Goal: Task Accomplishment & Management: Use online tool/utility

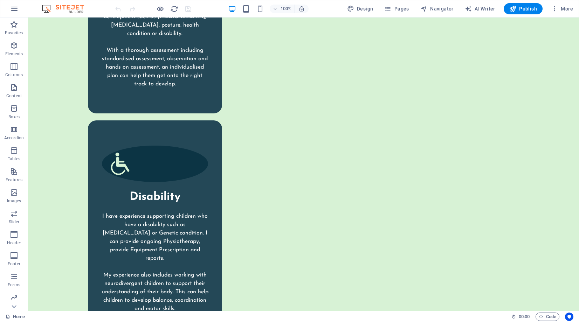
scroll to position [1749, 0]
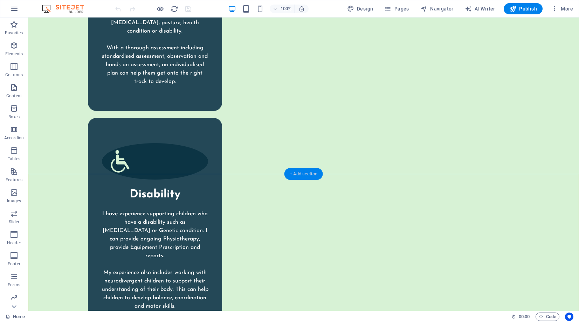
click at [295, 174] on div "+ Add section" at bounding box center [303, 174] width 39 height 12
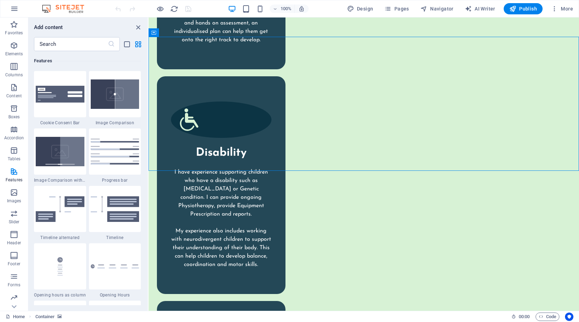
scroll to position [2888, 0]
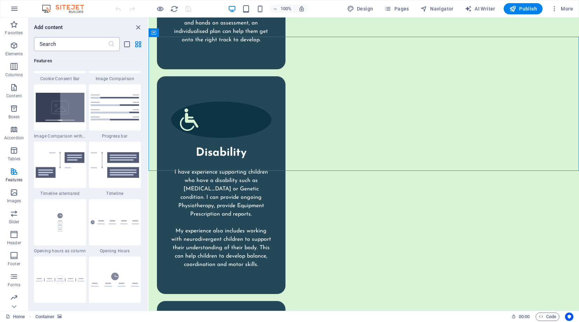
click at [78, 41] on input "text" at bounding box center [71, 44] width 74 height 14
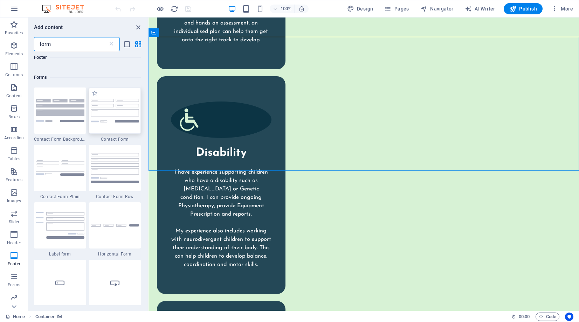
scroll to position [248, 0]
type input "form"
click at [115, 101] on img at bounding box center [115, 109] width 49 height 23
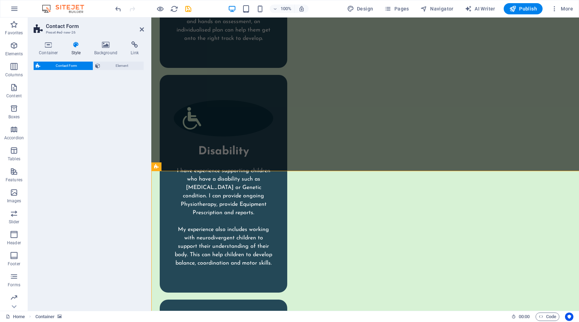
select select "rem"
select select "preset-contact-form-v3-default"
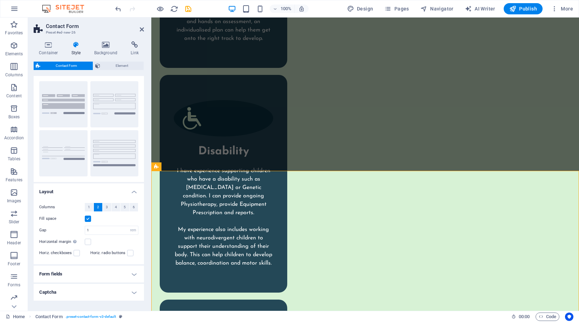
scroll to position [36, 0]
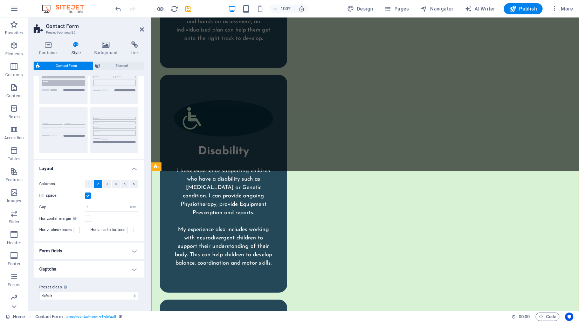
click at [117, 252] on h4 "Form fields" at bounding box center [89, 251] width 110 height 17
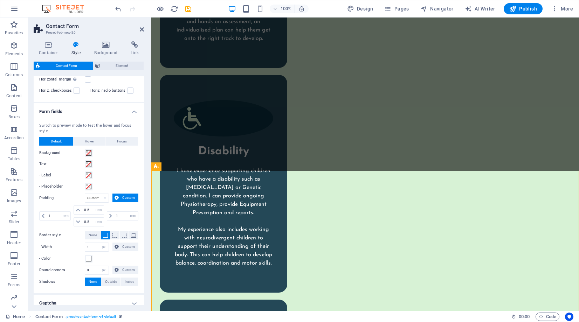
scroll to position [167, 0]
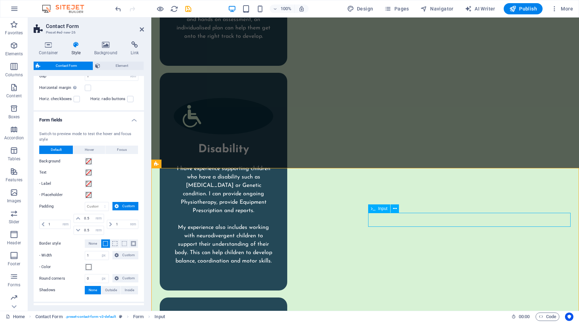
scroll to position [1793, 0]
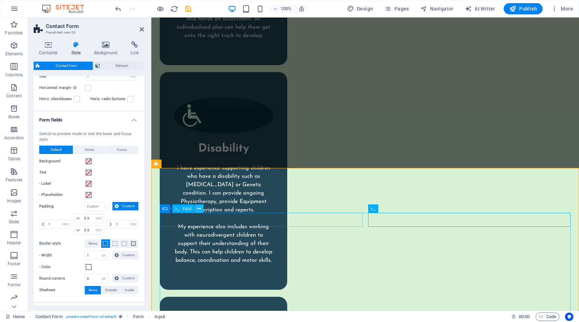
click at [201, 209] on icon at bounding box center [199, 208] width 4 height 7
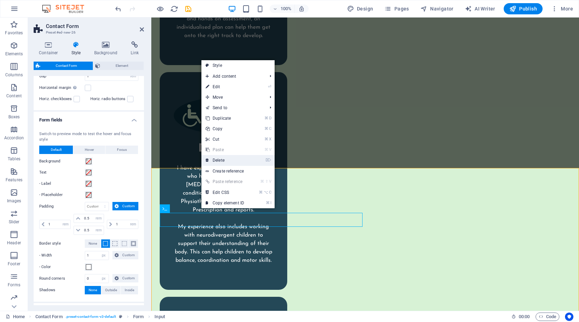
click at [224, 161] on link "⌦ Delete" at bounding box center [224, 160] width 47 height 11
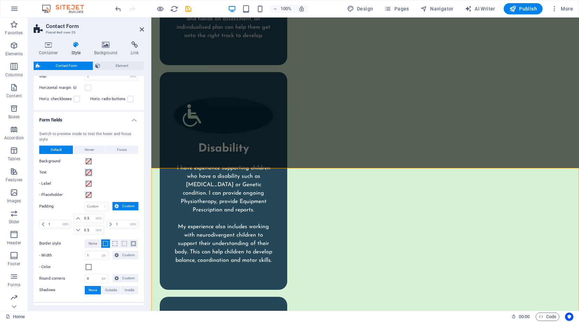
click at [89, 172] on span at bounding box center [89, 173] width 6 height 6
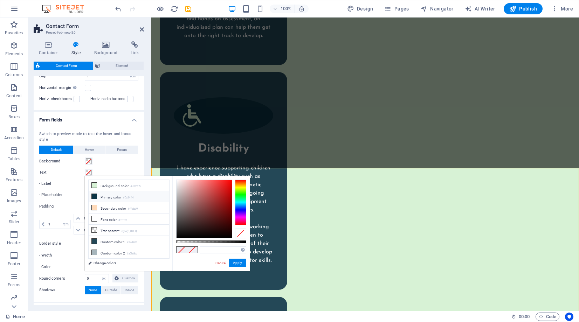
click at [94, 194] on icon at bounding box center [94, 196] width 5 height 5
type input "#0c3444"
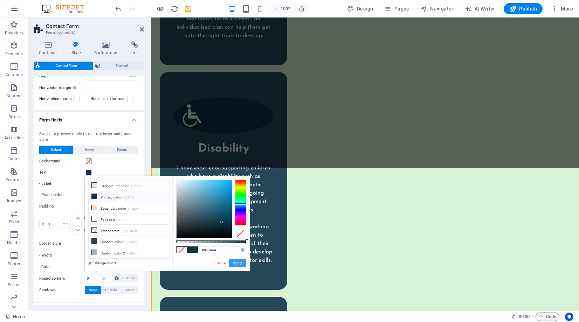
click at [235, 260] on button "Apply" at bounding box center [238, 263] width 18 height 8
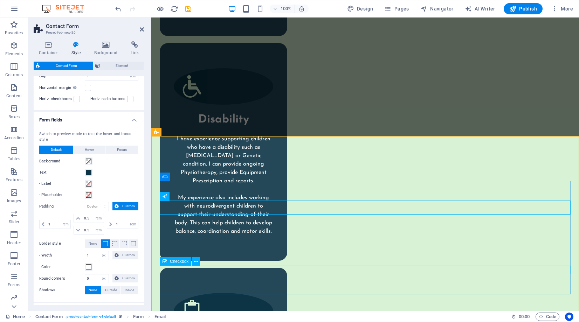
scroll to position [1825, 0]
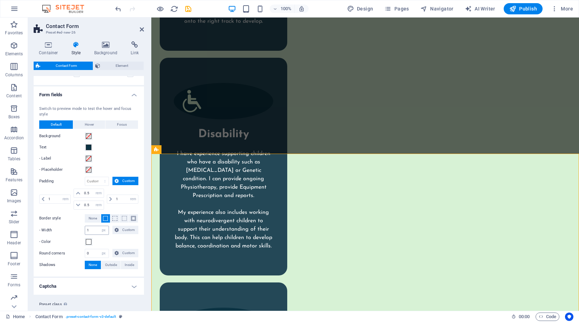
scroll to position [209, 0]
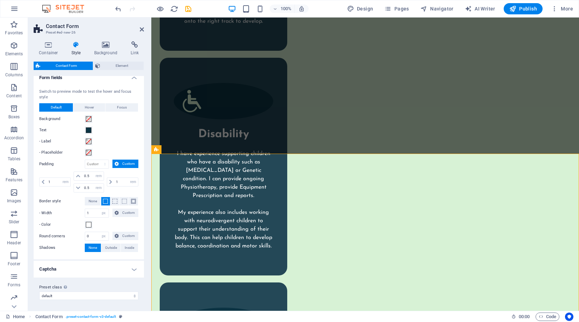
click at [119, 268] on h4 "Captcha" at bounding box center [89, 269] width 110 height 17
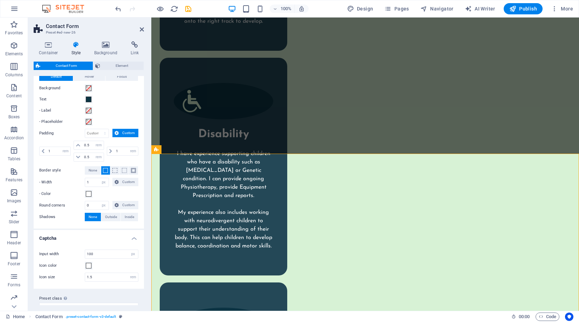
scroll to position [251, 0]
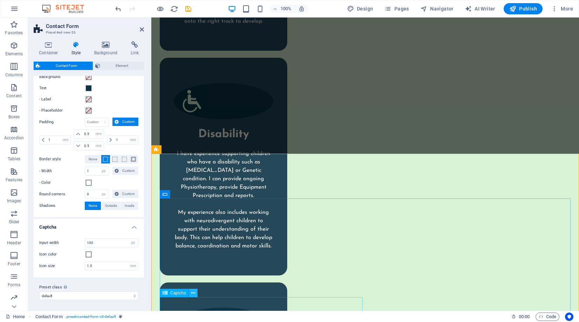
click at [192, 291] on icon at bounding box center [193, 293] width 4 height 7
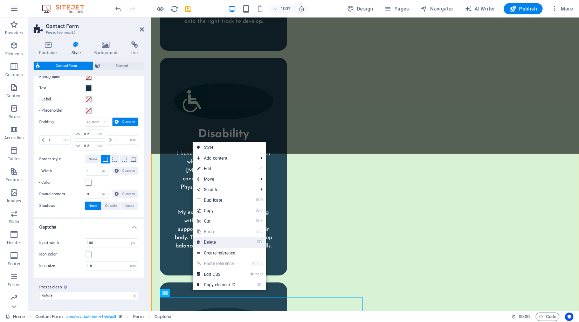
click at [213, 239] on link "⌦ Delete" at bounding box center [216, 242] width 47 height 11
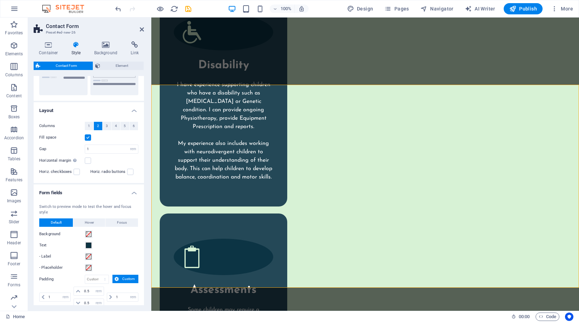
scroll to position [94, 0]
click at [77, 173] on label at bounding box center [77, 172] width 6 height 6
click at [0, 0] on input "Horiz. checkboxes" at bounding box center [0, 0] width 0 height 0
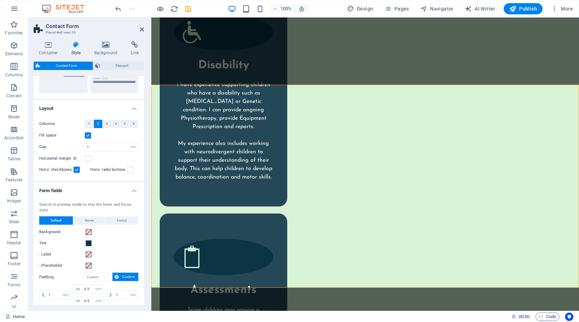
click at [78, 170] on label at bounding box center [77, 170] width 6 height 6
click at [0, 0] on input "Horiz. checkboxes" at bounding box center [0, 0] width 0 height 0
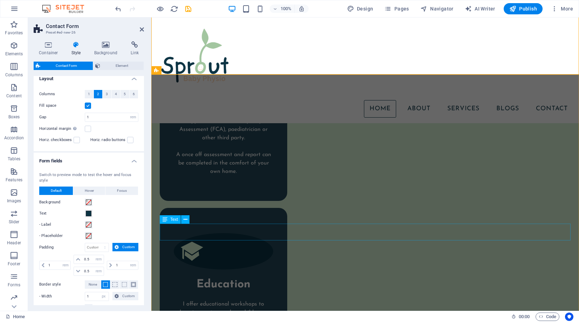
scroll to position [1967, 0]
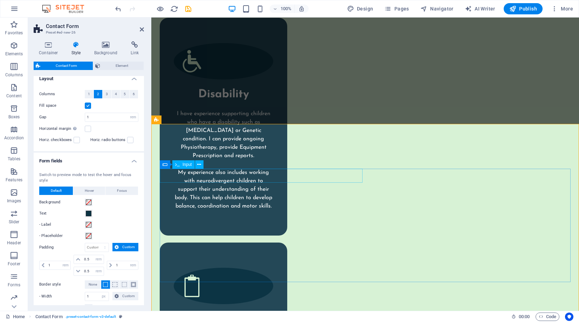
scroll to position [1856, 0]
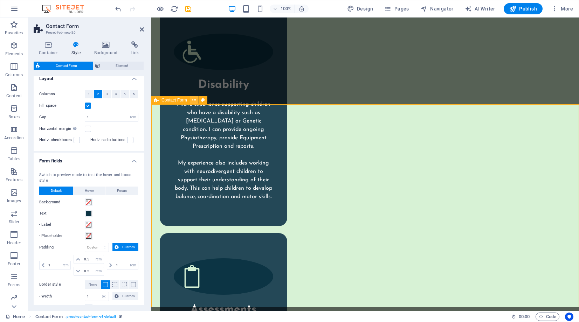
click at [195, 100] on icon at bounding box center [194, 100] width 4 height 7
click at [194, 101] on icon at bounding box center [194, 100] width 4 height 7
click at [192, 101] on icon at bounding box center [194, 100] width 4 height 7
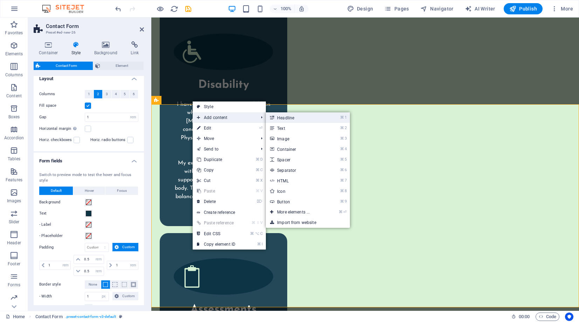
click at [294, 118] on link "⌘ 1 Headline" at bounding box center [295, 117] width 58 height 11
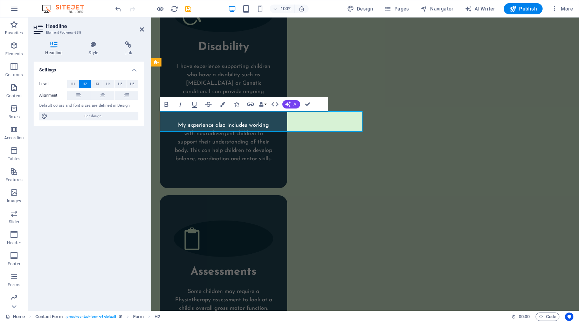
drag, startPoint x: 276, startPoint y: 120, endPoint x: 156, endPoint y: 120, distance: 119.7
drag, startPoint x: 362, startPoint y: 96, endPoint x: 354, endPoint y: 98, distance: 8.4
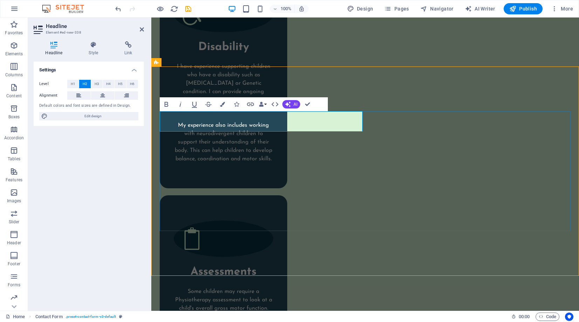
scroll to position [1856, 0]
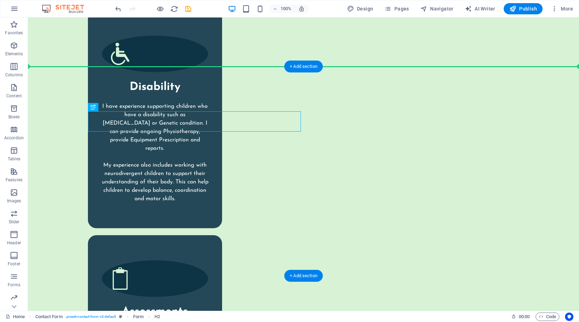
drag, startPoint x: 172, startPoint y: 121, endPoint x: 146, endPoint y: 121, distance: 25.2
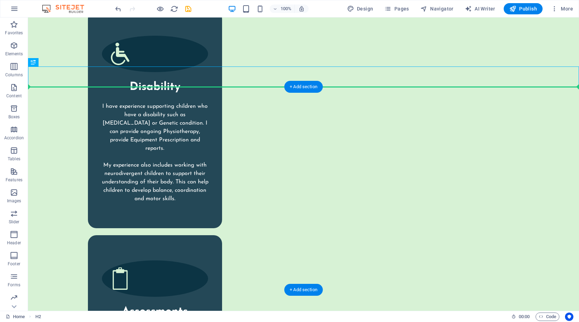
drag, startPoint x: 90, startPoint y: 75, endPoint x: 134, endPoint y: 113, distance: 58.1
drag, startPoint x: 106, startPoint y: 80, endPoint x: 99, endPoint y: 107, distance: 28.7
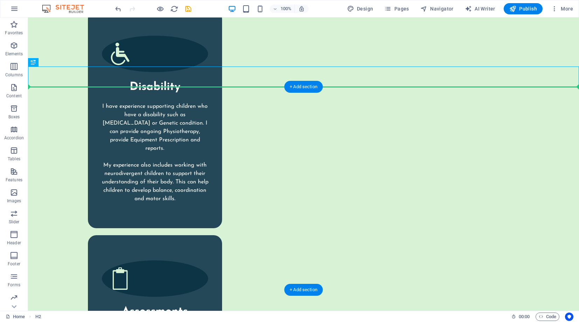
drag, startPoint x: 104, startPoint y: 74, endPoint x: 100, endPoint y: 124, distance: 50.9
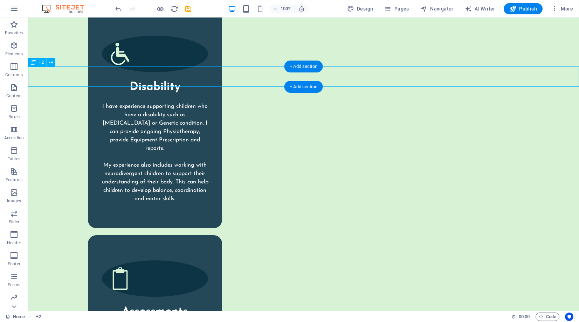
click at [53, 63] on icon at bounding box center [51, 62] width 4 height 7
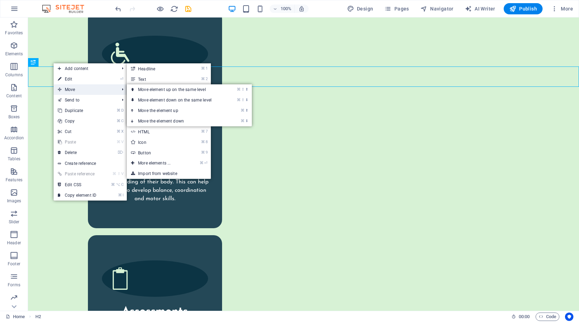
click at [71, 91] on span "Move" at bounding box center [85, 89] width 63 height 11
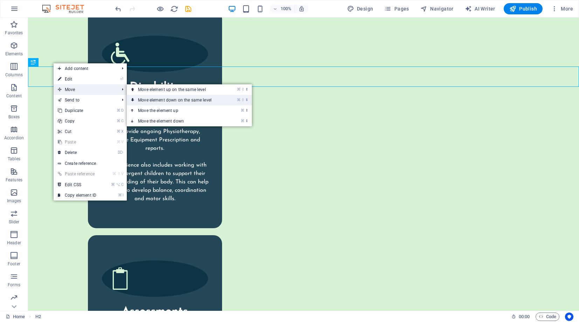
click at [149, 100] on link "⌘ ⇧ ⬇ Move element down on the same level" at bounding box center [176, 100] width 99 height 11
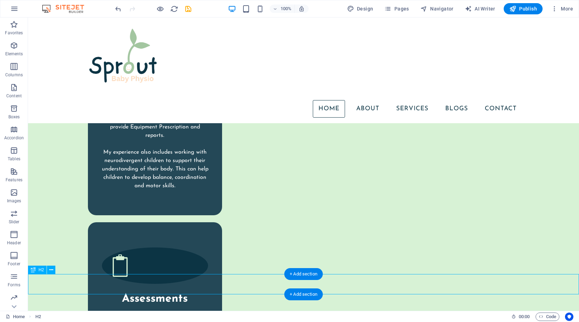
scroll to position [1853, 0]
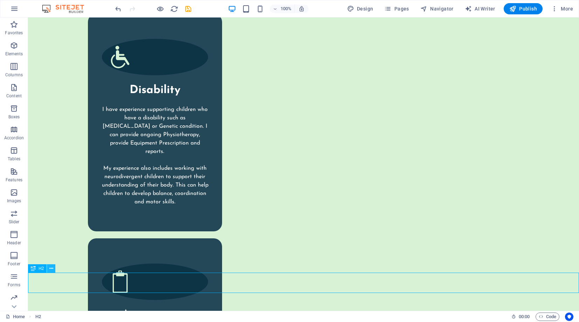
click at [52, 267] on icon at bounding box center [51, 268] width 4 height 7
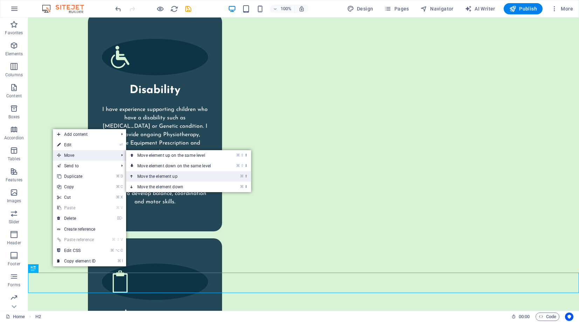
click at [155, 175] on link "⌘ ⬆ Move the element up" at bounding box center [175, 176] width 99 height 11
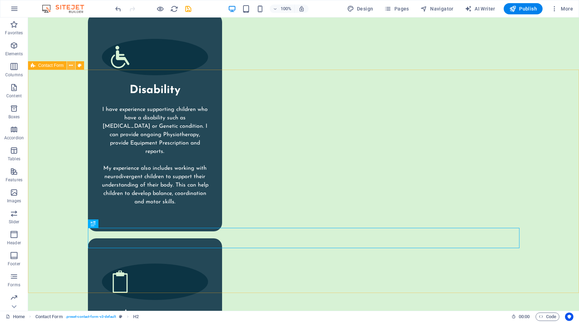
click at [72, 67] on icon at bounding box center [71, 65] width 4 height 7
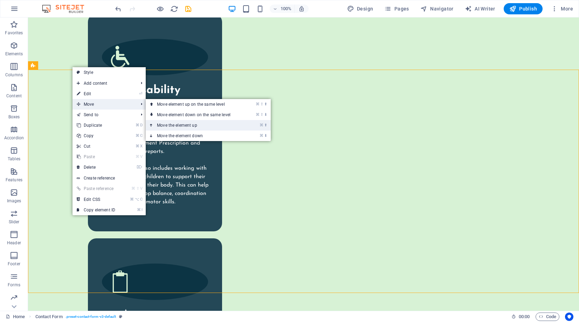
click at [179, 124] on link "⌘ ⬆ Move the element up" at bounding box center [195, 125] width 99 height 11
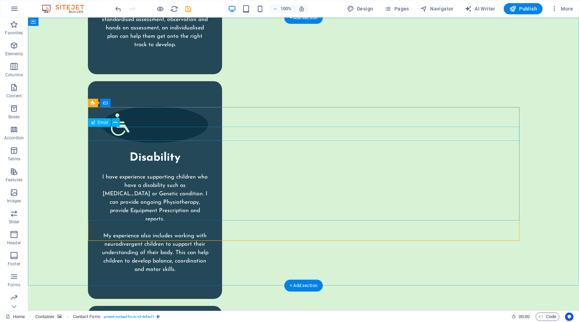
scroll to position [1771, 0]
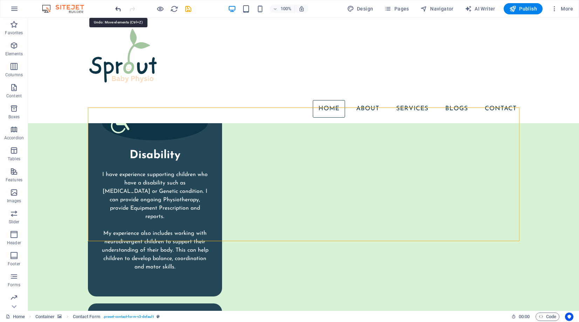
click at [117, 7] on icon "undo" at bounding box center [118, 9] width 8 height 8
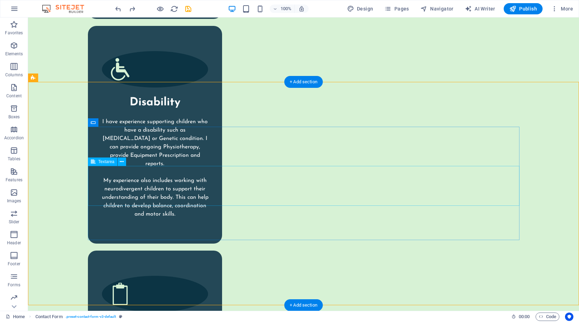
scroll to position [1842, 0]
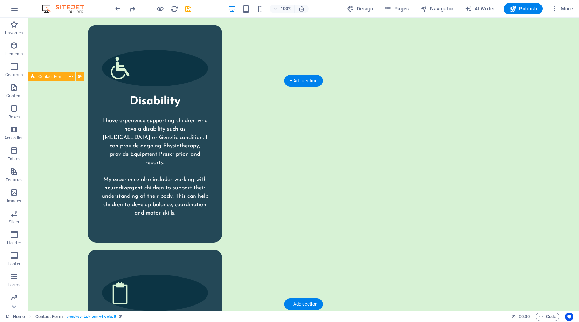
drag, startPoint x: 132, startPoint y: 259, endPoint x: 132, endPoint y: 251, distance: 8.1
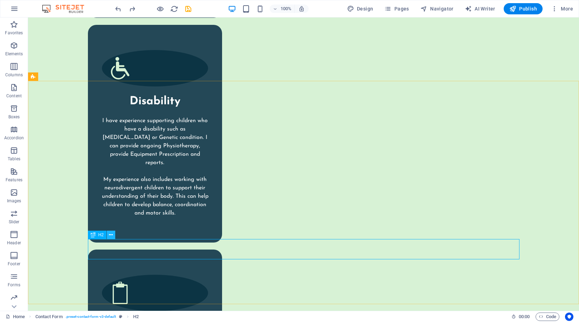
click at [113, 236] on icon at bounding box center [111, 234] width 4 height 7
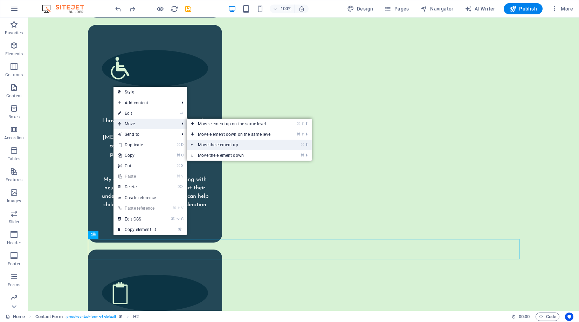
click at [208, 146] on link "⌘ ⬆ Move the element up" at bounding box center [236, 145] width 99 height 11
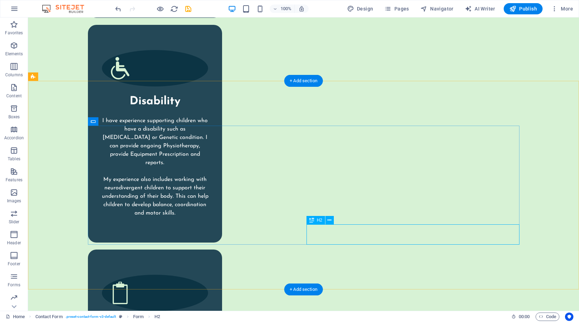
click at [328, 220] on icon at bounding box center [329, 220] width 4 height 7
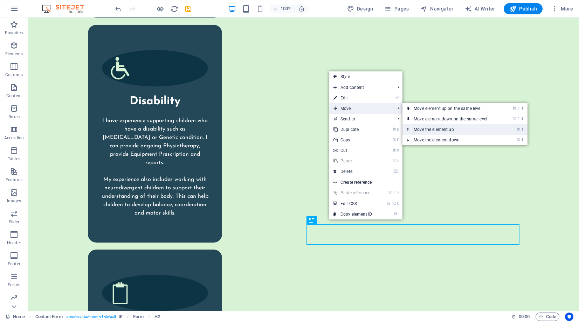
drag, startPoint x: 428, startPoint y: 128, endPoint x: 399, endPoint y: 110, distance: 33.0
click at [428, 128] on link "⌘ ⬆ Move the element up" at bounding box center [451, 129] width 99 height 11
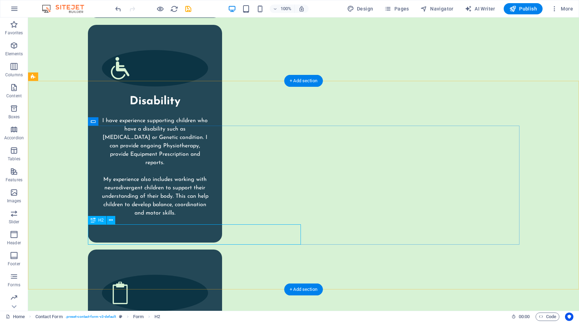
click at [112, 223] on icon at bounding box center [111, 220] width 4 height 7
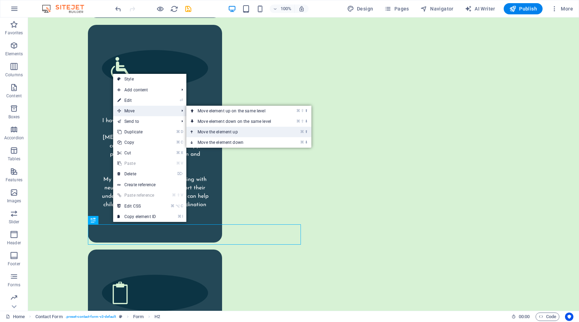
drag, startPoint x: 208, startPoint y: 135, endPoint x: 180, endPoint y: 117, distance: 33.0
click at [208, 135] on link "⌘ ⬆ Move the element up" at bounding box center [235, 132] width 99 height 11
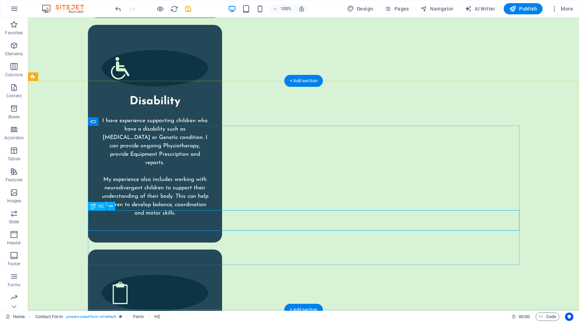
drag, startPoint x: 139, startPoint y: 218, endPoint x: 118, endPoint y: 211, distance: 21.8
click at [113, 208] on button at bounding box center [111, 206] width 8 height 8
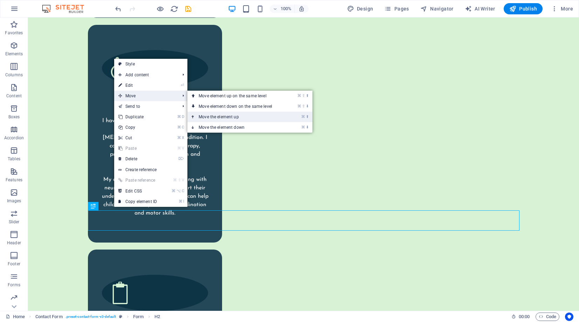
click at [222, 117] on link "⌘ ⬆ Move the element up" at bounding box center [236, 117] width 99 height 11
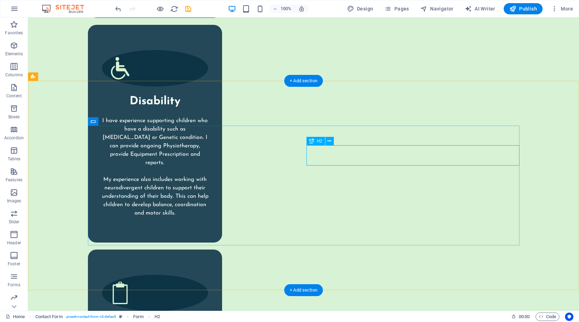
click at [328, 141] on icon at bounding box center [329, 141] width 4 height 7
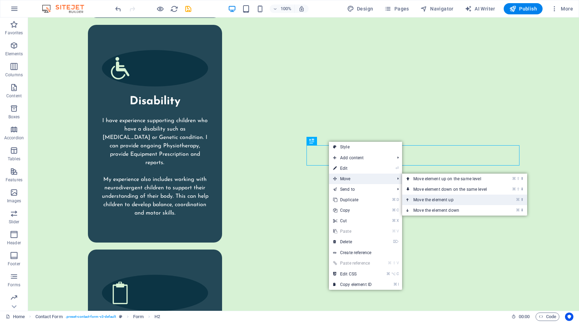
click at [427, 198] on link "⌘ ⬆ Move the element up" at bounding box center [451, 200] width 99 height 11
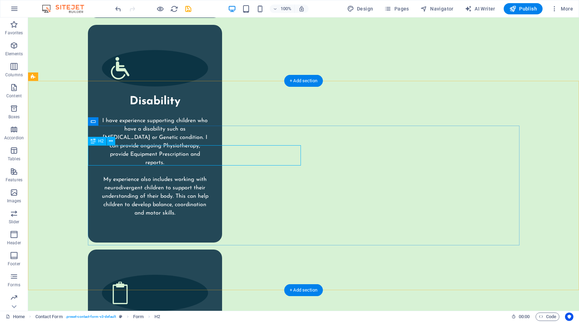
click at [112, 140] on icon at bounding box center [111, 141] width 4 height 7
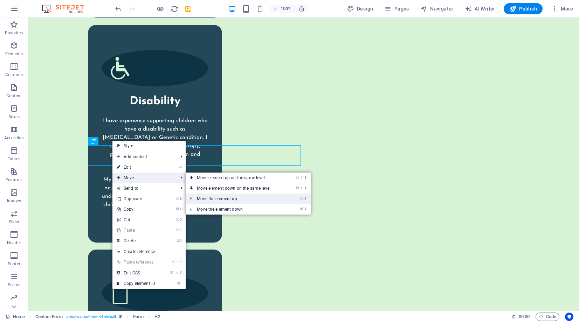
click at [219, 197] on link "⌘ ⬆ Move the element up" at bounding box center [235, 199] width 99 height 11
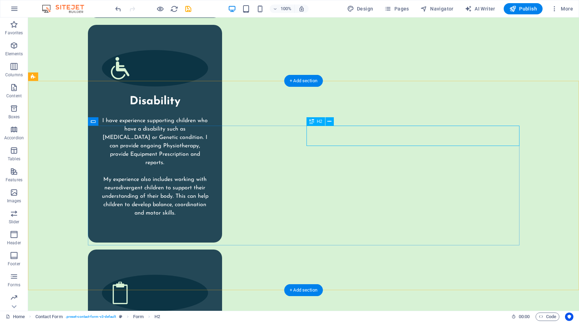
drag, startPoint x: 341, startPoint y: 132, endPoint x: 362, endPoint y: 141, distance: 23.0
click at [328, 121] on icon at bounding box center [329, 121] width 4 height 7
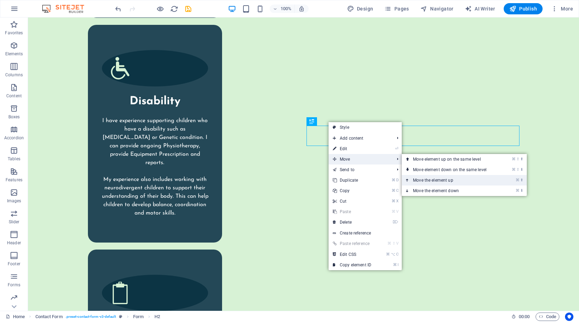
click at [428, 180] on link "⌘ ⬆ Move the element up" at bounding box center [451, 180] width 99 height 11
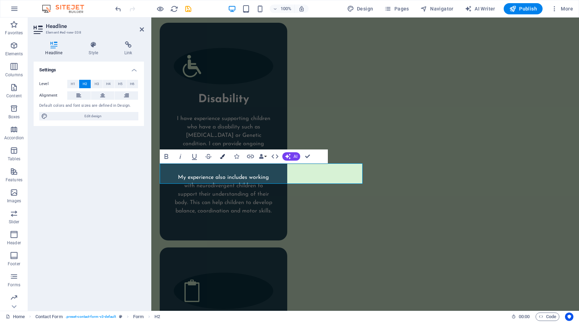
click at [223, 157] on icon "button" at bounding box center [222, 156] width 5 height 5
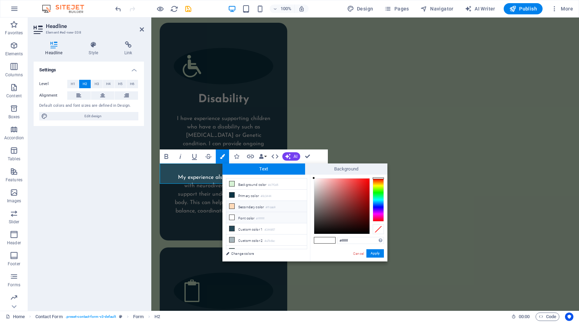
click at [231, 204] on icon at bounding box center [231, 206] width 5 height 5
type input "#ffdab9"
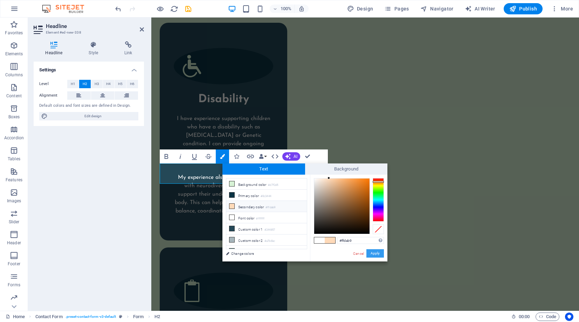
drag, startPoint x: 376, startPoint y: 250, endPoint x: 224, endPoint y: 232, distance: 152.3
click at [376, 250] on button "Apply" at bounding box center [375, 253] width 18 height 8
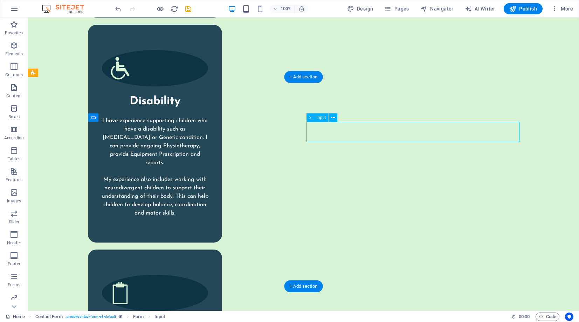
scroll to position [1847, 0]
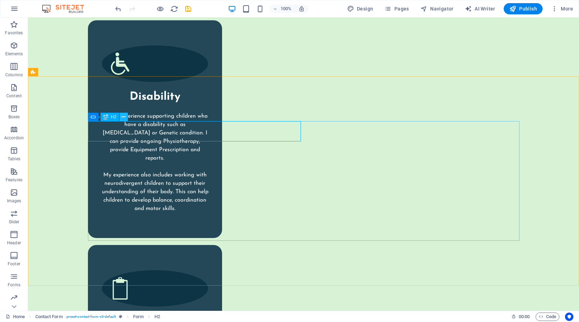
click at [125, 116] on icon at bounding box center [123, 116] width 4 height 7
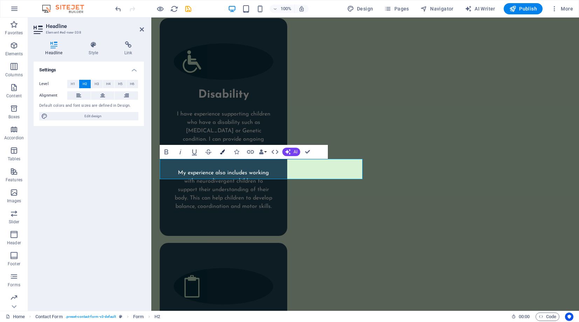
click at [226, 150] on button "Colors" at bounding box center [222, 152] width 13 height 14
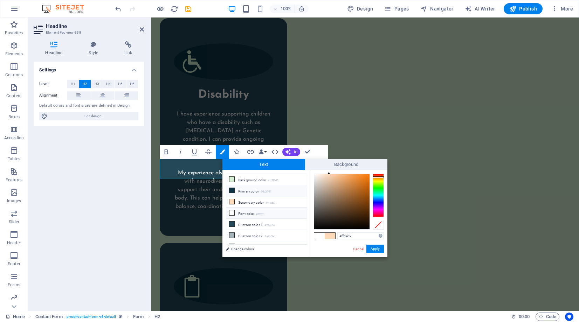
click at [232, 189] on icon at bounding box center [231, 190] width 5 height 5
type input "#0c3444"
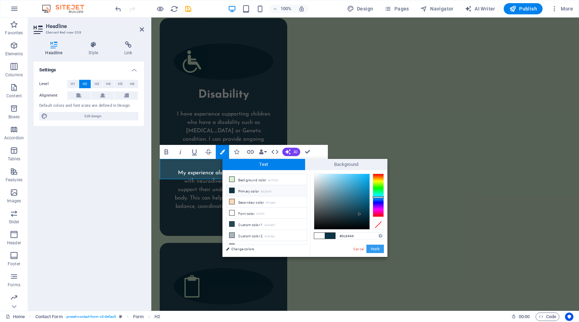
click at [377, 250] on button "Apply" at bounding box center [375, 249] width 18 height 8
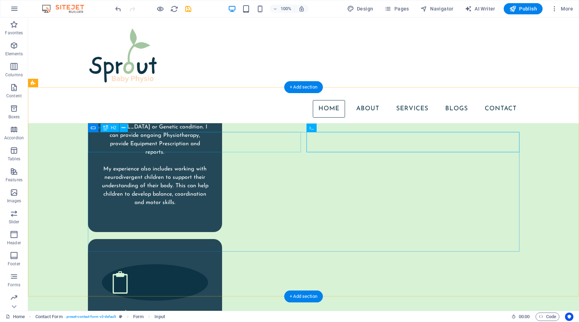
scroll to position [1831, 0]
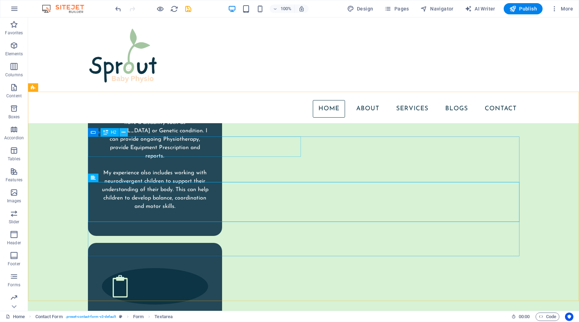
click at [124, 132] on icon at bounding box center [123, 132] width 4 height 7
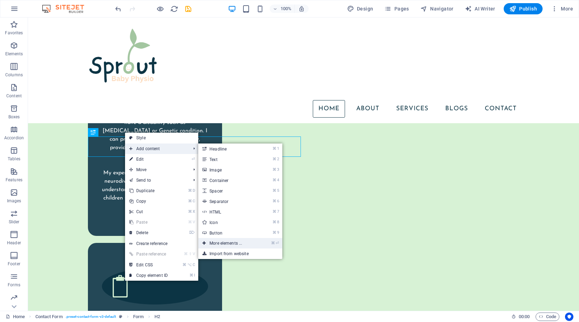
click at [232, 239] on link "⌘ ⏎ More elements ..." at bounding box center [227, 243] width 58 height 11
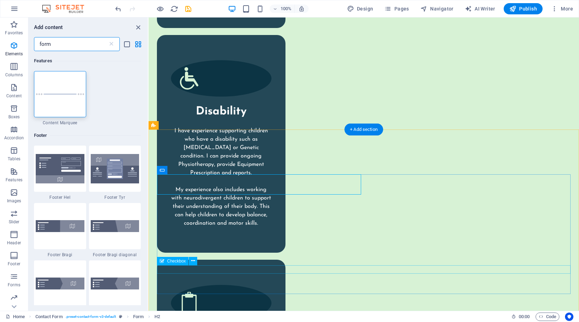
click at [190, 261] on button at bounding box center [193, 261] width 8 height 8
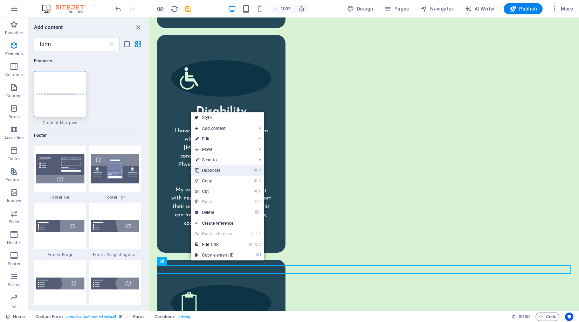
click at [215, 169] on link "⌘ D Duplicate" at bounding box center [214, 170] width 47 height 11
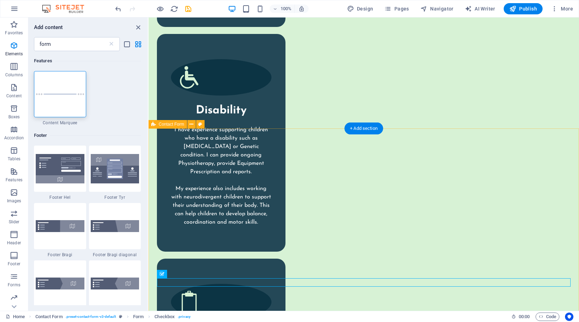
scroll to position [1833, 0]
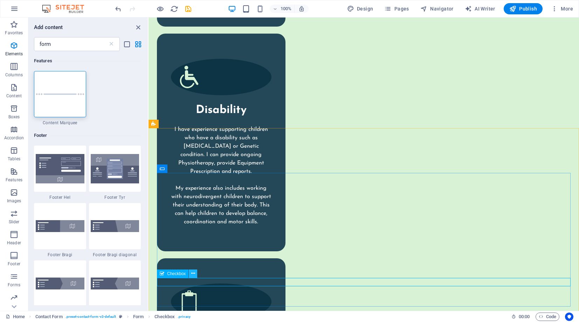
click at [192, 273] on icon at bounding box center [193, 273] width 4 height 7
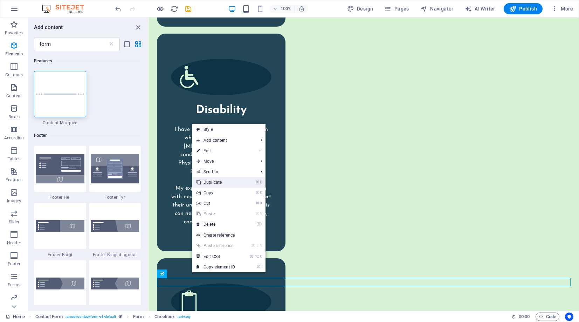
click at [210, 180] on link "⌘ D Duplicate" at bounding box center [215, 182] width 47 height 11
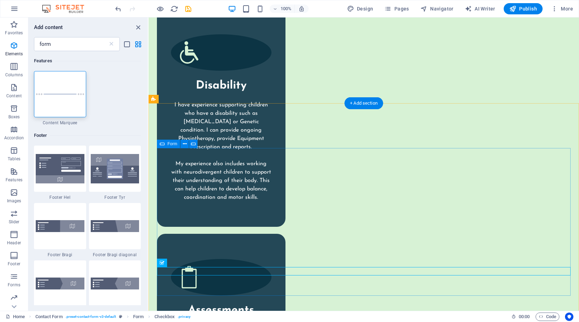
scroll to position [1857, 0]
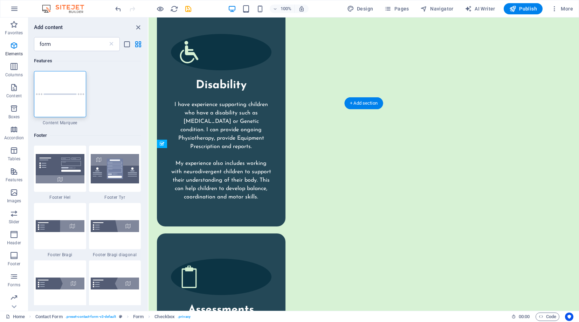
drag, startPoint x: 199, startPoint y: 259, endPoint x: 200, endPoint y: 240, distance: 19.6
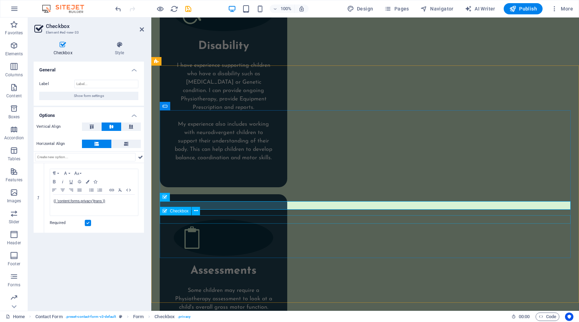
scroll to position [1902, 0]
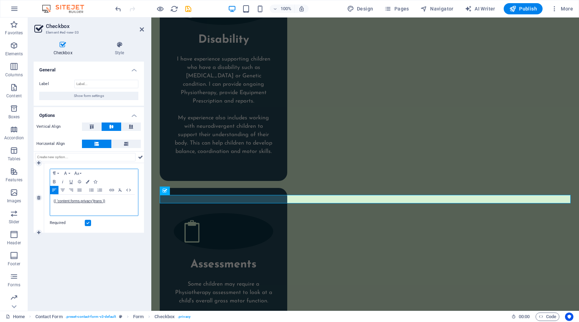
click at [113, 197] on div "{{ 'content.forms.privacy'|trans }}" at bounding box center [94, 205] width 88 height 21
click at [111, 200] on p "{{ 'content.forms.privacy'|trans }}" at bounding box center [94, 201] width 81 height 6
drag, startPoint x: 113, startPoint y: 200, endPoint x: 50, endPoint y: 200, distance: 62.7
click at [50, 200] on div "{{ 'content.forms.privacy'|trans }}" at bounding box center [94, 205] width 88 height 21
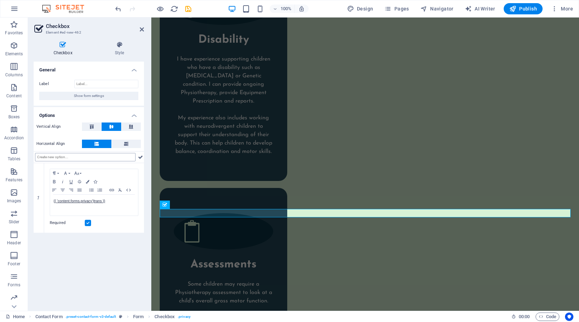
click at [54, 157] on input "text" at bounding box center [85, 157] width 100 height 8
type input "Prefer Phone"
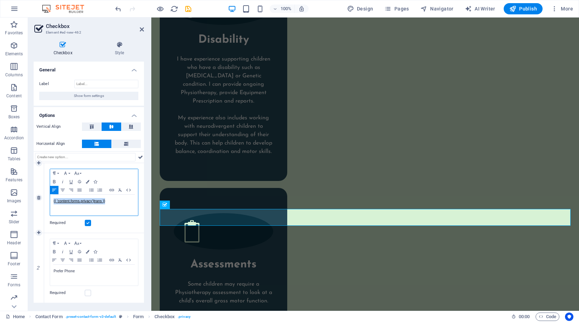
drag, startPoint x: 109, startPoint y: 202, endPoint x: 51, endPoint y: 199, distance: 57.9
click at [52, 199] on div "{{ 'content.forms.privacy'|trans }}" at bounding box center [94, 205] width 88 height 21
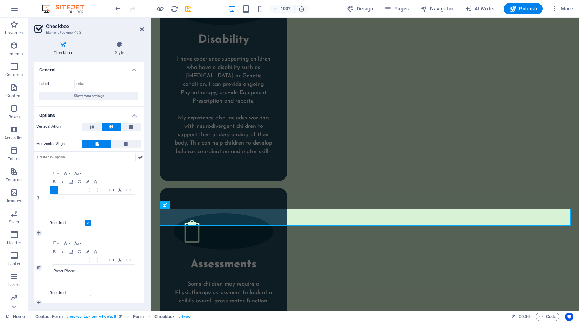
click at [81, 271] on p "Prefer Phone" at bounding box center [94, 271] width 81 height 6
drag, startPoint x: 37, startPoint y: 268, endPoint x: 42, endPoint y: 256, distance: 13.2
click at [64, 200] on p "​" at bounding box center [94, 201] width 81 height 6
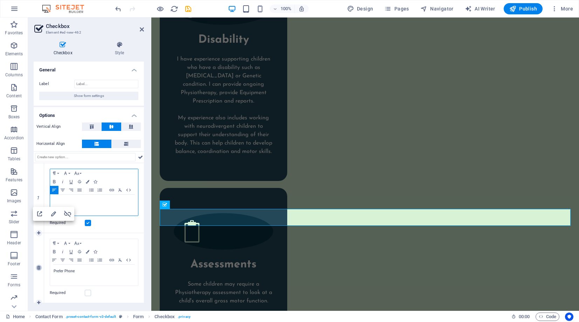
click at [40, 268] on icon at bounding box center [38, 268] width 3 height 4
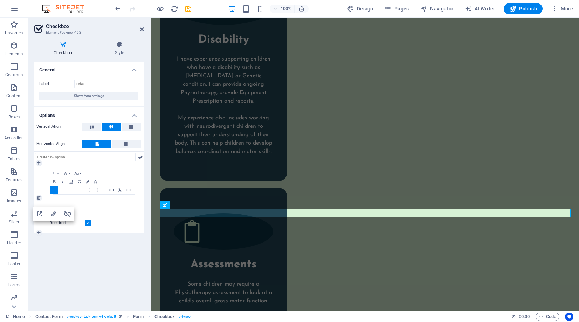
click at [79, 199] on p "​" at bounding box center [94, 201] width 81 height 6
click at [133, 193] on div "Paragraph Format Normal Heading 1 Heading 2 Heading 3 Heading 4 Heading 5 Headi…" at bounding box center [94, 182] width 88 height 26
click at [115, 222] on div "Required" at bounding box center [94, 223] width 89 height 8
click at [86, 224] on label at bounding box center [88, 223] width 6 height 6
click at [0, 0] on input "Required" at bounding box center [0, 0] width 0 height 0
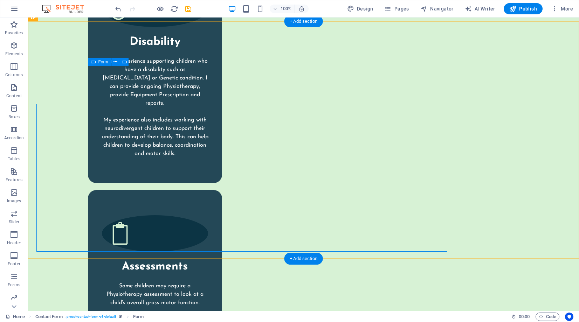
drag, startPoint x: 63, startPoint y: 199, endPoint x: 186, endPoint y: 199, distance: 123.2
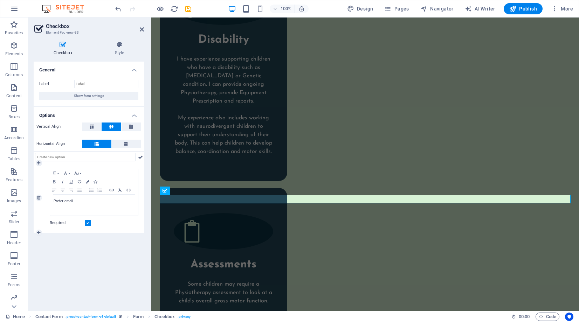
click at [86, 222] on label at bounding box center [88, 223] width 6 height 6
click at [0, 0] on input "Required" at bounding box center [0, 0] width 0 height 0
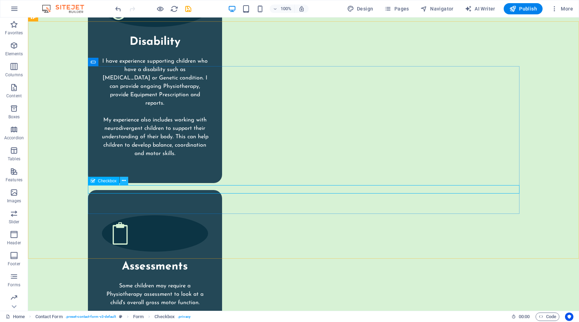
click at [126, 182] on button at bounding box center [124, 181] width 8 height 8
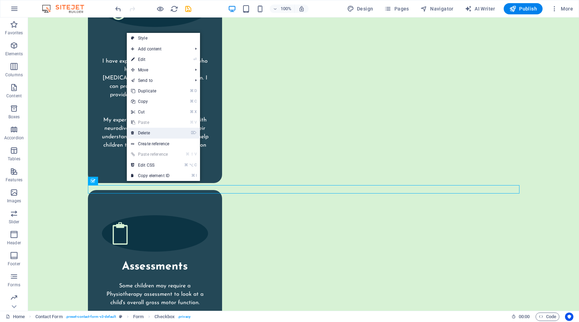
click at [149, 134] on link "⌦ Delete" at bounding box center [150, 133] width 47 height 11
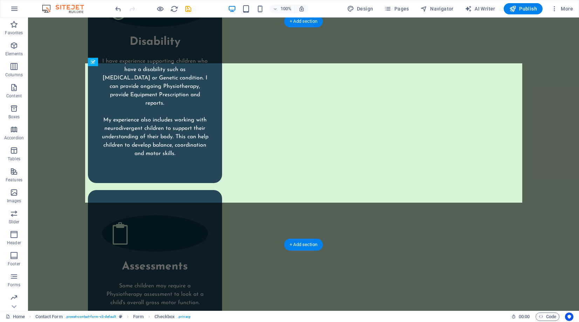
drag, startPoint x: 109, startPoint y: 175, endPoint x: 136, endPoint y: 166, distance: 28.5
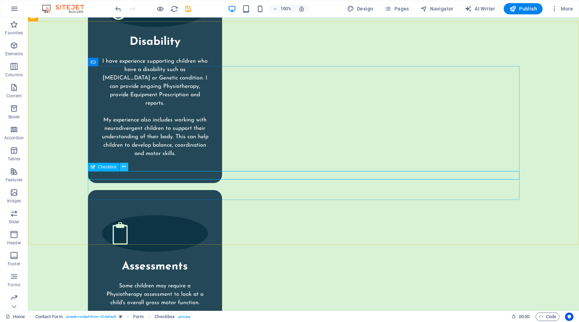
click at [122, 167] on icon at bounding box center [124, 166] width 4 height 7
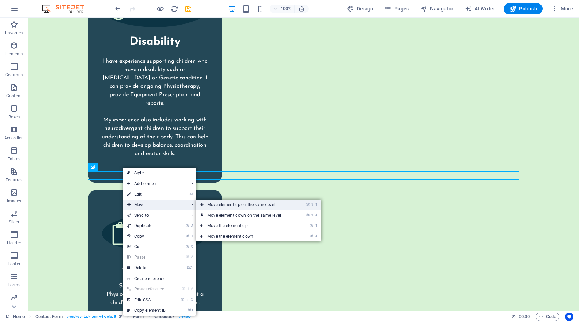
click at [224, 207] on link "⌘ ⇧ ⬆ Move element up on the same level" at bounding box center [245, 205] width 99 height 11
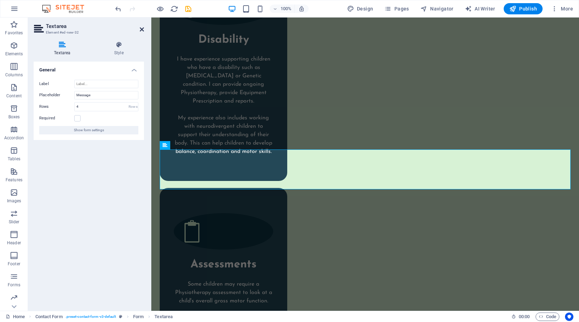
click at [143, 29] on icon at bounding box center [142, 30] width 4 height 6
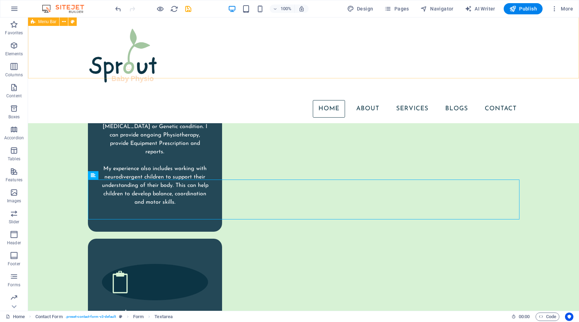
scroll to position [1820, 0]
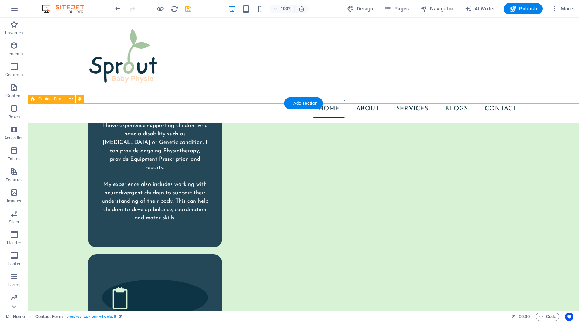
click at [70, 99] on icon at bounding box center [71, 99] width 4 height 7
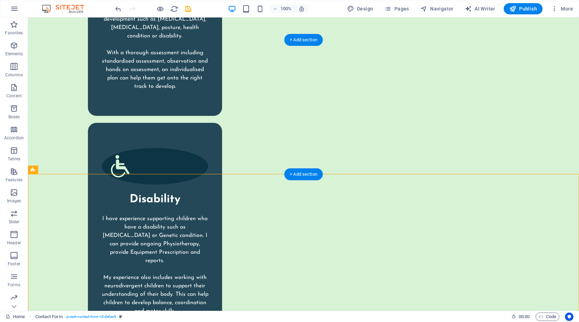
scroll to position [1749, 0]
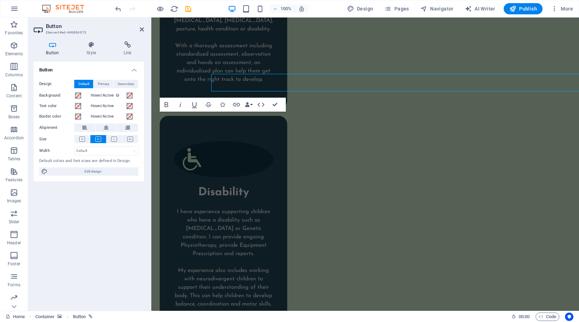
scroll to position [1787, 0]
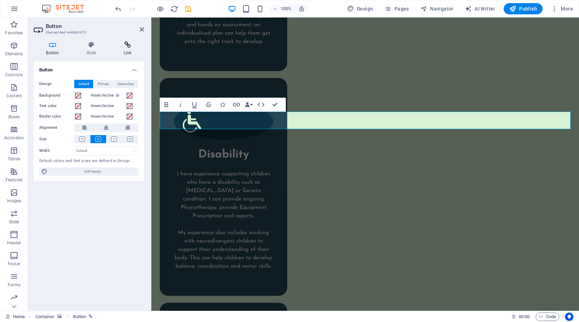
click at [127, 48] on icon at bounding box center [127, 44] width 33 height 7
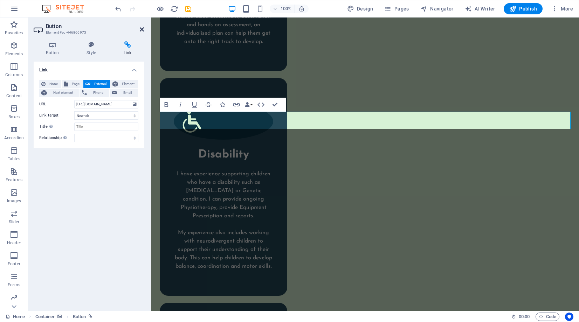
click at [143, 29] on icon at bounding box center [142, 30] width 4 height 6
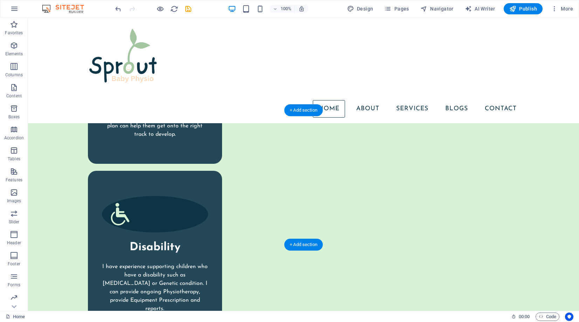
scroll to position [1680, 0]
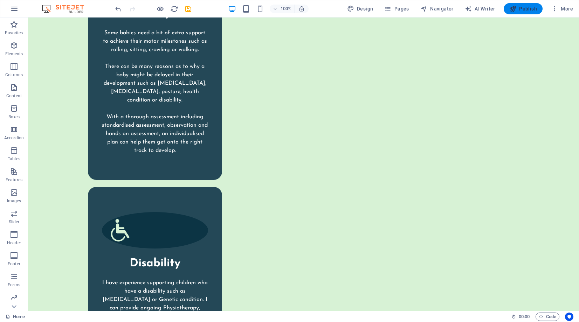
click at [523, 8] on span "Publish" at bounding box center [523, 8] width 28 height 7
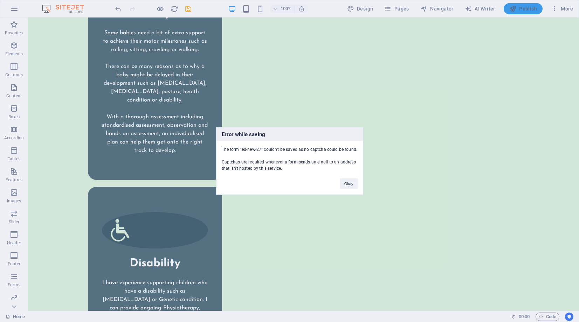
scroll to position [1947, 0]
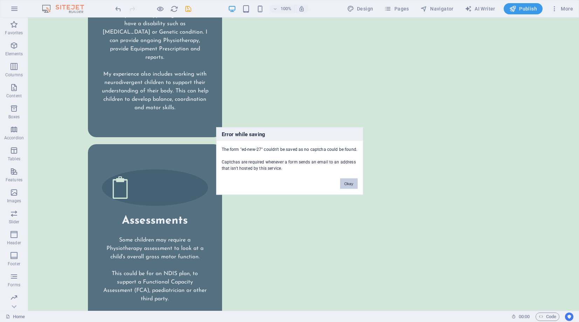
click at [349, 183] on button "Okay" at bounding box center [349, 184] width 18 height 11
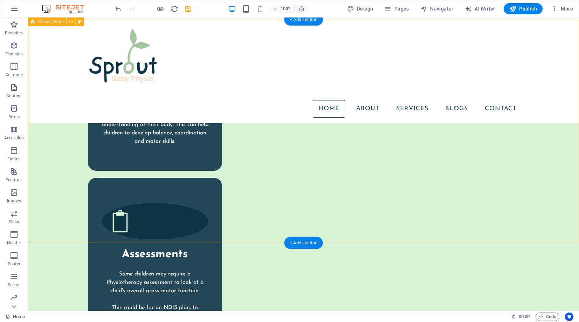
scroll to position [1892, 0]
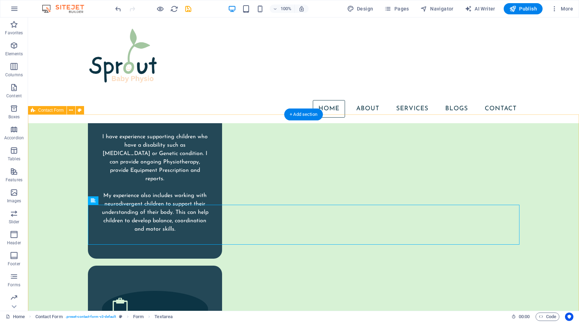
scroll to position [1808, 0]
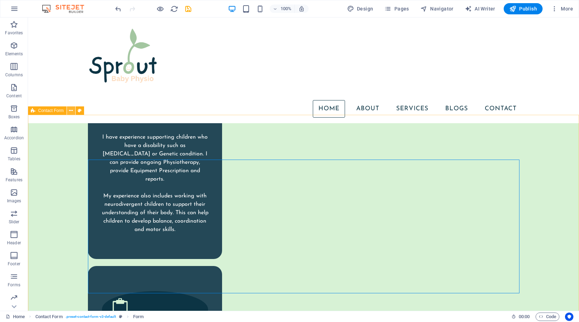
click at [70, 111] on icon at bounding box center [71, 110] width 4 height 7
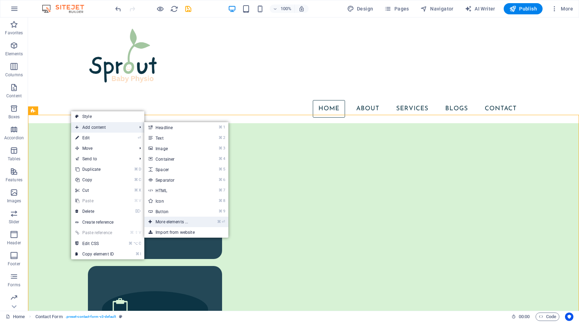
click at [178, 220] on link "⌘ ⏎ More elements ..." at bounding box center [173, 222] width 58 height 11
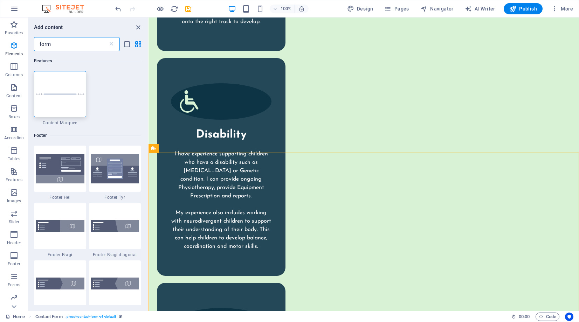
drag, startPoint x: 64, startPoint y: 46, endPoint x: 34, endPoint y: 45, distance: 30.1
click at [34, 45] on input "form" at bounding box center [71, 44] width 74 height 14
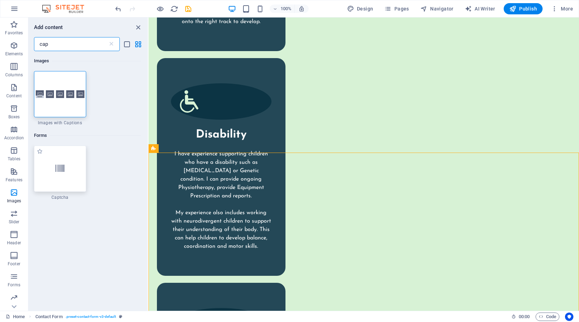
type input "cap"
click at [55, 170] on icon at bounding box center [59, 168] width 9 height 9
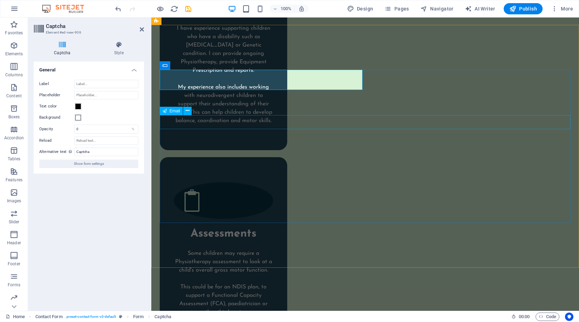
scroll to position [1936, 0]
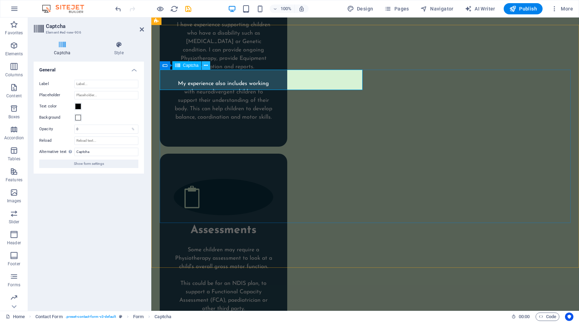
click at [208, 65] on button at bounding box center [206, 65] width 8 height 8
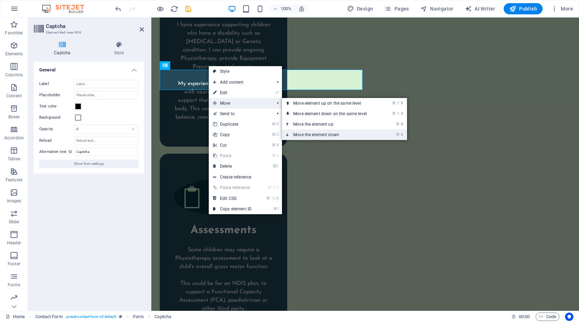
click at [314, 132] on link "⌘ ⬇ Move the element down" at bounding box center [331, 135] width 99 height 11
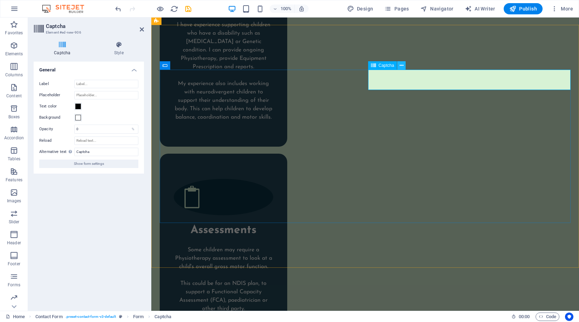
click at [401, 66] on icon at bounding box center [401, 65] width 4 height 7
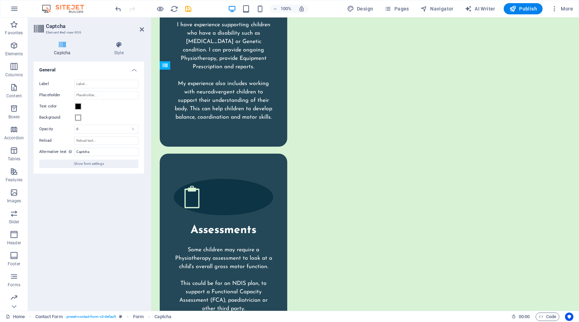
drag, startPoint x: 390, startPoint y: 76, endPoint x: 281, endPoint y: 180, distance: 151.1
drag, startPoint x: 448, startPoint y: 80, endPoint x: 364, endPoint y: 176, distance: 127.3
drag, startPoint x: 530, startPoint y: 83, endPoint x: 287, endPoint y: 187, distance: 263.8
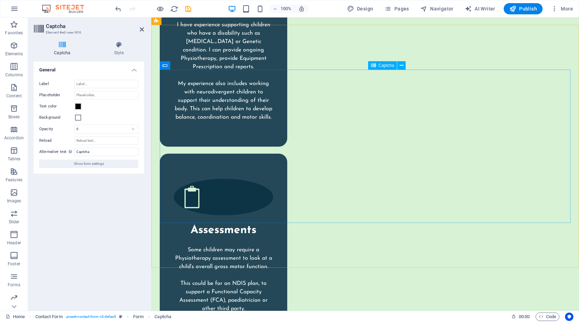
click at [403, 65] on icon at bounding box center [401, 65] width 4 height 7
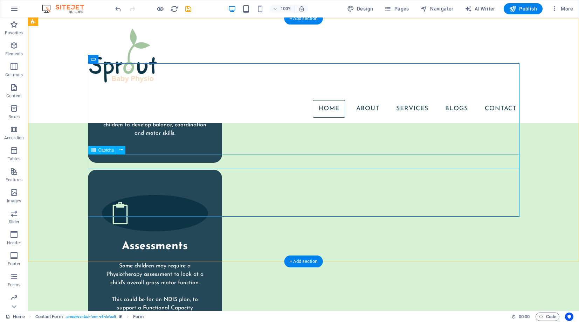
scroll to position [1902, 0]
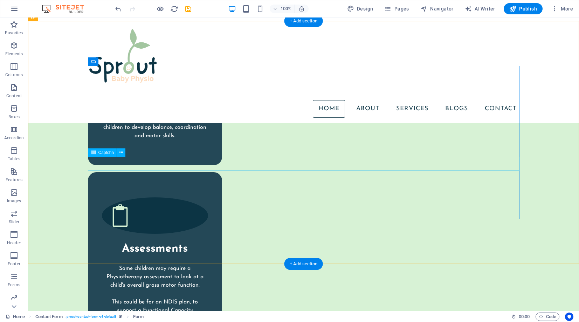
click at [116, 151] on div "Captcha" at bounding box center [102, 152] width 29 height 8
click at [122, 153] on icon at bounding box center [121, 152] width 4 height 7
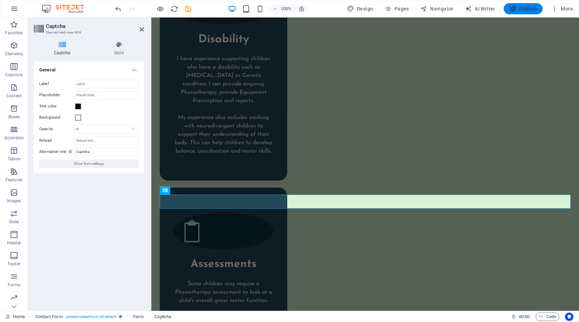
click at [525, 8] on span "Publish" at bounding box center [523, 8] width 28 height 7
checkbox input "false"
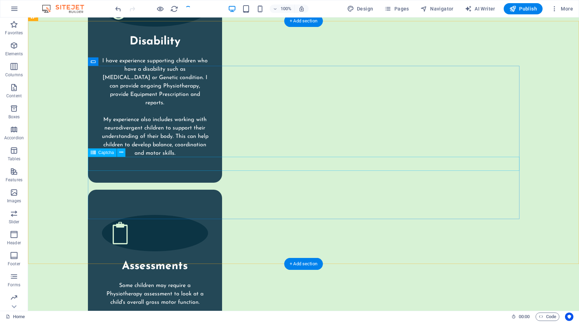
checkbox input "false"
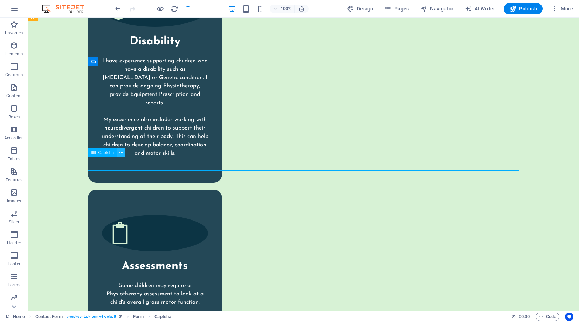
click at [123, 153] on button at bounding box center [121, 152] width 8 height 8
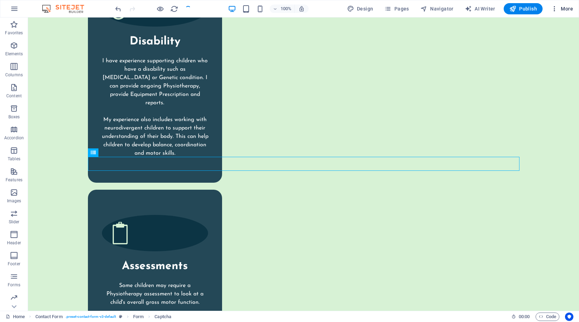
click at [551, 9] on icon "button" at bounding box center [554, 8] width 7 height 7
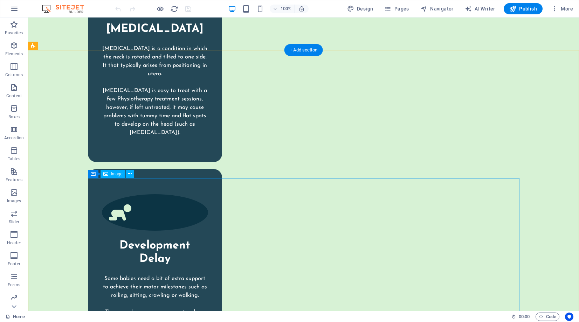
scroll to position [1436, 0]
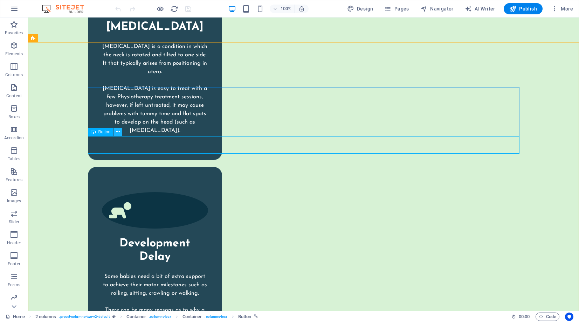
click at [120, 133] on button at bounding box center [117, 132] width 8 height 8
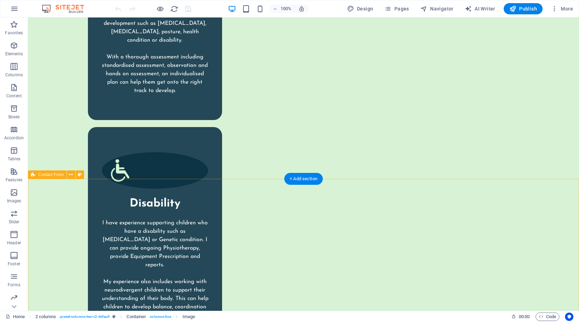
scroll to position [1744, 0]
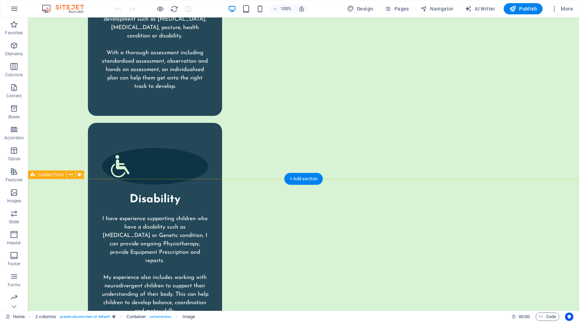
click at [73, 175] on button at bounding box center [71, 175] width 8 height 8
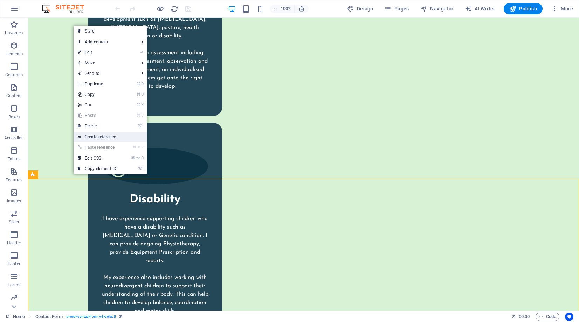
click at [103, 139] on link "Create reference" at bounding box center [110, 137] width 73 height 11
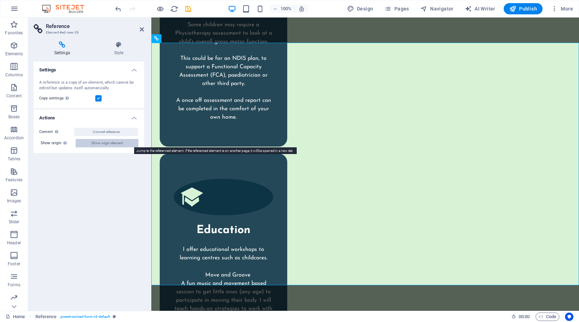
click at [94, 143] on span "Show origin element" at bounding box center [107, 143] width 32 height 8
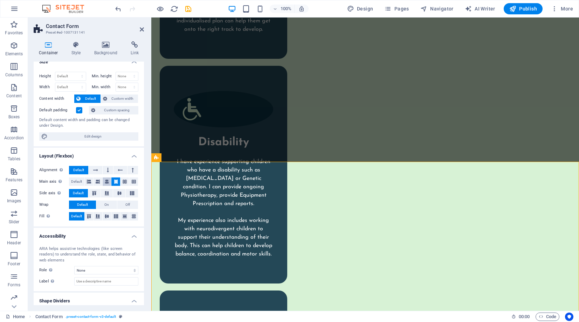
scroll to position [0, 0]
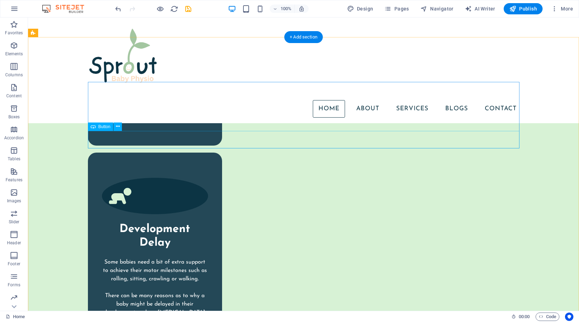
scroll to position [1420, 0]
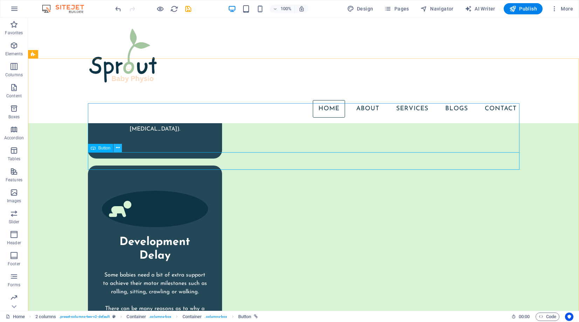
click at [117, 150] on icon at bounding box center [118, 147] width 4 height 7
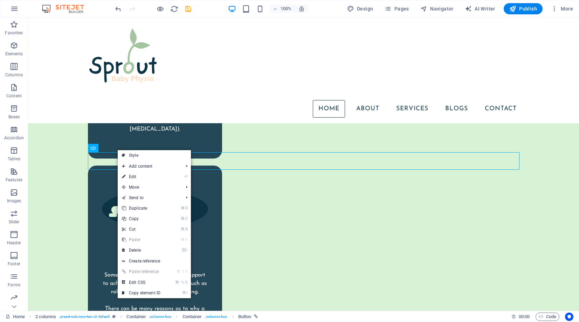
click at [138, 177] on link "⏎ Edit" at bounding box center [141, 177] width 47 height 11
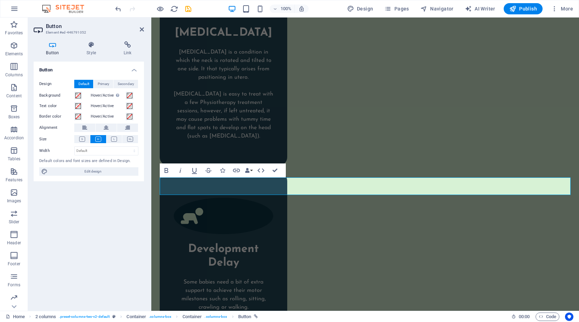
scroll to position [1433, 0]
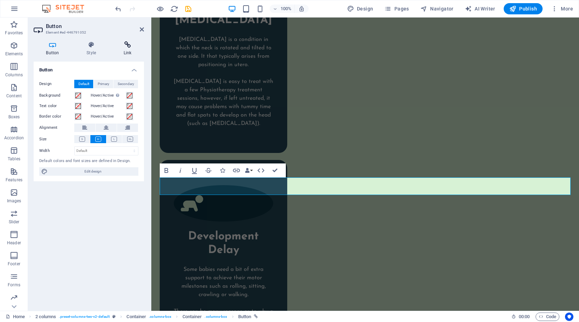
click at [136, 50] on h4 "Link" at bounding box center [127, 48] width 33 height 15
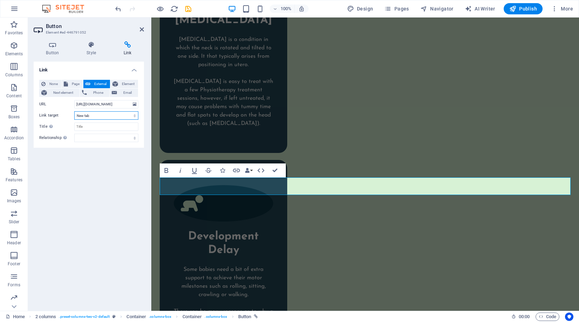
click at [96, 115] on select "New tab Same tab Overlay" at bounding box center [106, 115] width 64 height 8
click at [98, 104] on input "https://sprout-baby-physio.splose.com/public-form/d9313e86-0a4e-4fe6-81b4-34f21…" at bounding box center [106, 104] width 64 height 8
click at [119, 82] on button "Element" at bounding box center [124, 84] width 28 height 8
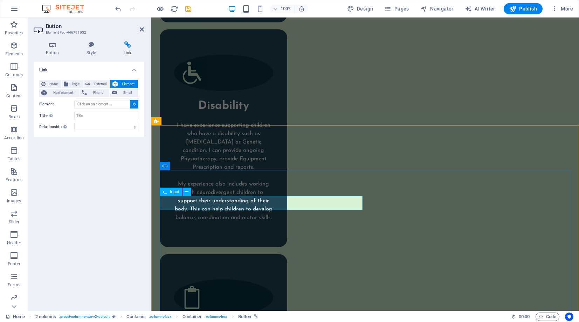
scroll to position [1834, 0]
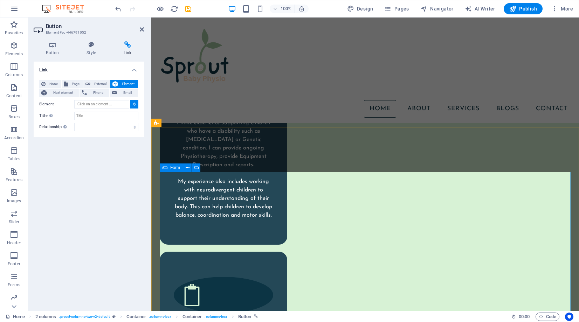
type input "#ed-1007131144"
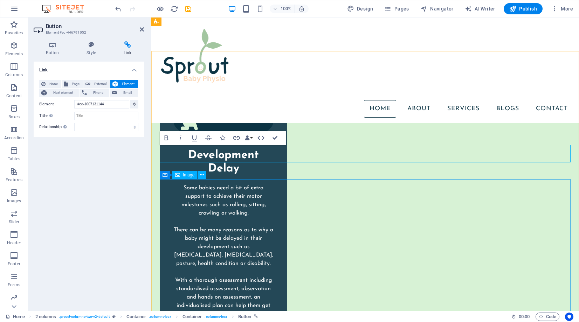
scroll to position [1454, 0]
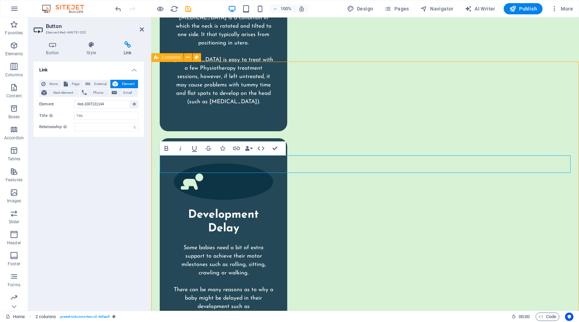
scroll to position [1442, 0]
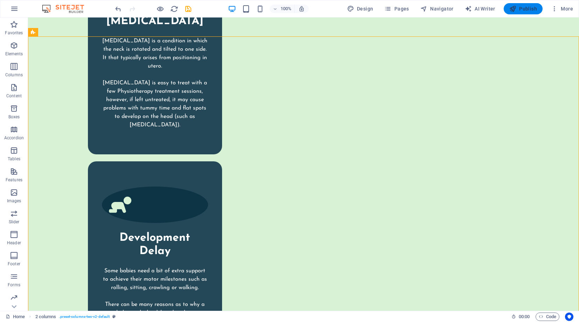
click at [527, 9] on span "Publish" at bounding box center [523, 8] width 28 height 7
checkbox input "false"
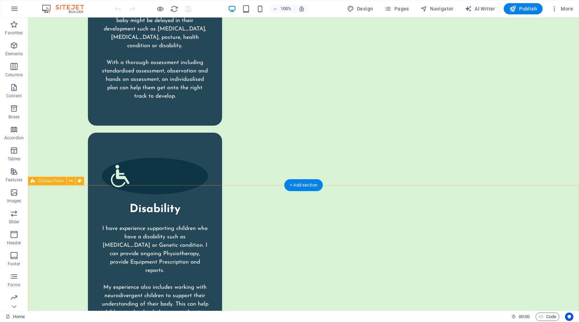
scroll to position [1738, 0]
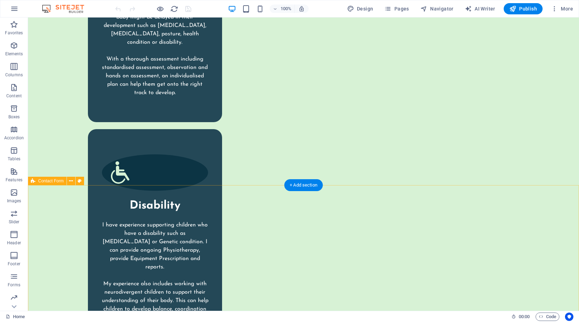
drag, startPoint x: 245, startPoint y: 213, endPoint x: 194, endPoint y: 209, distance: 51.3
click at [69, 181] on icon at bounding box center [71, 181] width 4 height 7
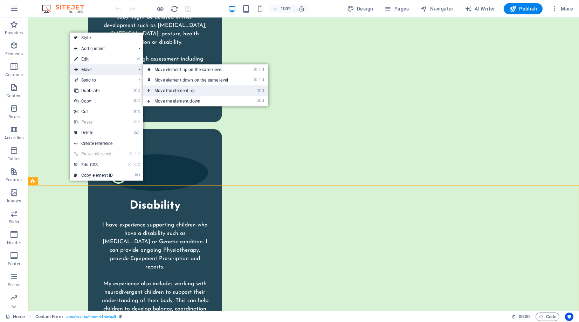
click at [164, 89] on link "⌘ ⬆ Move the element up" at bounding box center [192, 90] width 99 height 11
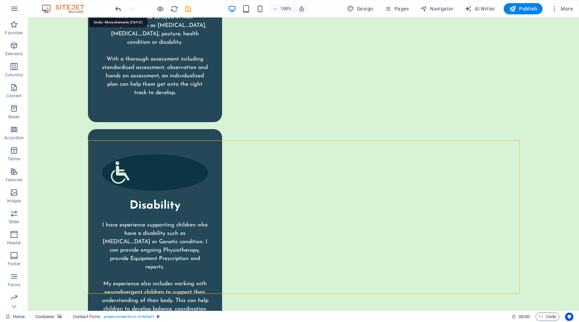
click at [116, 7] on icon "undo" at bounding box center [118, 9] width 8 height 8
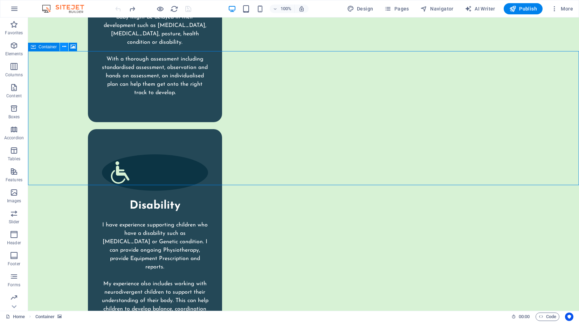
click at [65, 47] on icon at bounding box center [64, 46] width 4 height 7
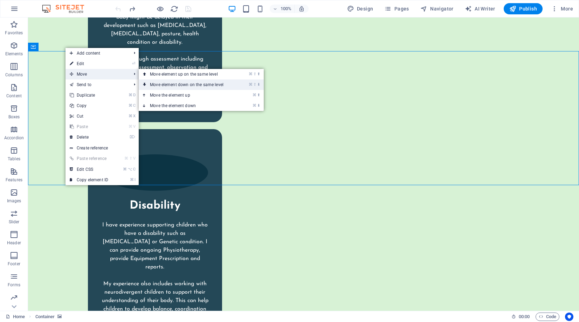
click at [180, 83] on link "⌘ ⇧ ⬇ Move element down on the same level" at bounding box center [188, 84] width 99 height 11
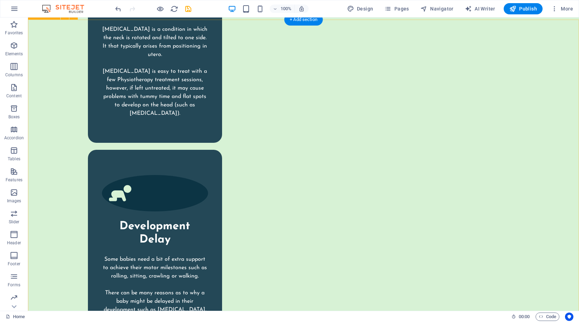
scroll to position [1459, 0]
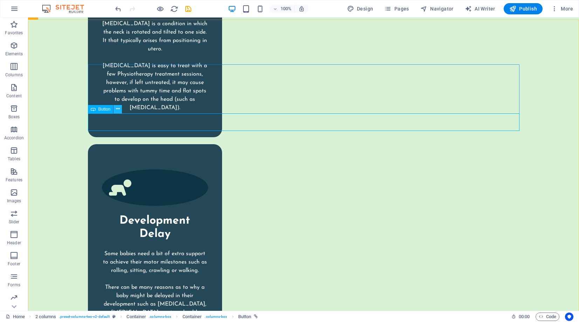
click at [119, 109] on icon at bounding box center [118, 108] width 4 height 7
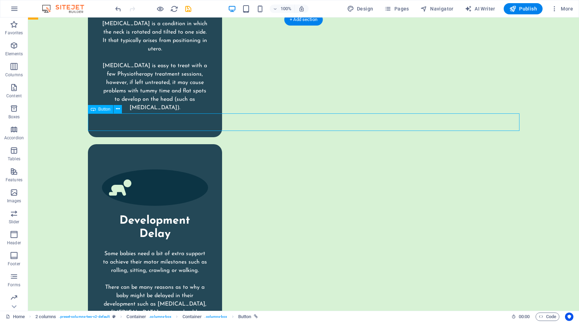
click at [120, 108] on button at bounding box center [117, 109] width 8 height 8
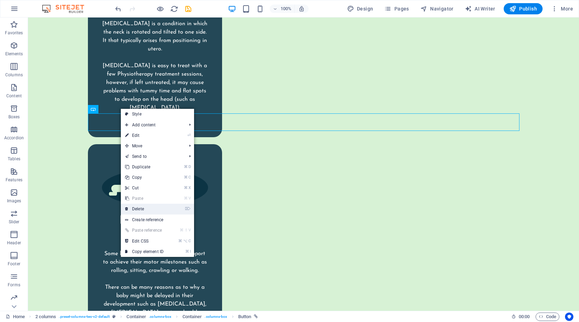
click at [139, 210] on link "⌦ Delete" at bounding box center [144, 209] width 47 height 11
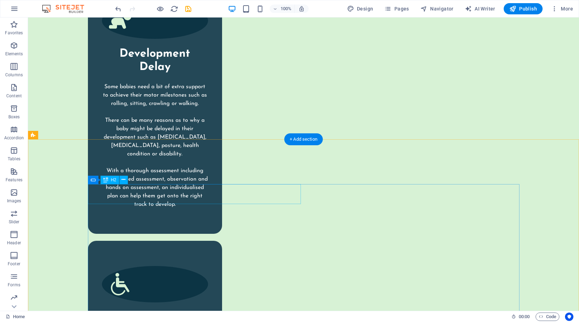
scroll to position [1638, 0]
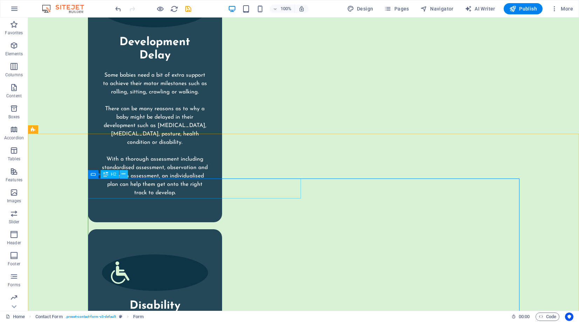
click at [124, 173] on icon at bounding box center [123, 174] width 4 height 7
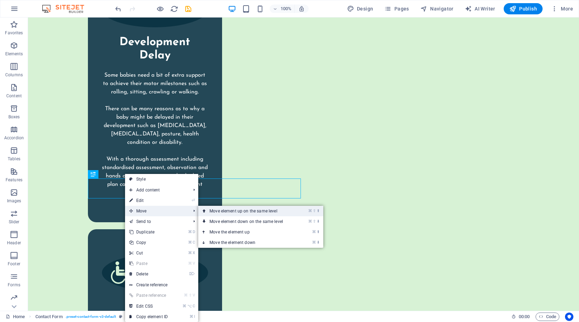
click at [225, 210] on link "⌘ ⇧ ⬆ Move element up on the same level" at bounding box center [247, 211] width 99 height 11
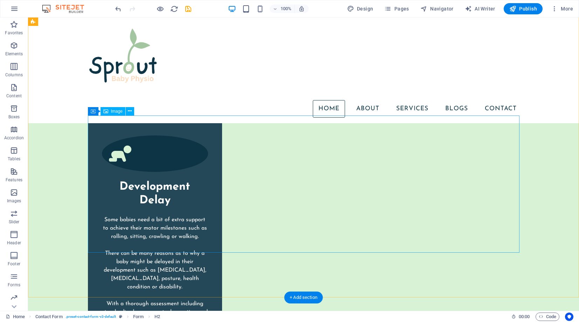
scroll to position [1474, 0]
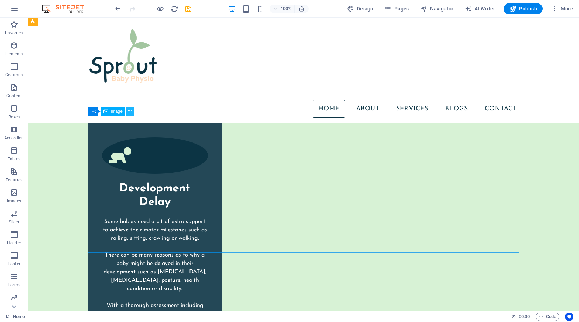
click at [130, 112] on icon at bounding box center [130, 110] width 4 height 7
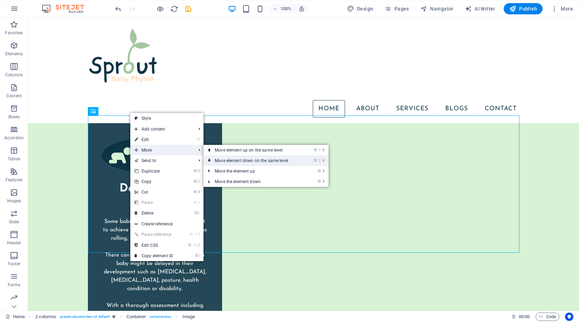
click at [232, 161] on link "⌘ ⇧ ⬇ Move element down on the same level" at bounding box center [252, 160] width 99 height 11
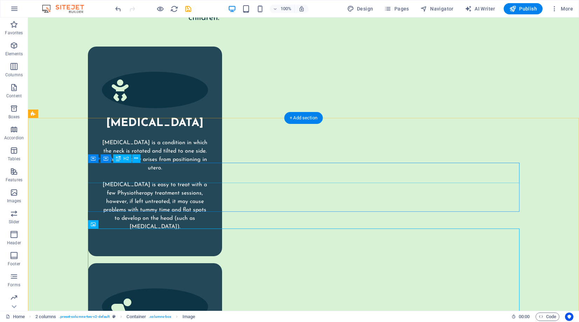
scroll to position [1364, 0]
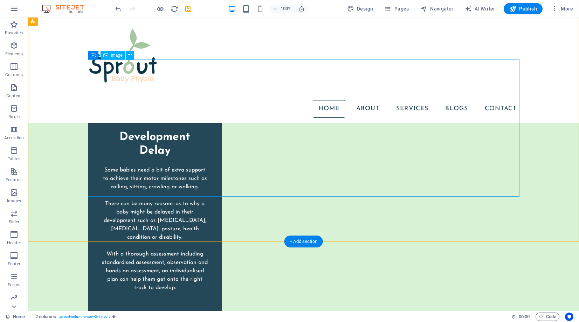
scroll to position [1524, 0]
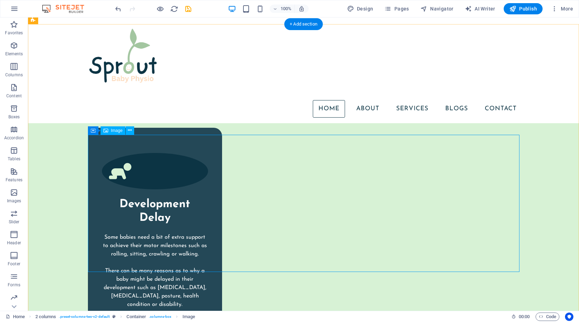
scroll to position [1454, 0]
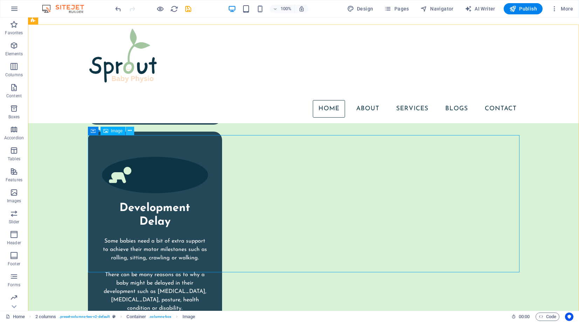
click at [133, 132] on button at bounding box center [130, 131] width 8 height 8
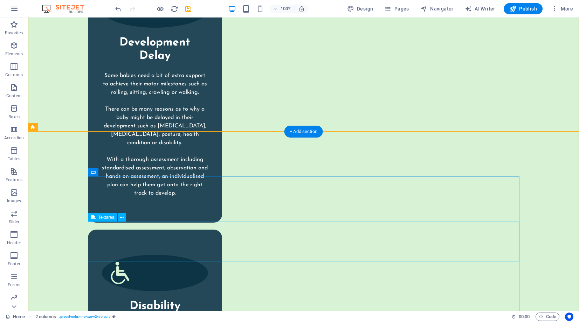
scroll to position [1640, 0]
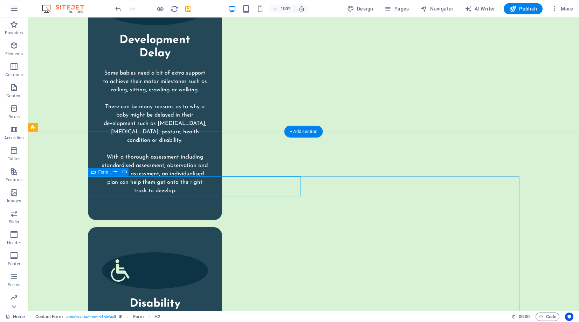
click at [123, 172] on icon at bounding box center [123, 171] width 4 height 7
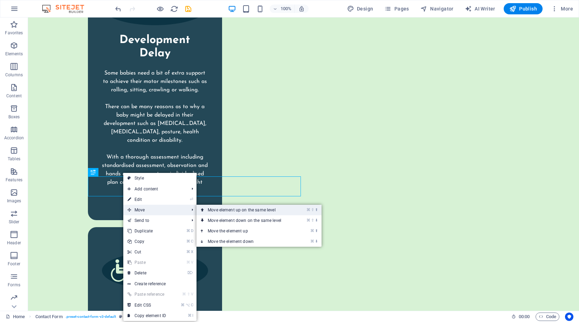
click at [234, 210] on link "⌘ ⇧ ⬆ Move element up on the same level" at bounding box center [245, 210] width 99 height 11
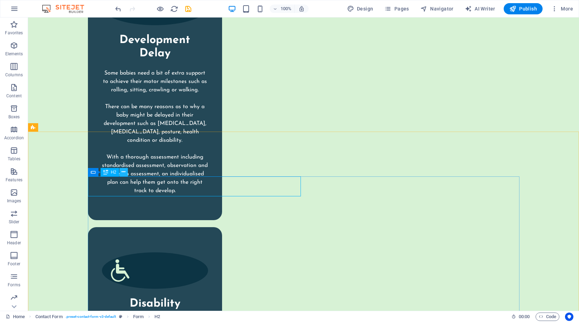
click at [123, 172] on icon at bounding box center [123, 171] width 4 height 7
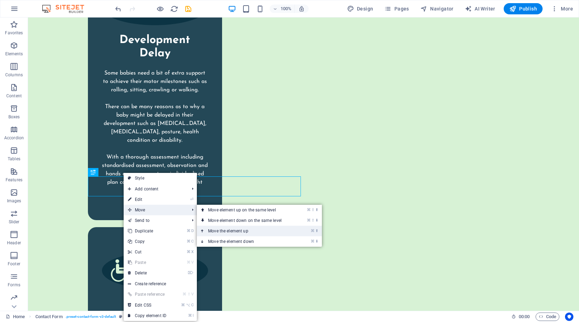
click at [220, 230] on link "⌘ ⬆ Move the element up" at bounding box center [246, 231] width 99 height 11
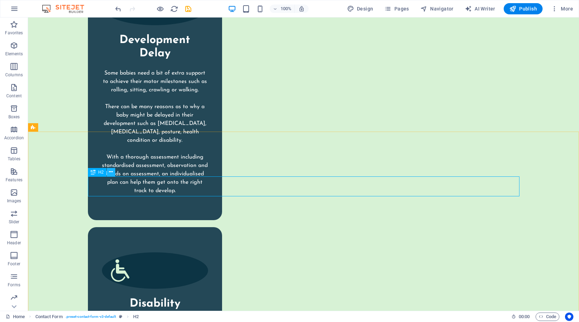
click at [110, 172] on icon at bounding box center [111, 171] width 4 height 7
drag, startPoint x: 278, startPoint y: 199, endPoint x: 273, endPoint y: 199, distance: 4.9
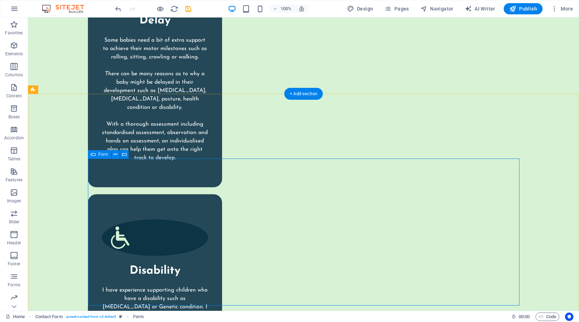
scroll to position [1677, 0]
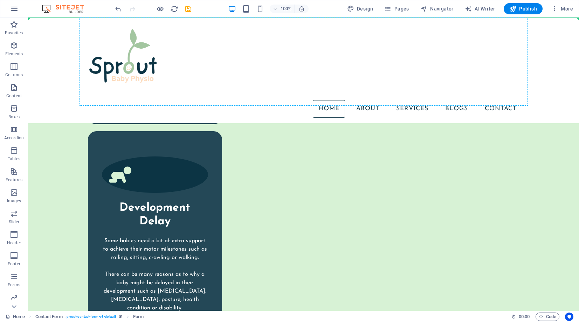
scroll to position [1445, 0]
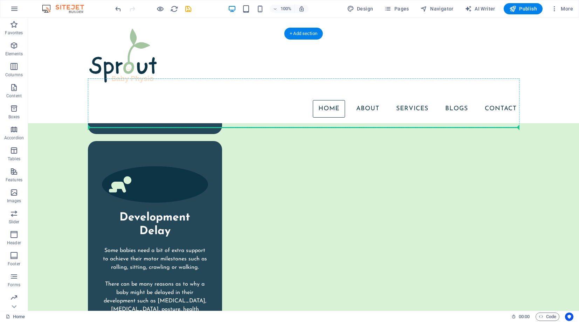
drag, startPoint x: 303, startPoint y: 174, endPoint x: 270, endPoint y: 127, distance: 57.3
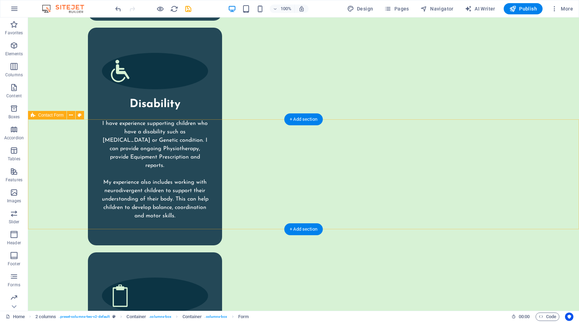
scroll to position [1846, 0]
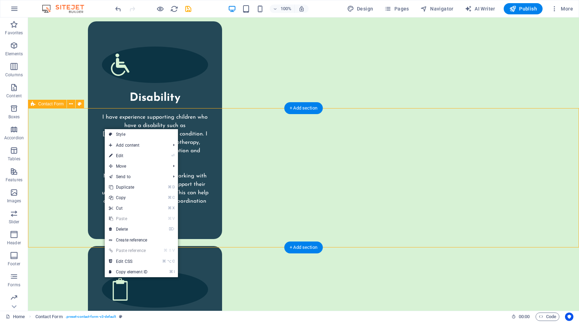
scroll to position [1844, 0]
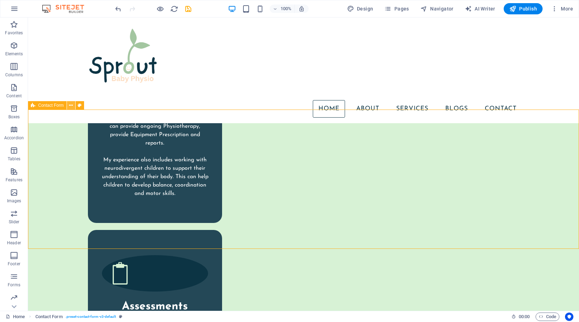
click at [72, 104] on icon at bounding box center [71, 105] width 4 height 7
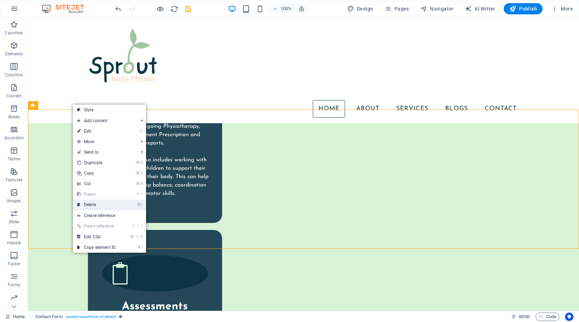
click at [92, 204] on link "⌦ Delete" at bounding box center [96, 205] width 47 height 11
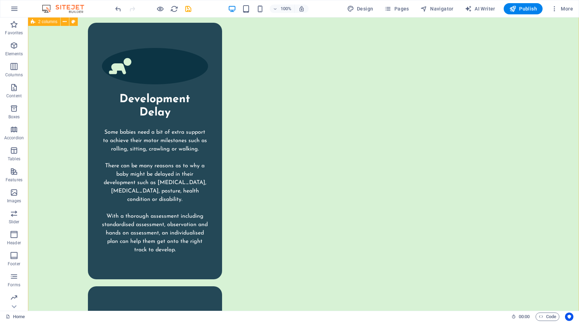
scroll to position [1626, 0]
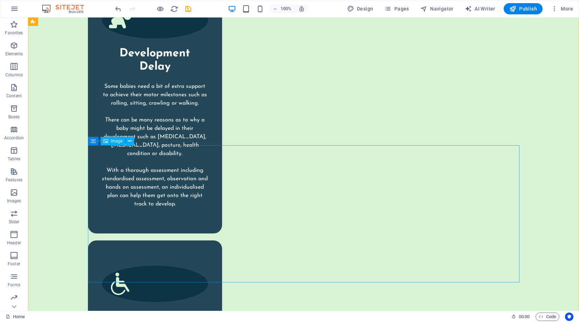
click at [132, 142] on button at bounding box center [130, 141] width 8 height 8
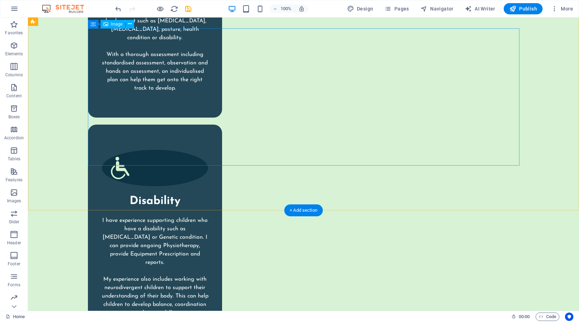
scroll to position [1744, 0]
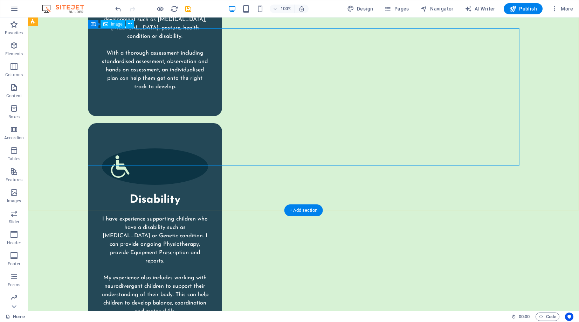
click at [129, 25] on icon at bounding box center [130, 23] width 4 height 7
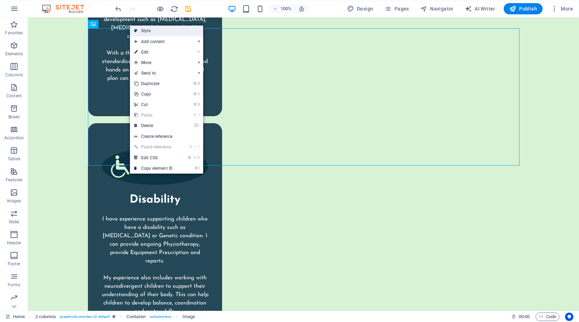
click at [143, 30] on link "Style" at bounding box center [166, 31] width 73 height 11
select select "rem"
select select "preset-columns-two-v2-default"
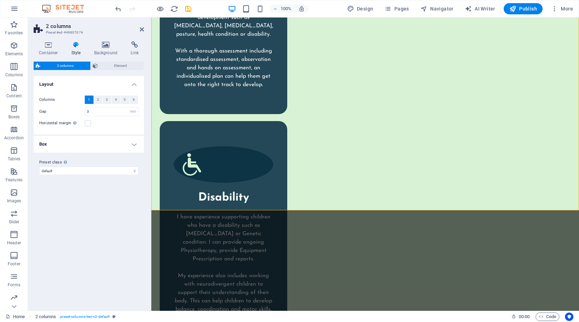
scroll to position [1781, 0]
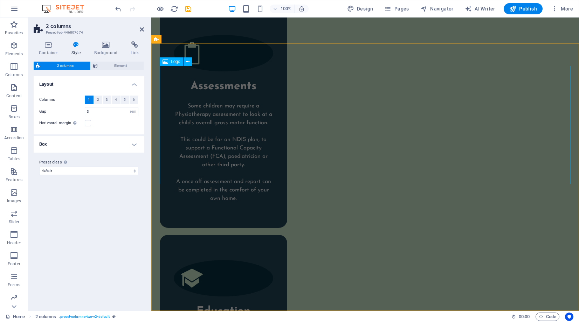
scroll to position [2083, 0]
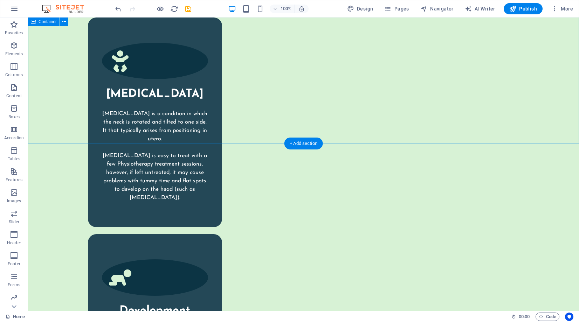
scroll to position [1399, 0]
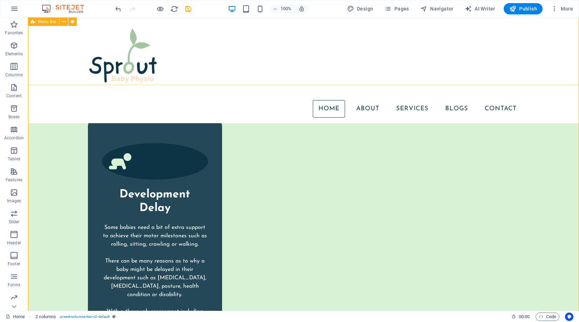
scroll to position [1438, 0]
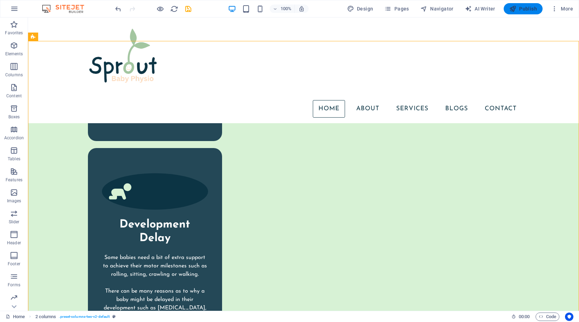
click at [521, 7] on span "Publish" at bounding box center [523, 8] width 28 height 7
checkbox input "false"
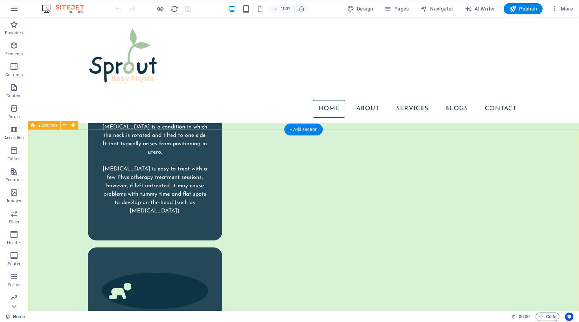
scroll to position [1337, 0]
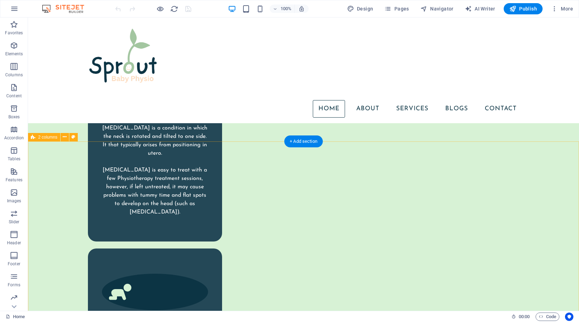
click at [65, 138] on icon at bounding box center [65, 136] width 4 height 7
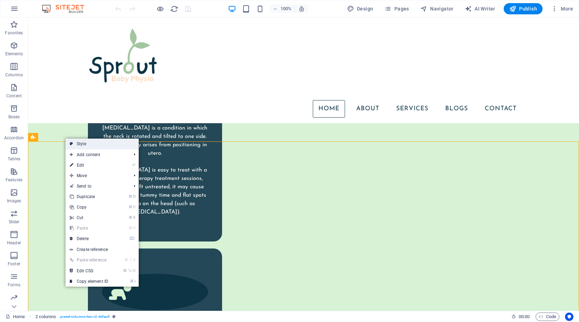
click at [80, 142] on link "Style" at bounding box center [101, 144] width 73 height 11
select select "rem"
select select "preset-columns-two-v2-default"
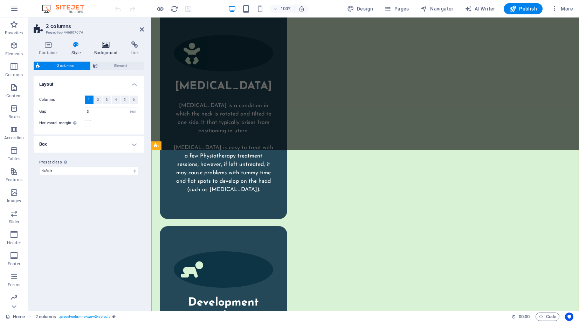
click at [102, 44] on icon at bounding box center [106, 44] width 34 height 7
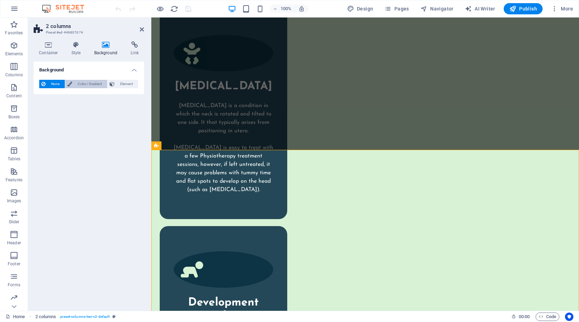
click at [79, 82] on span "Color / Gradient" at bounding box center [89, 84] width 31 height 8
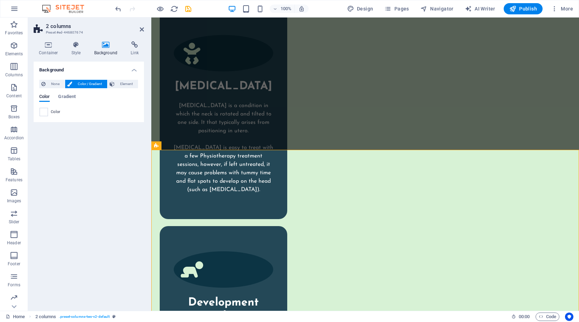
click at [97, 150] on div "Background None Color / Gradient Element Stretch background to full-width Color…" at bounding box center [89, 184] width 110 height 244
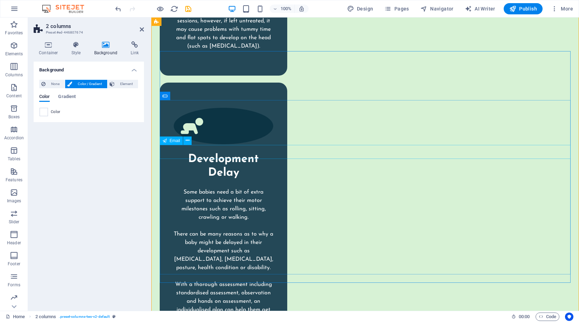
scroll to position [1529, 0]
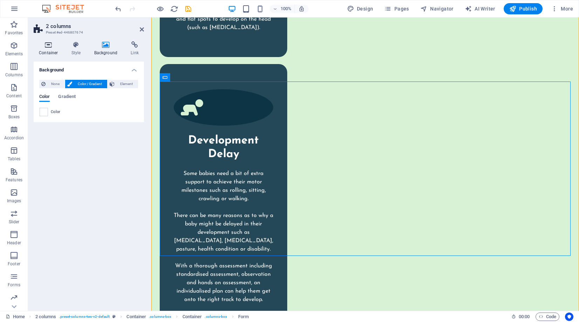
click at [49, 48] on icon at bounding box center [49, 44] width 30 height 7
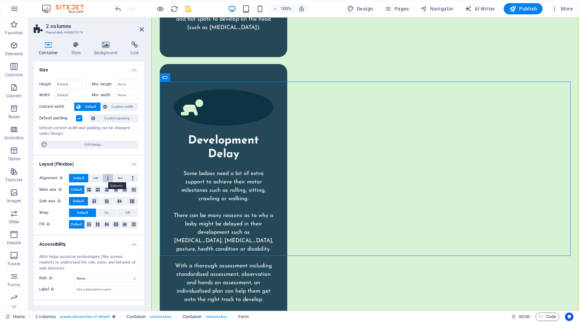
scroll to position [28, 0]
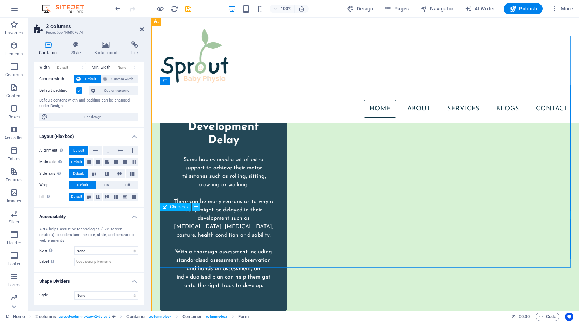
click at [197, 207] on icon at bounding box center [196, 206] width 4 height 7
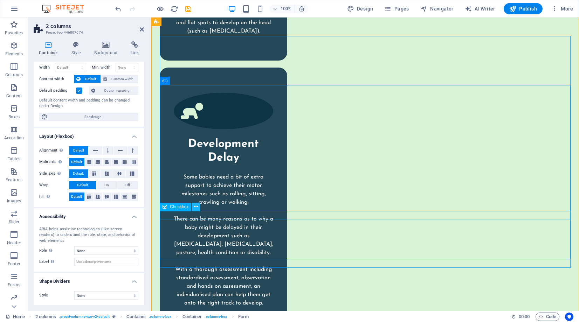
scroll to position [1526, 0]
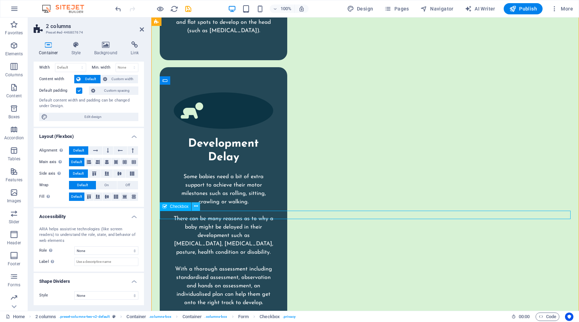
click at [196, 207] on icon at bounding box center [196, 206] width 4 height 7
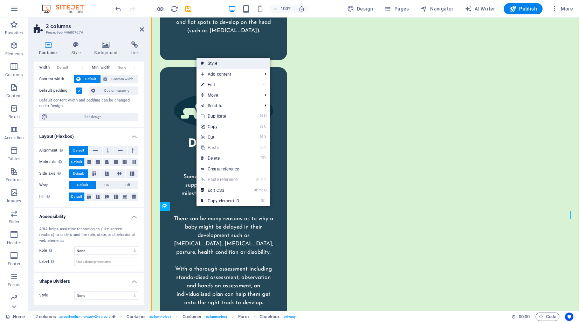
click at [209, 63] on link "Style" at bounding box center [232, 63] width 73 height 11
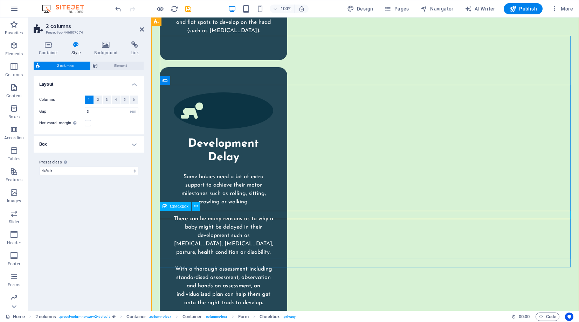
click at [195, 207] on icon at bounding box center [196, 206] width 4 height 7
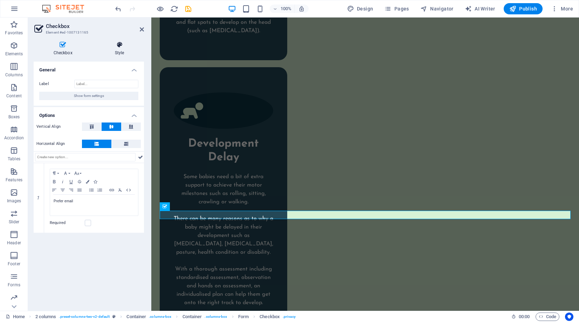
click at [118, 43] on icon at bounding box center [119, 44] width 49 height 7
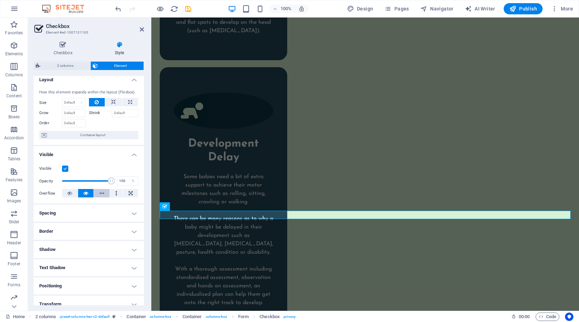
scroll to position [0, 0]
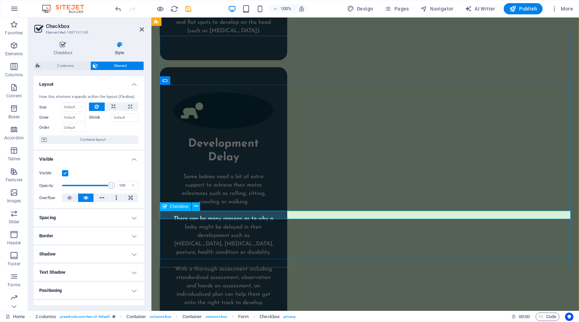
click at [198, 207] on button at bounding box center [196, 206] width 8 height 8
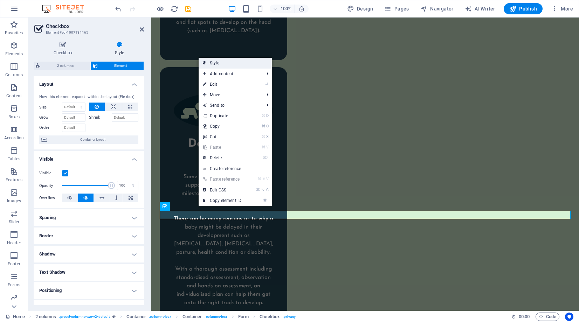
click at [216, 64] on link "Style" at bounding box center [235, 63] width 73 height 11
select select "rem"
select select "preset-columns-two-v2-default"
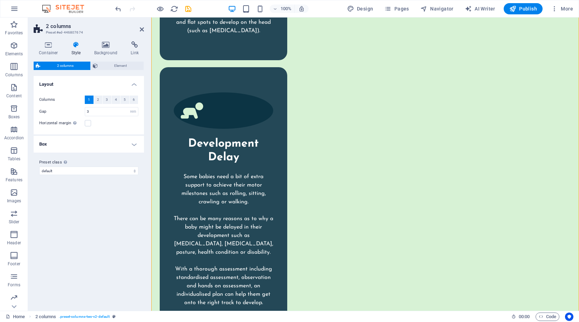
click at [70, 140] on h4 "Box" at bounding box center [89, 144] width 110 height 17
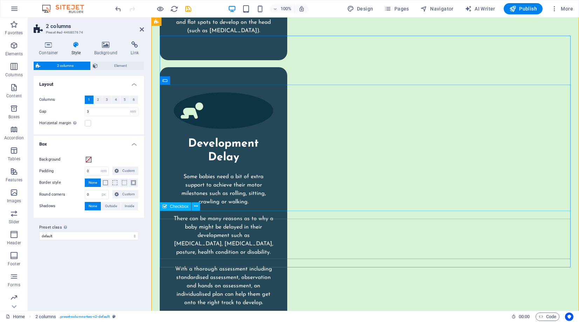
click at [197, 207] on icon at bounding box center [196, 206] width 4 height 7
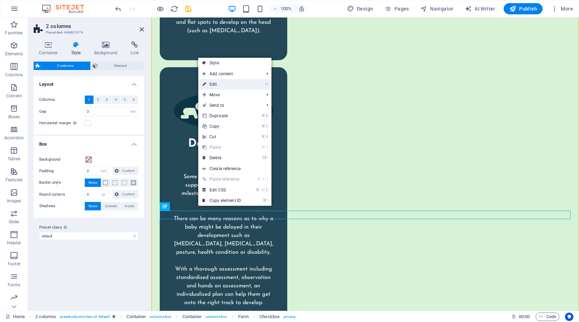
click at [225, 85] on link "⏎ Edit" at bounding box center [221, 84] width 47 height 11
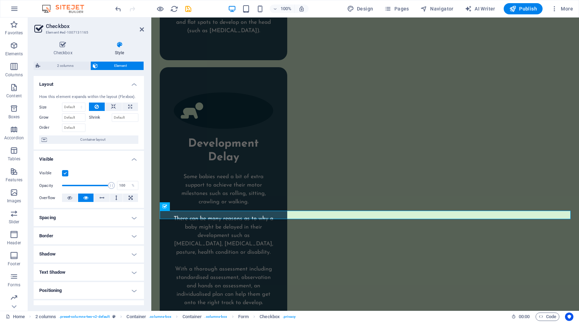
click at [120, 47] on icon at bounding box center [119, 44] width 49 height 7
click at [56, 44] on icon at bounding box center [63, 44] width 58 height 7
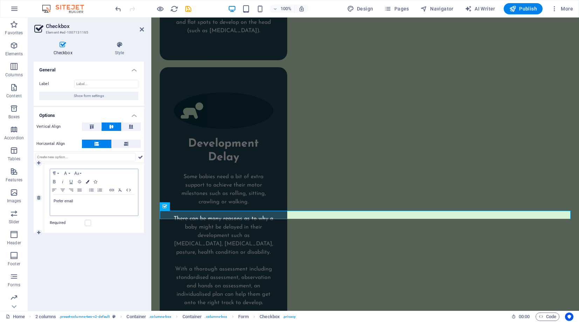
click at [88, 181] on icon "button" at bounding box center [88, 182] width 4 height 4
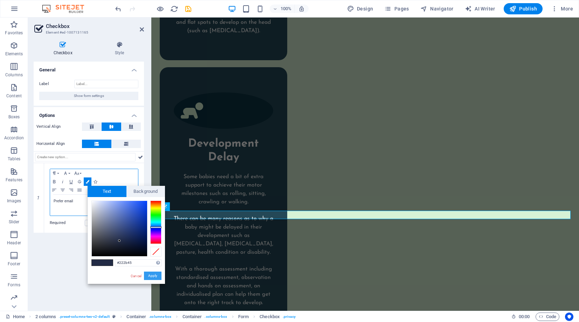
click at [153, 277] on button "Apply" at bounding box center [153, 276] width 18 height 8
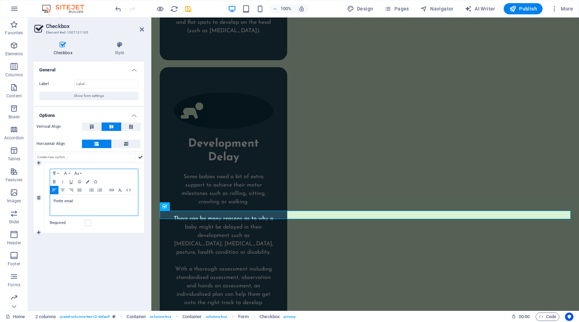
drag, startPoint x: 78, startPoint y: 200, endPoint x: 47, endPoint y: 202, distance: 30.9
click at [47, 202] on div "Paragraph Format Normal Heading 1 Heading 2 Heading 3 Heading 4 Heading 5 Headi…" at bounding box center [94, 198] width 100 height 70
click at [88, 181] on icon "button" at bounding box center [88, 182] width 4 height 4
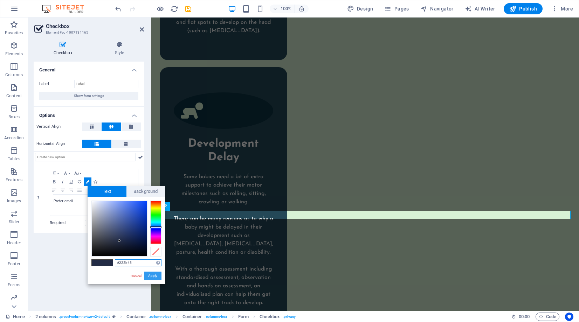
drag, startPoint x: 4, startPoint y: 259, endPoint x: 155, endPoint y: 277, distance: 152.3
click at [155, 277] on button "Apply" at bounding box center [153, 276] width 18 height 8
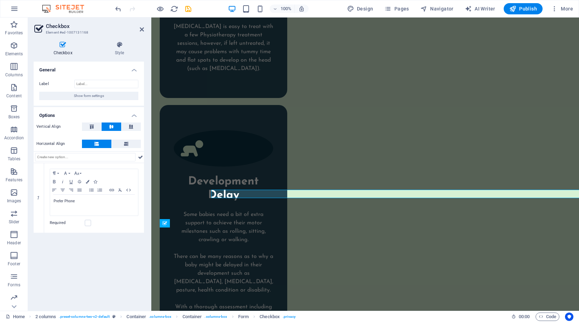
scroll to position [1526, 0]
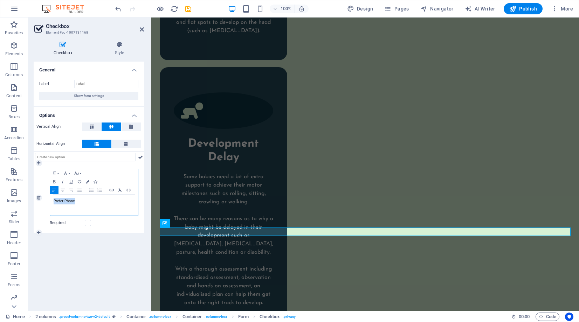
drag, startPoint x: 82, startPoint y: 203, endPoint x: 47, endPoint y: 202, distance: 34.7
click at [47, 202] on div "Paragraph Format Normal Heading 1 Heading 2 Heading 3 Heading 4 Heading 5 Headi…" at bounding box center [94, 198] width 100 height 70
click at [89, 182] on icon "button" at bounding box center [88, 182] width 4 height 4
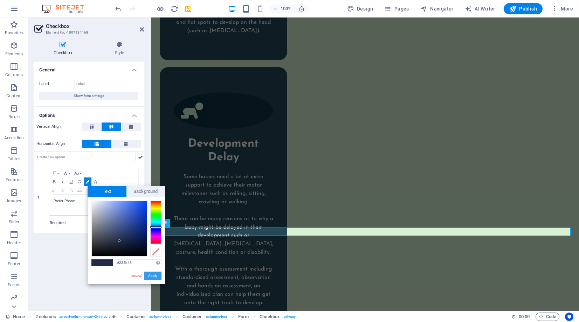
click at [151, 276] on button "Apply" at bounding box center [153, 276] width 18 height 8
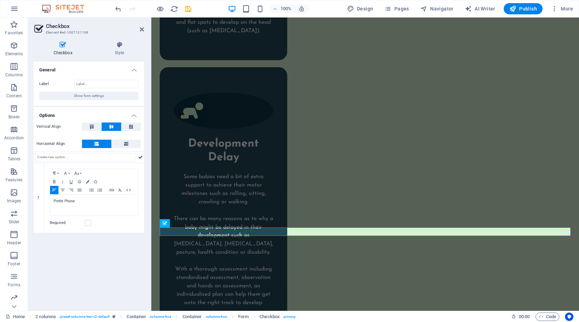
click at [135, 255] on div "General Label Show form settings Options Vertical Align Horizontal Align 1 Para…" at bounding box center [89, 184] width 110 height 244
click at [530, 6] on span "Publish" at bounding box center [523, 8] width 28 height 7
checkbox input "false"
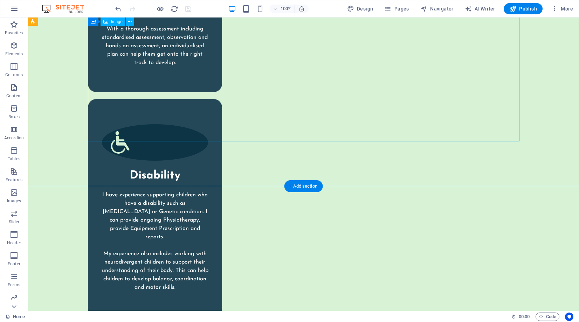
scroll to position [1783, 0]
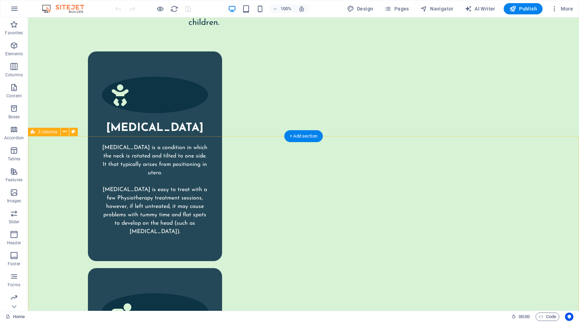
scroll to position [1342, 0]
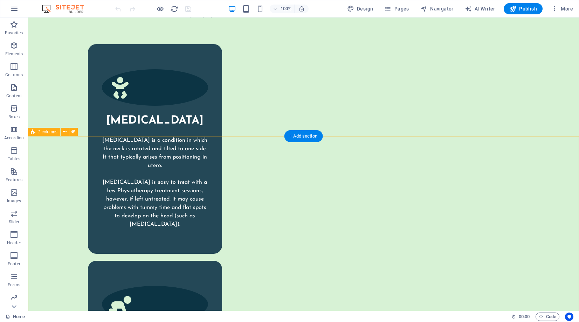
click at [65, 133] on icon at bounding box center [65, 131] width 4 height 7
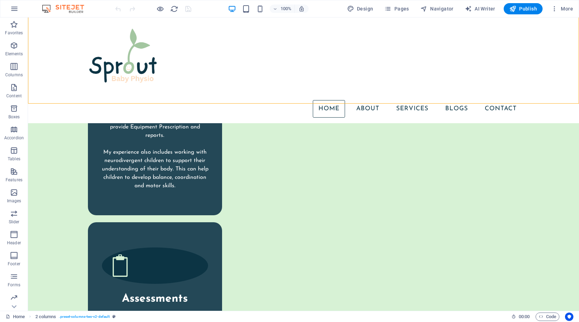
scroll to position [1850, 0]
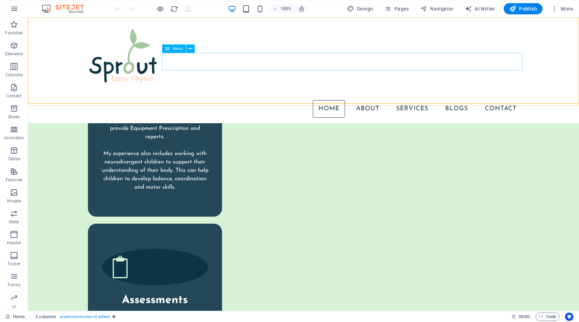
drag, startPoint x: 513, startPoint y: 57, endPoint x: 501, endPoint y: 61, distance: 12.5
click at [513, 100] on nav "Home About Services Blogs Contact" at bounding box center [303, 109] width 437 height 18
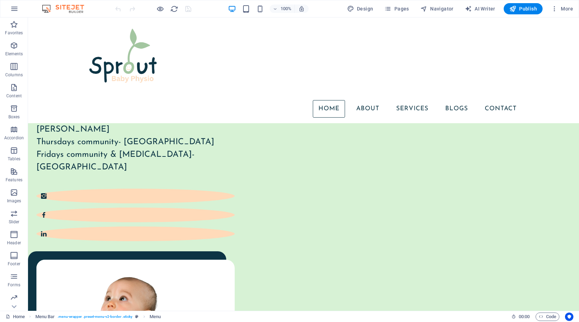
scroll to position [135, 0]
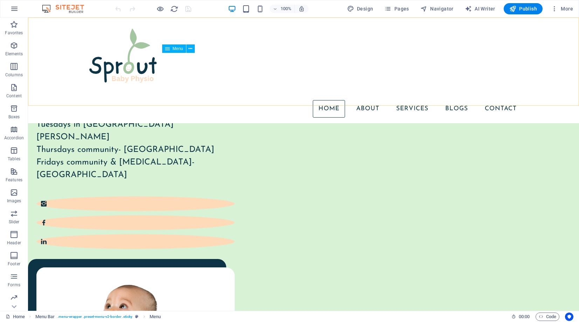
click at [498, 100] on nav "Home About Services Blogs Contact" at bounding box center [303, 109] width 437 height 18
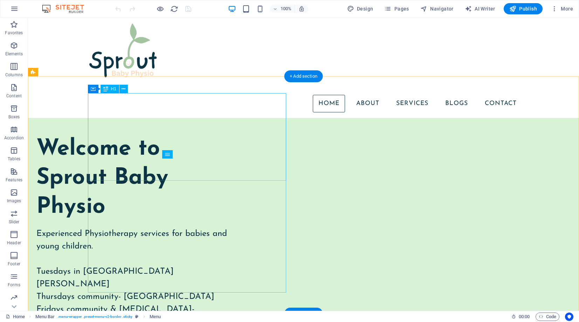
scroll to position [0, 0]
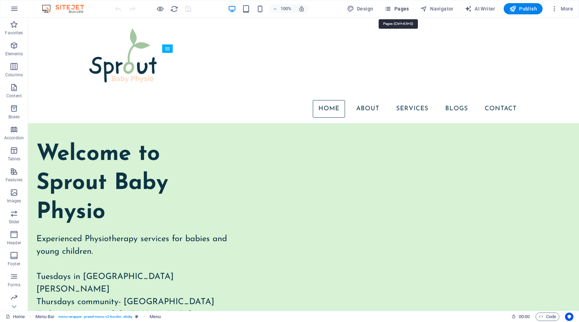
click at [401, 8] on span "Pages" at bounding box center [396, 8] width 25 height 7
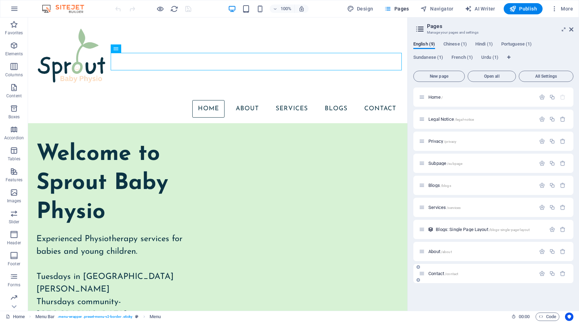
click at [446, 274] on span "/contact" at bounding box center [451, 274] width 13 height 4
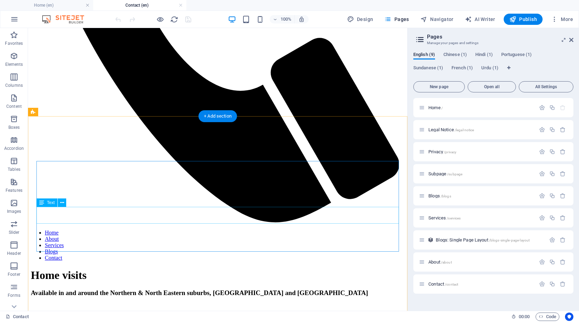
scroll to position [404, 0]
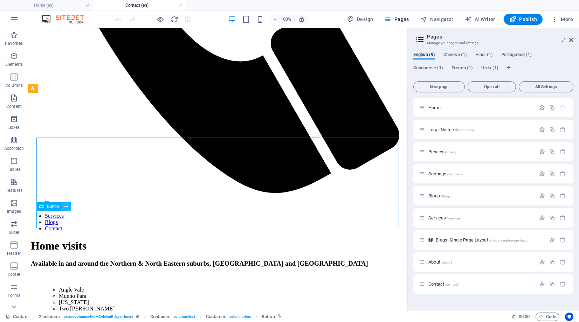
click at [67, 207] on icon at bounding box center [66, 206] width 4 height 7
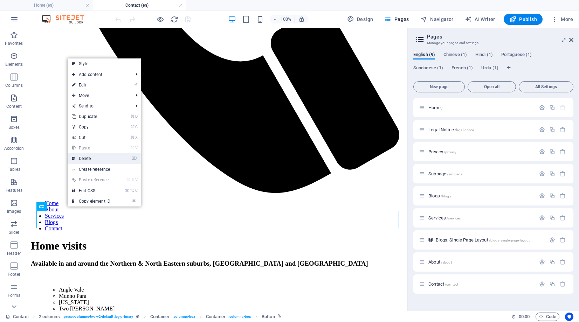
click at [92, 158] on link "⌦ Delete" at bounding box center [91, 158] width 47 height 11
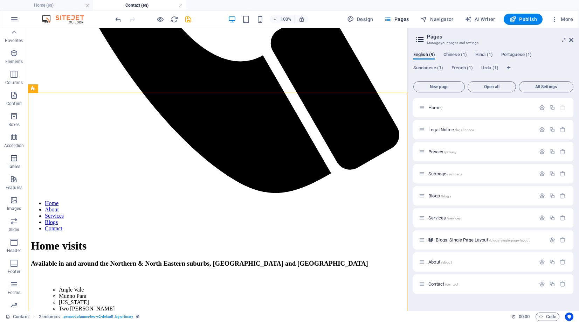
scroll to position [0, 0]
click at [11, 287] on icon "button" at bounding box center [14, 287] width 8 height 8
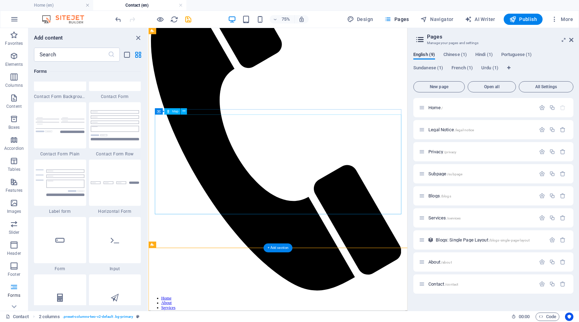
scroll to position [158, 0]
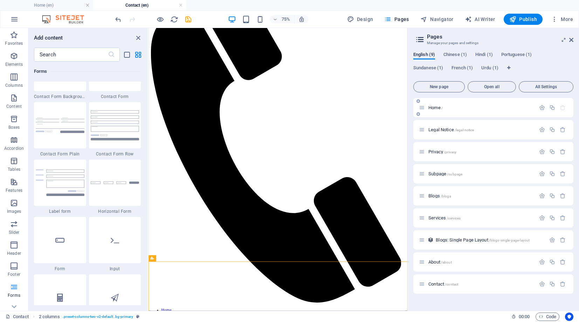
click at [452, 109] on p "Home /" at bounding box center [480, 107] width 105 height 5
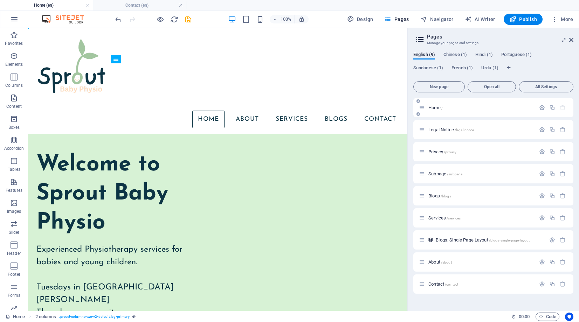
scroll to position [0, 0]
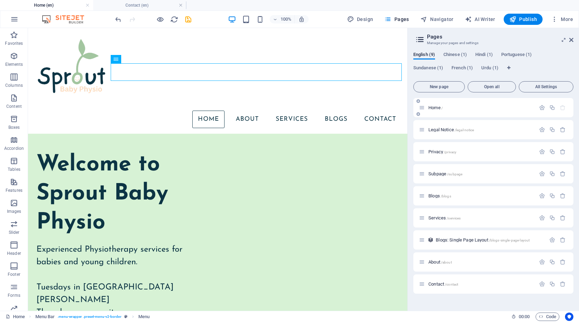
click at [437, 108] on span "Home /" at bounding box center [435, 107] width 14 height 5
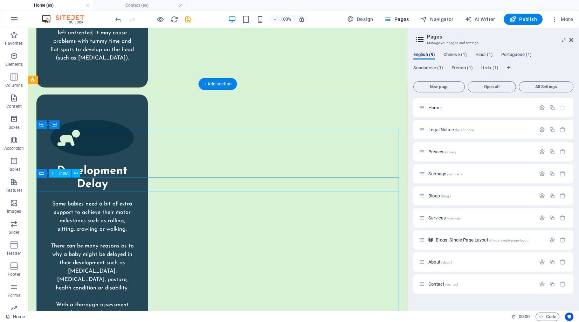
scroll to position [1572, 0]
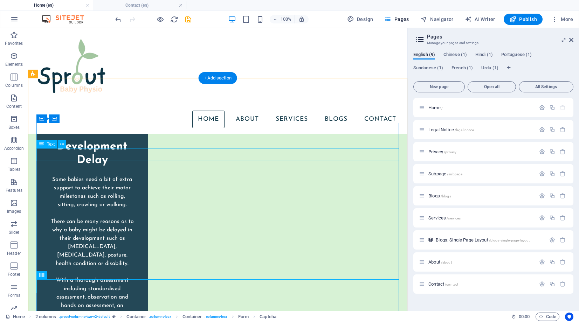
scroll to position [1578, 0]
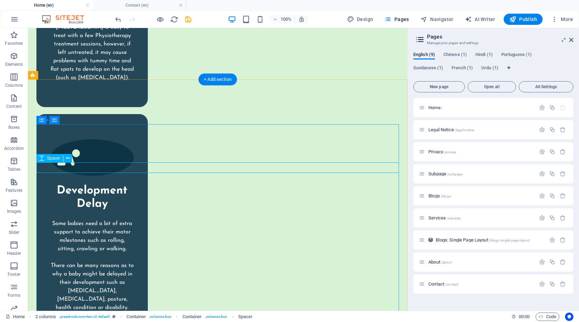
scroll to position [1594, 0]
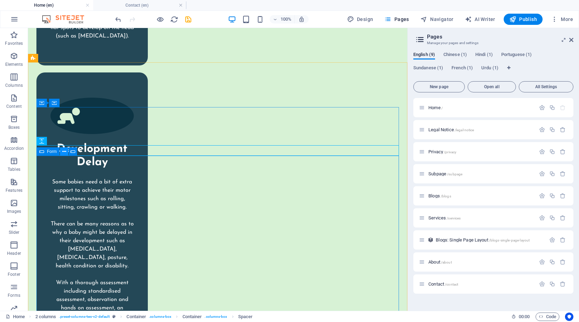
click at [65, 152] on icon at bounding box center [64, 151] width 4 height 7
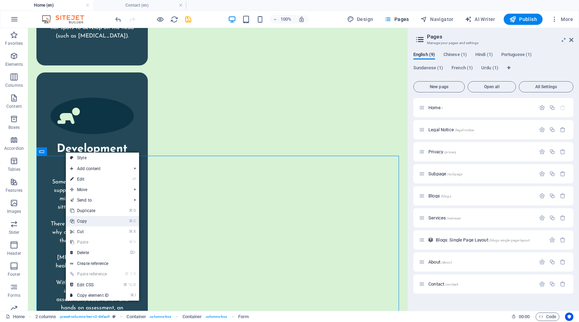
click at [88, 220] on link "⌘ C Copy" at bounding box center [89, 221] width 47 height 11
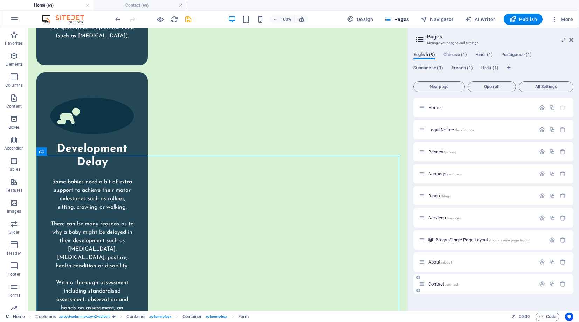
click at [449, 284] on span "/contact" at bounding box center [451, 285] width 13 height 4
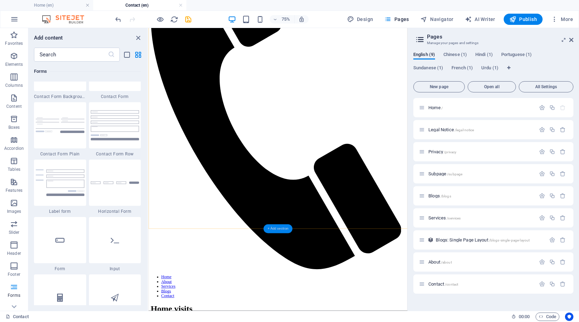
scroll to position [204, 0]
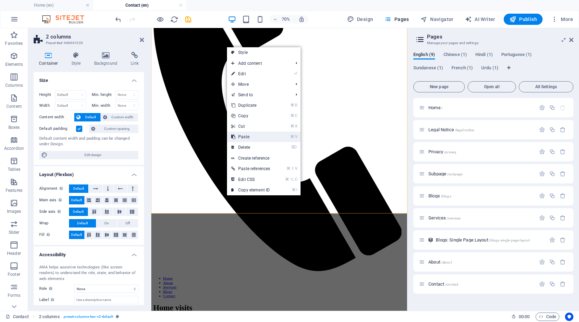
click at [244, 139] on link "⌘ V Paste" at bounding box center [250, 137] width 47 height 11
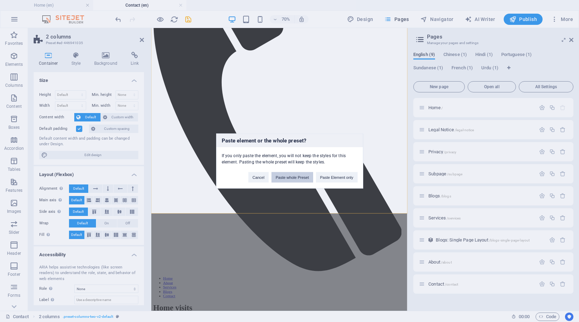
click at [298, 176] on button "Paste whole Preset" at bounding box center [292, 177] width 42 height 11
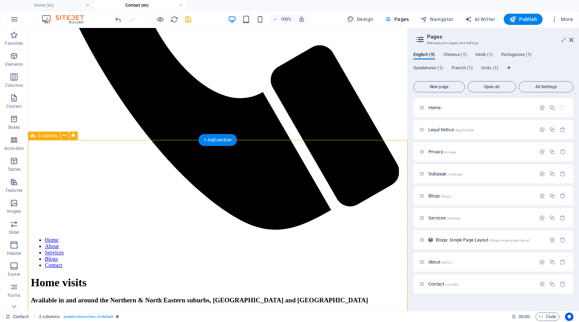
scroll to position [369, 0]
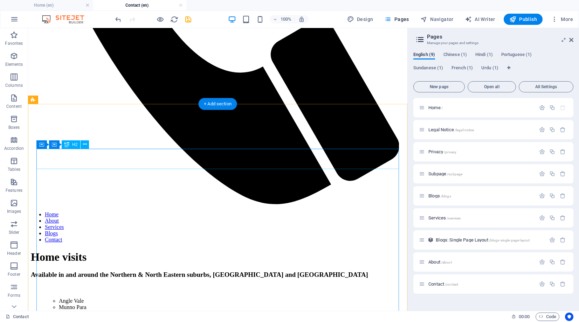
scroll to position [394, 0]
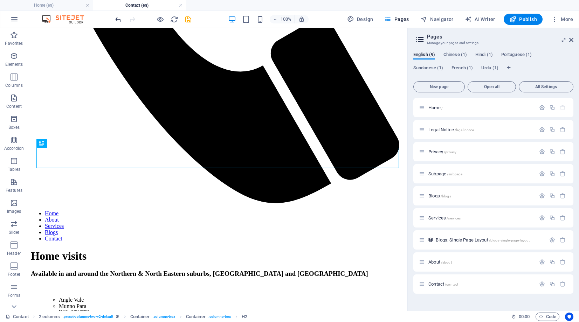
click at [118, 19] on icon "undo" at bounding box center [118, 19] width 8 height 8
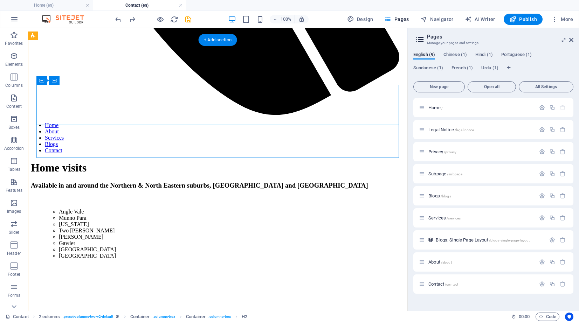
scroll to position [488, 0]
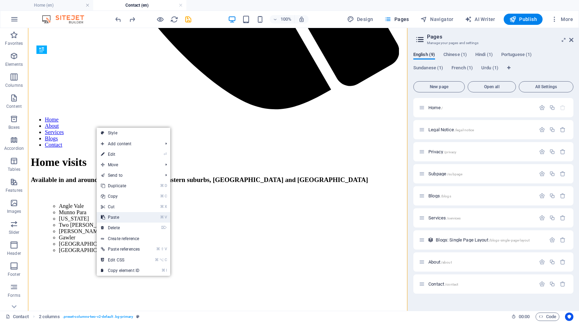
click at [116, 218] on link "⌘ V Paste" at bounding box center [120, 217] width 47 height 11
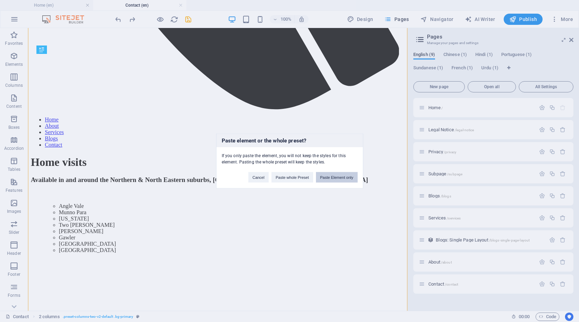
click at [329, 175] on button "Paste Element only" at bounding box center [337, 177] width 42 height 11
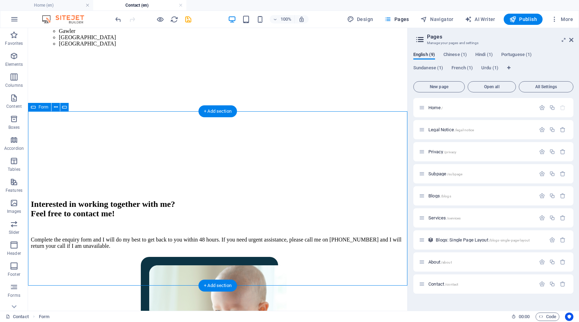
scroll to position [688, 0]
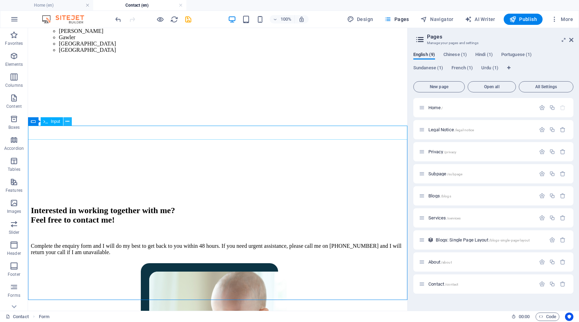
click at [68, 121] on icon at bounding box center [67, 121] width 4 height 7
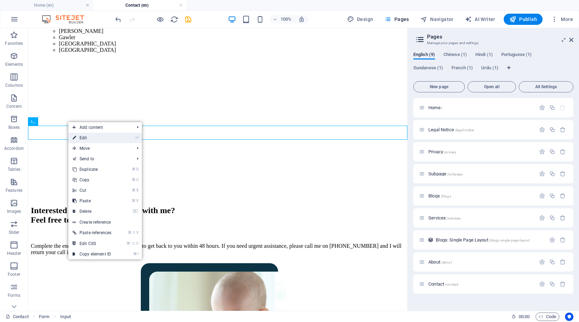
click at [90, 140] on link "⏎ Edit" at bounding box center [91, 138] width 47 height 11
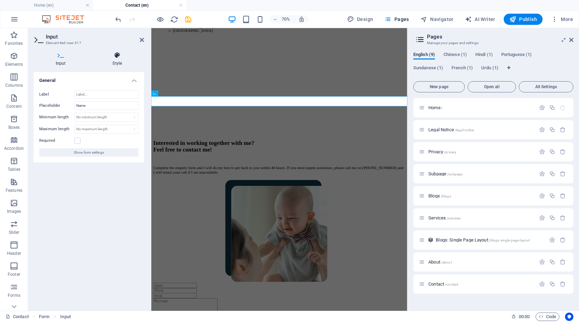
click at [118, 57] on icon at bounding box center [118, 55] width 54 height 7
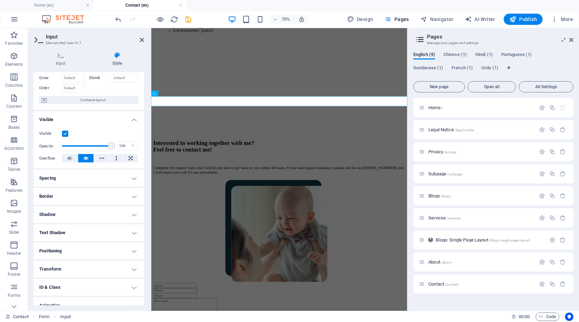
scroll to position [63, 0]
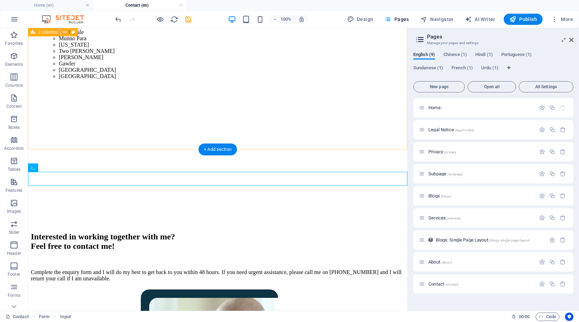
scroll to position [658, 0]
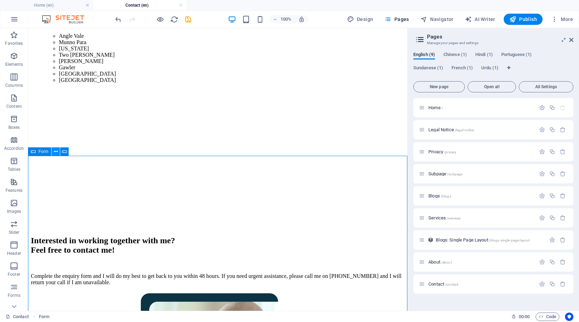
click at [53, 152] on button at bounding box center [55, 151] width 8 height 8
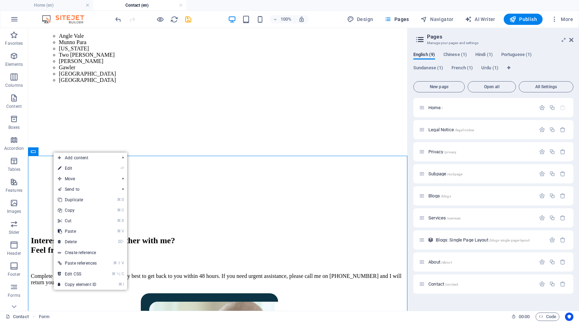
click at [66, 167] on link "⏎ Edit" at bounding box center [77, 168] width 47 height 11
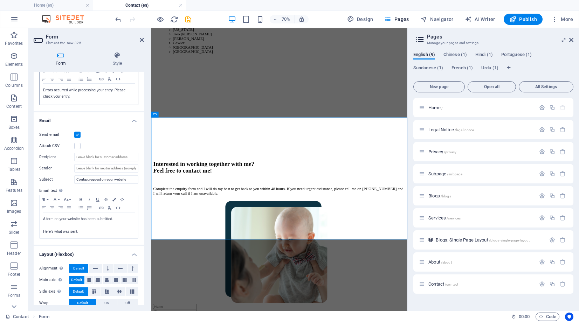
scroll to position [143, 0]
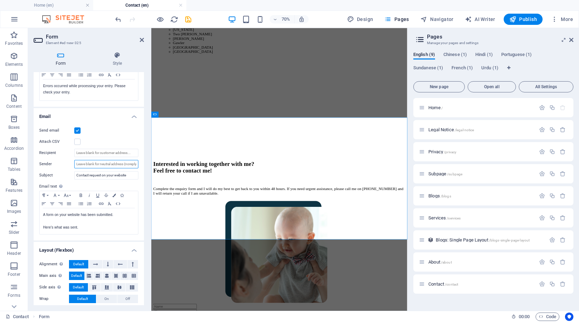
click at [95, 164] on input "Sender" at bounding box center [106, 164] width 64 height 8
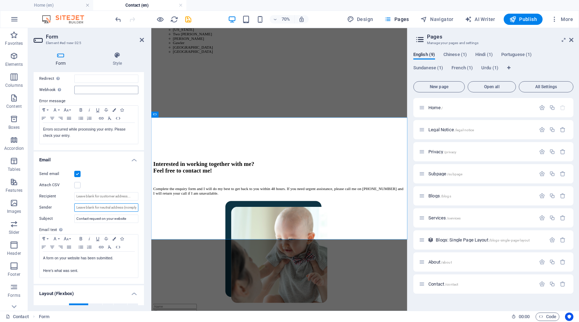
scroll to position [158, 0]
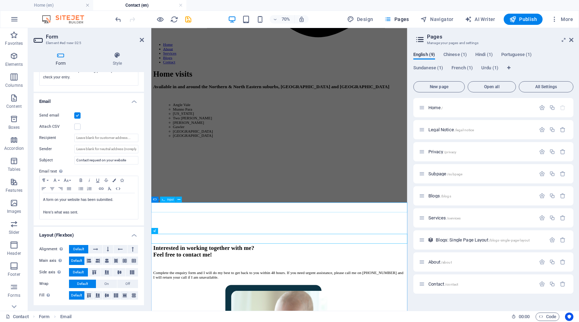
scroll to position [550, 0]
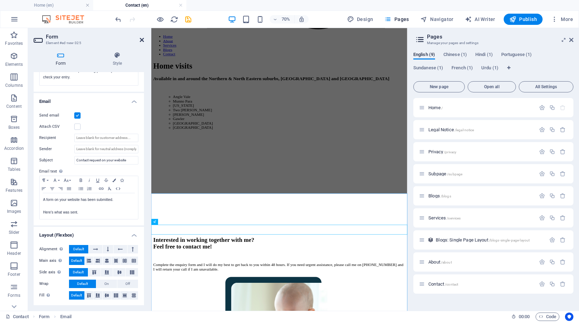
click at [141, 39] on icon at bounding box center [142, 40] width 4 height 6
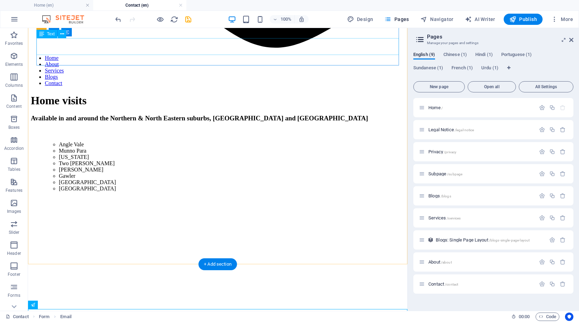
scroll to position [550, 0]
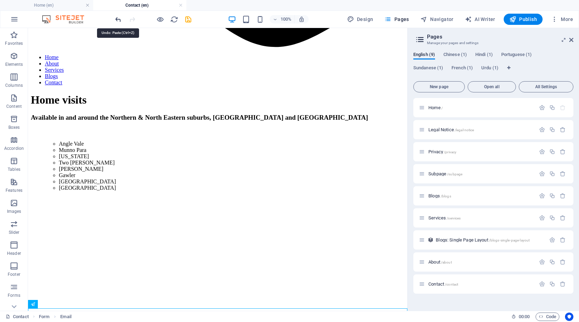
click at [116, 18] on icon "undo" at bounding box center [118, 19] width 8 height 8
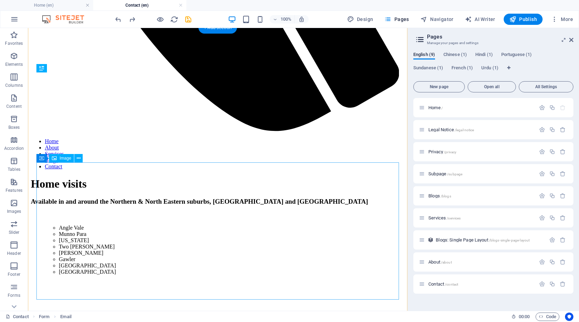
scroll to position [459, 0]
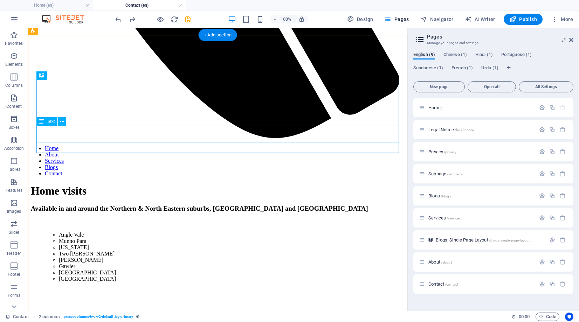
scroll to position [465, 0]
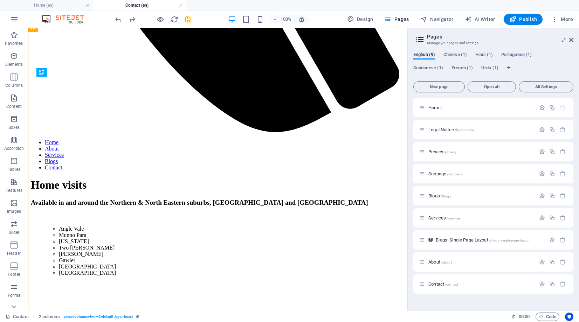
click at [14, 284] on icon "button" at bounding box center [14, 287] width 8 height 8
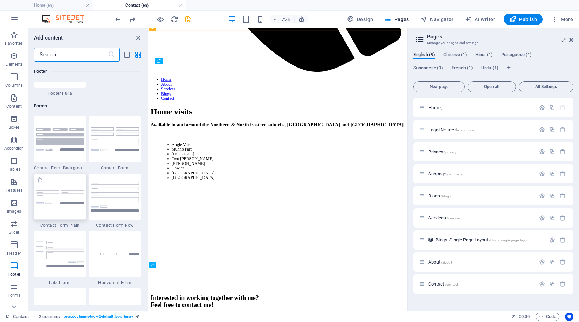
scroll to position [5061, 0]
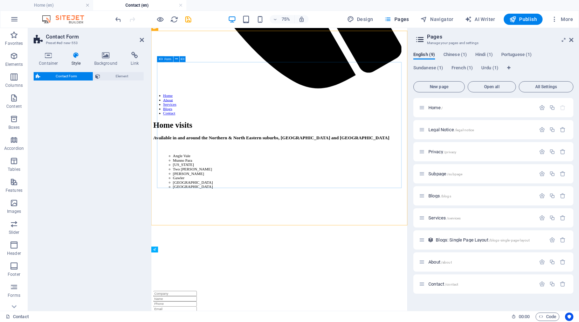
select select "rem"
select select "preset-contact-form-v3-background"
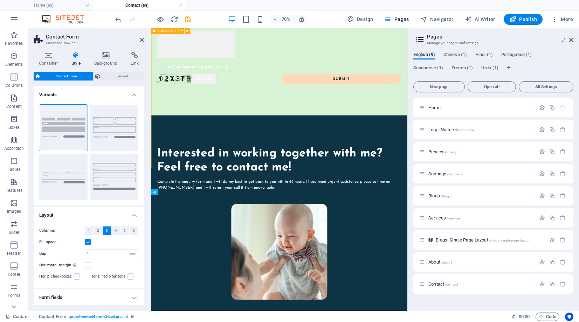
scroll to position [577, 0]
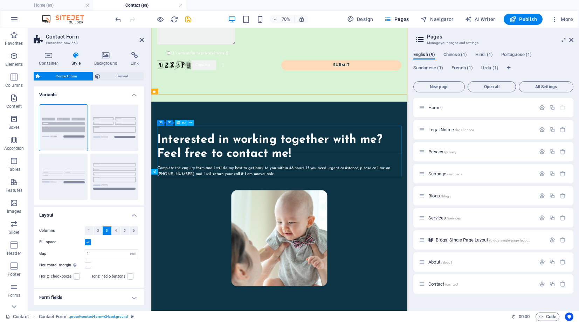
click at [291, 204] on div "Interested in working together with me? Feel free to contact me!" at bounding box center [334, 198] width 349 height 40
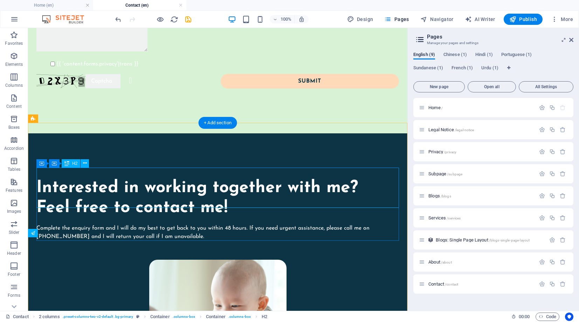
scroll to position [580, 0]
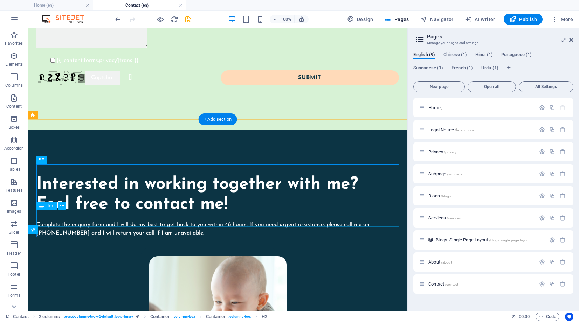
click at [189, 221] on div "Complete the enquiry form and I will do my best to get back to you within 48 ho…" at bounding box center [217, 229] width 362 height 17
click at [175, 177] on div "Interested in working together with me? Feel free to contact me!" at bounding box center [217, 195] width 362 height 40
click at [185, 181] on div "Interested in working together with me? Feel free to contact me!" at bounding box center [217, 195] width 362 height 40
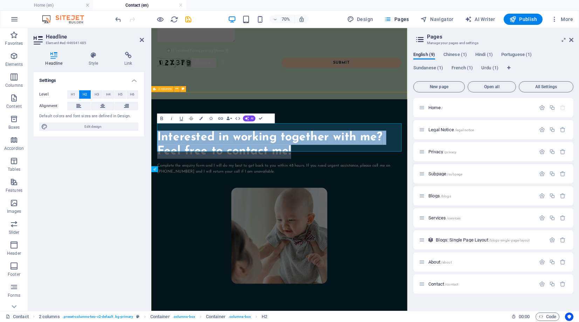
click at [291, 253] on div "Interested in working together with me? Feel free to contact me! Complete the e…" at bounding box center [334, 284] width 366 height 308
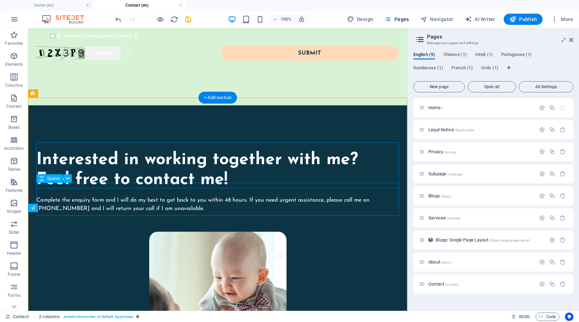
scroll to position [608, 0]
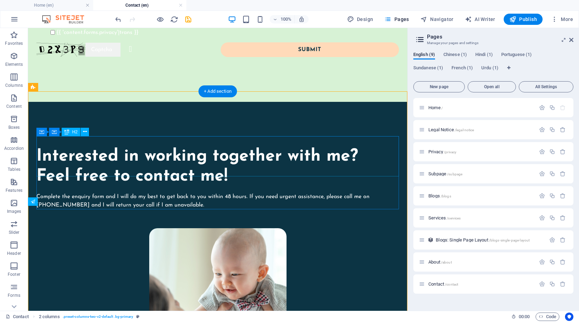
click at [165, 169] on div "Interested in working together with me? Feel free to contact me!" at bounding box center [217, 167] width 362 height 40
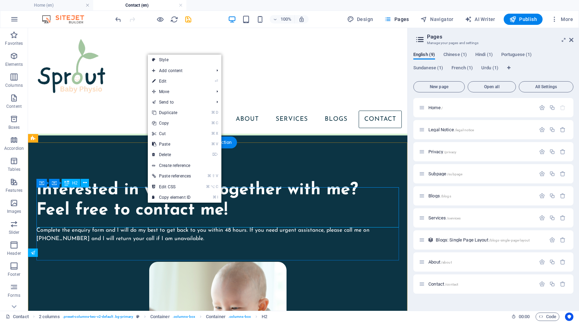
scroll to position [556, 0]
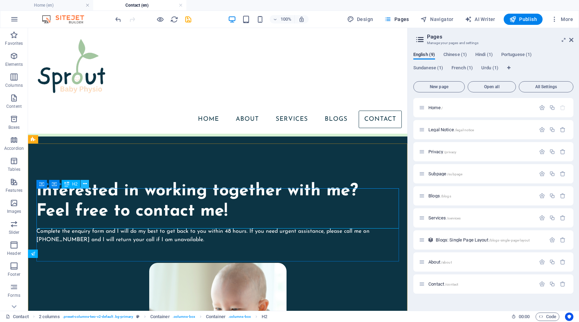
click at [85, 183] on icon at bounding box center [85, 183] width 4 height 7
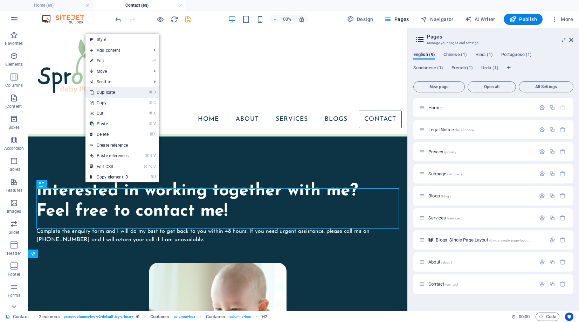
click at [118, 95] on link "⌘ D Duplicate" at bounding box center [108, 92] width 47 height 11
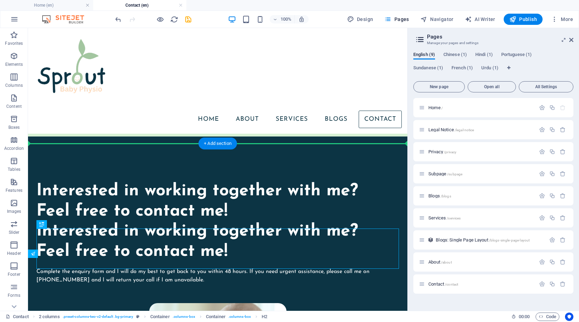
drag, startPoint x: 147, startPoint y: 239, endPoint x: 139, endPoint y: 174, distance: 65.6
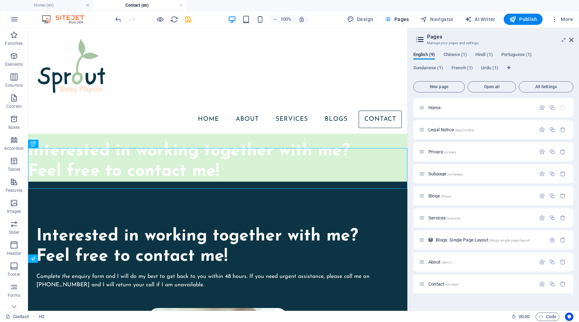
drag, startPoint x: 148, startPoint y: 156, endPoint x: 160, endPoint y: 124, distance: 33.9
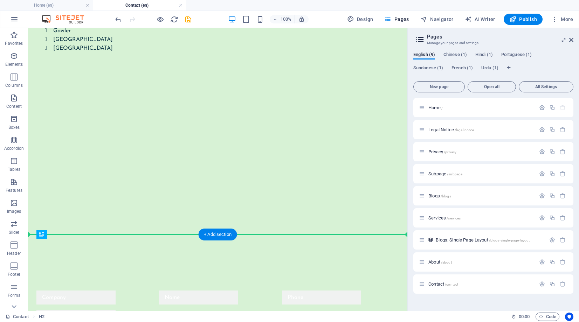
scroll to position [305, 0]
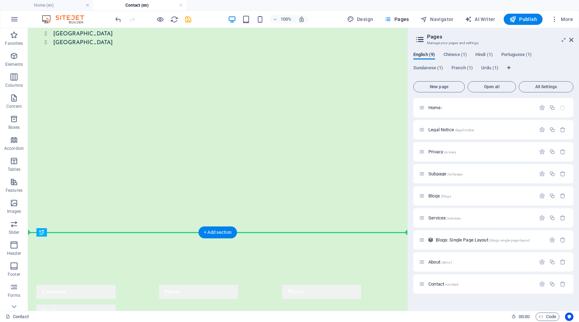
drag, startPoint x: 150, startPoint y: 70, endPoint x: 143, endPoint y: 254, distance: 184.3
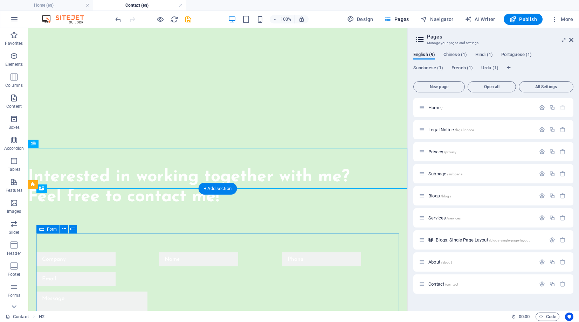
scroll to position [354, 0]
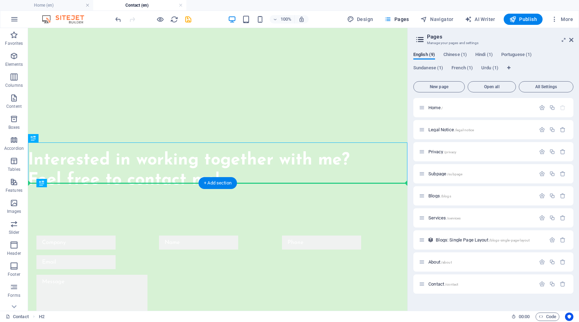
drag, startPoint x: 139, startPoint y: 158, endPoint x: 138, endPoint y: 208, distance: 50.1
drag, startPoint x: 126, startPoint y: 155, endPoint x: 123, endPoint y: 217, distance: 62.0
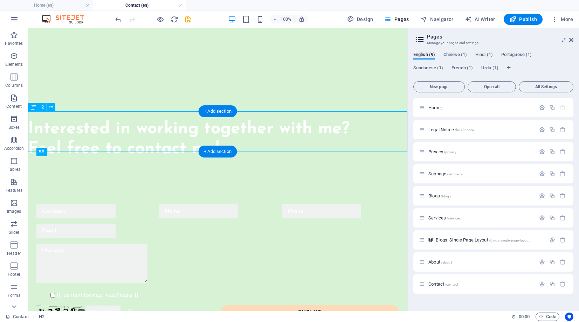
click at [90, 121] on div "Interested in working together with me? Feel free to contact me!" at bounding box center [217, 139] width 379 height 40
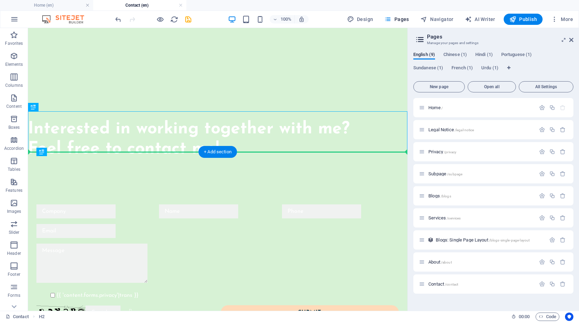
drag, startPoint x: 69, startPoint y: 130, endPoint x: 72, endPoint y: 189, distance: 59.6
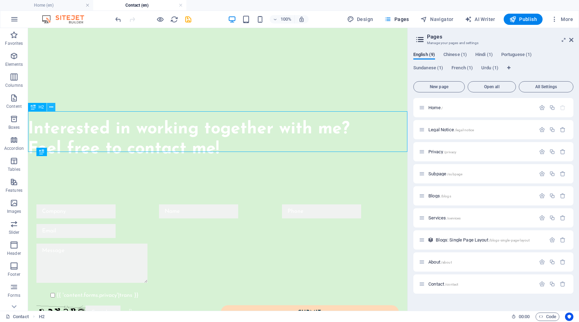
click at [52, 109] on icon at bounding box center [51, 107] width 4 height 7
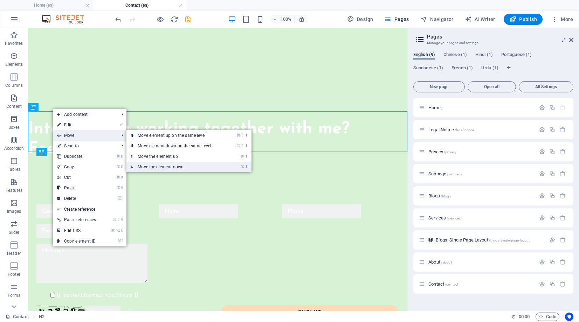
click at [156, 165] on link "⌘ ⬇ Move the element down" at bounding box center [175, 167] width 99 height 11
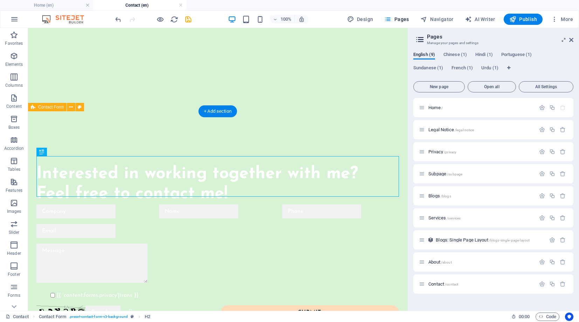
click at [133, 140] on div "Interested in working together with me? Feel free to contact me! {{ 'content.fo…" at bounding box center [217, 241] width 379 height 245
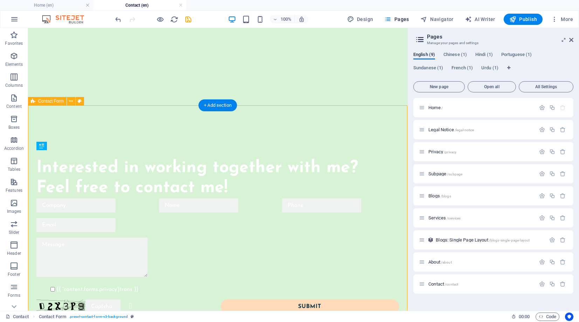
click at [121, 125] on div "Interested in working together with me? Feel free to contact me! {{ 'content.fo…" at bounding box center [217, 235] width 379 height 245
click at [69, 102] on icon at bounding box center [71, 101] width 4 height 7
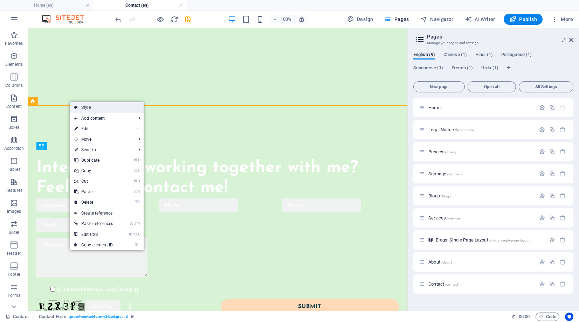
click at [84, 106] on link "Style" at bounding box center [107, 107] width 74 height 11
select select "rem"
select select "preset-contact-form-v3-background"
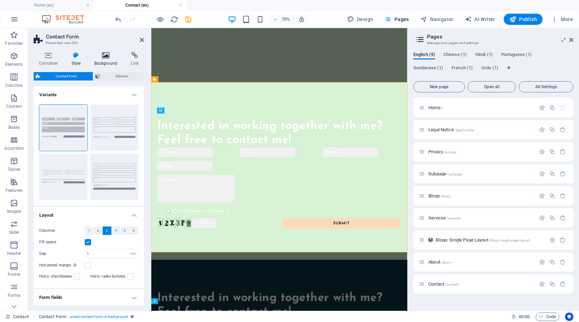
click at [107, 56] on icon at bounding box center [106, 55] width 34 height 7
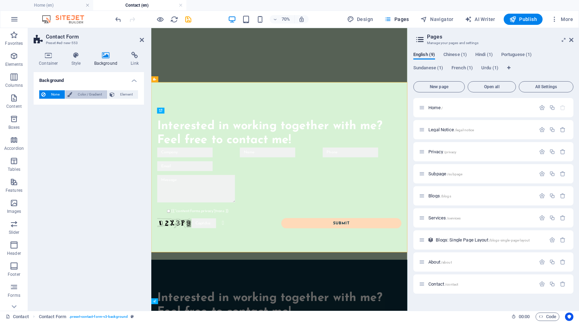
click at [79, 93] on span "Color / Gradient" at bounding box center [89, 94] width 31 height 8
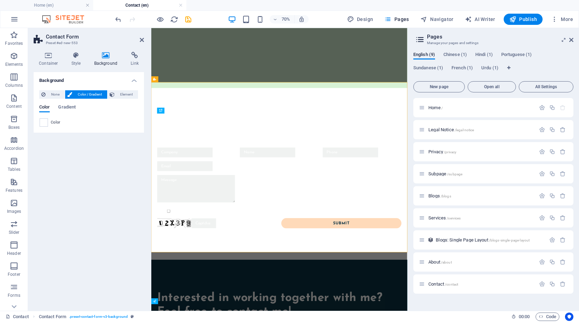
click at [42, 121] on span at bounding box center [44, 123] width 8 height 8
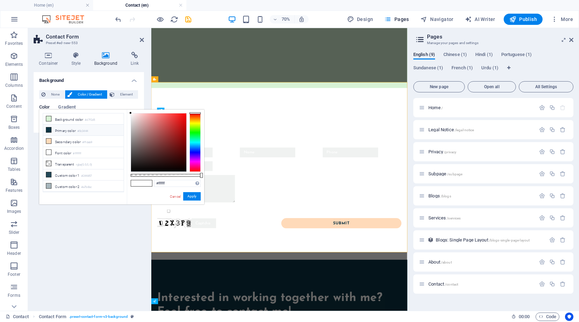
click at [49, 129] on icon at bounding box center [48, 129] width 5 height 5
type input "#0c3444"
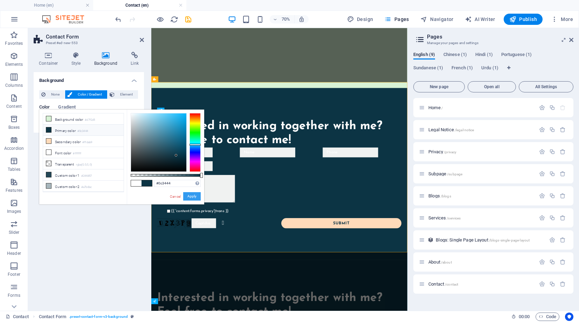
drag, startPoint x: 191, startPoint y: 195, endPoint x: 59, endPoint y: 238, distance: 138.6
click at [191, 195] on button "Apply" at bounding box center [192, 196] width 18 height 8
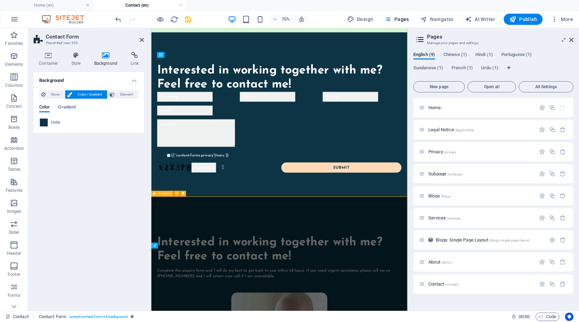
scroll to position [472, 0]
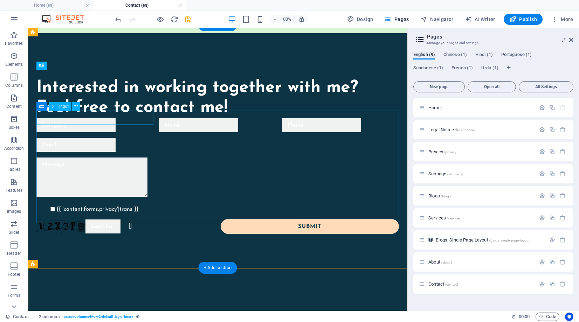
click at [106, 118] on div at bounding box center [94, 125] width 117 height 14
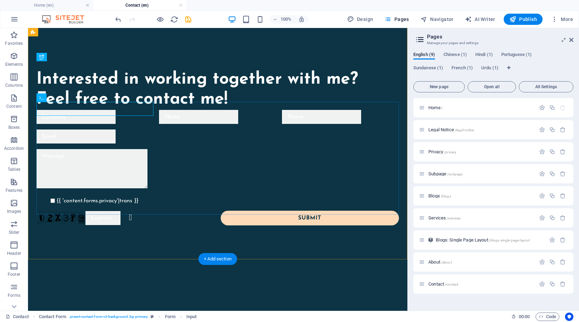
scroll to position [480, 0]
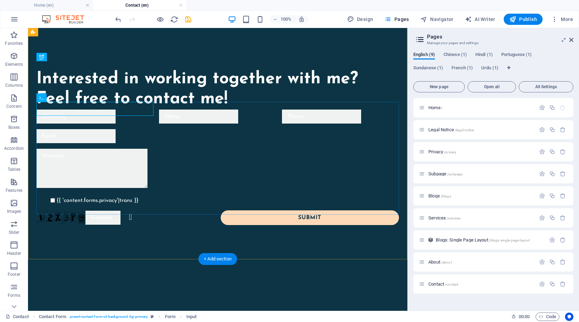
click at [103, 119] on div "{{ 'content.forms.privacy'|trans }} Unreadable? Regenerate Submit" at bounding box center [217, 167] width 362 height 121
click at [104, 119] on div "{{ 'content.forms.privacy'|trans }} Unreadable? Regenerate Submit" at bounding box center [217, 167] width 362 height 121
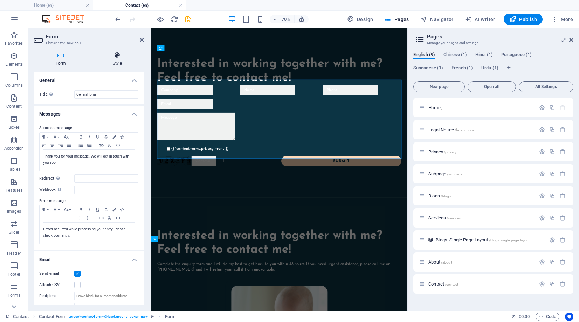
click at [116, 60] on h4 "Style" at bounding box center [117, 59] width 53 height 15
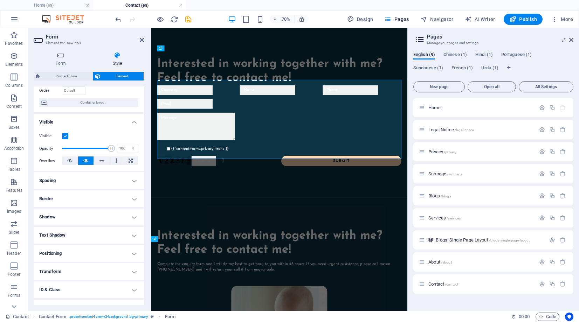
scroll to position [53, 0]
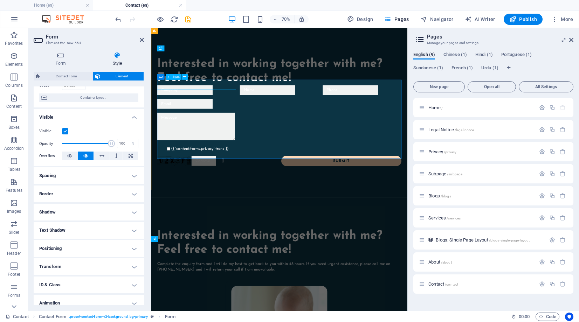
click at [206, 111] on input "text" at bounding box center [199, 117] width 79 height 14
click at [185, 75] on icon at bounding box center [184, 76] width 3 height 5
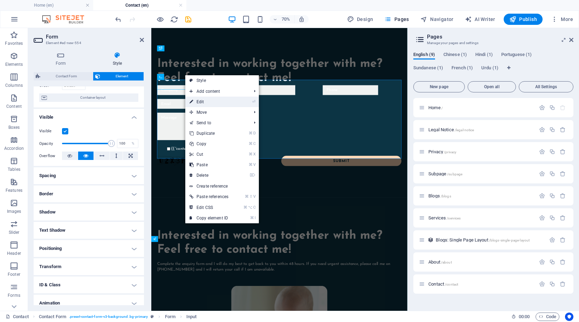
click at [212, 100] on link "⏎ Edit" at bounding box center [208, 102] width 47 height 11
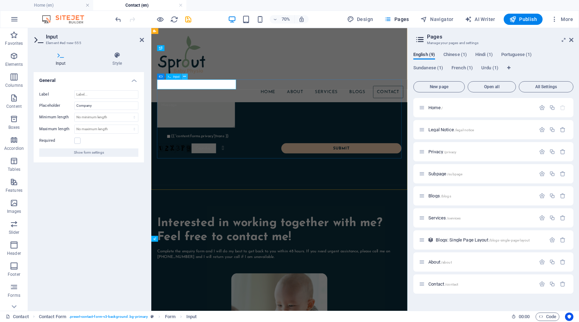
click at [184, 75] on icon at bounding box center [184, 76] width 3 height 5
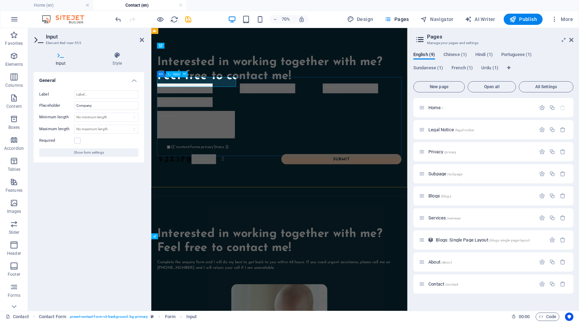
scroll to position [484, 0]
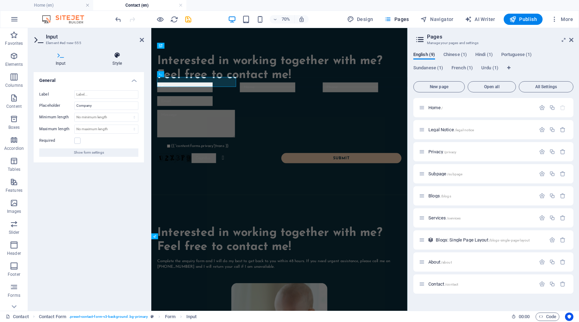
click at [118, 60] on h4 "Style" at bounding box center [118, 59] width 54 height 15
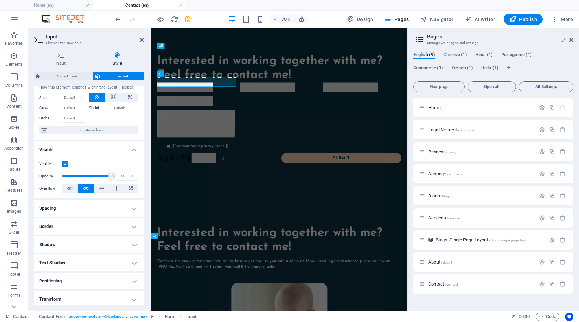
scroll to position [0, 0]
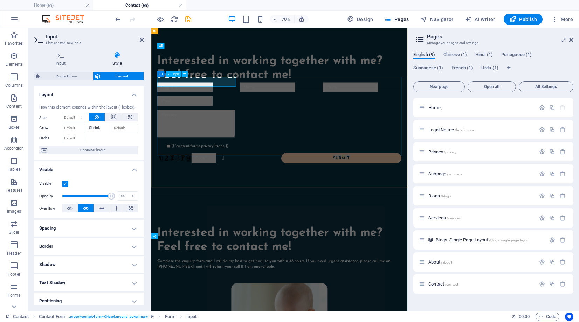
click at [193, 106] on input "text" at bounding box center [199, 113] width 79 height 14
drag, startPoint x: 193, startPoint y: 105, endPoint x: 155, endPoint y: 105, distance: 37.8
click at [155, 105] on div "Interested in working together with me? Feel free to contact me! {{ 'content.fo…" at bounding box center [334, 143] width 366 height 245
click at [185, 75] on icon at bounding box center [184, 73] width 3 height 5
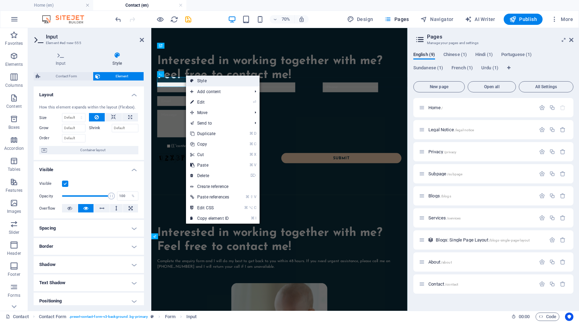
click at [199, 80] on link "Style" at bounding box center [223, 81] width 74 height 11
select select "rem"
select select "preset-contact-form-v3-background"
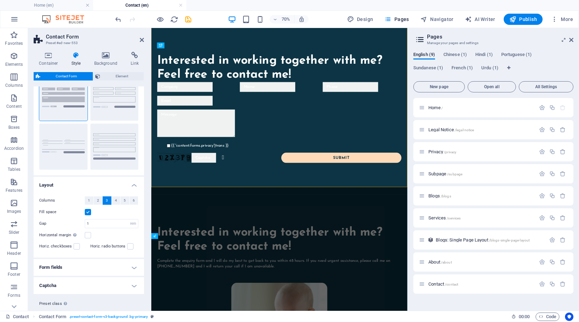
scroll to position [47, 0]
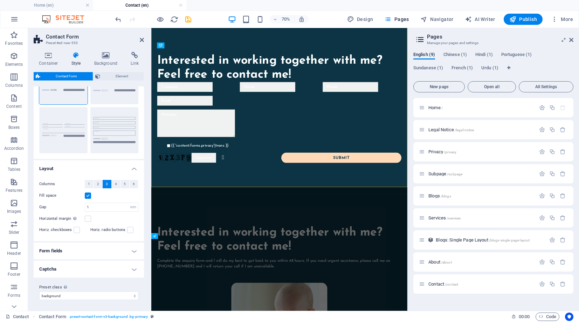
click at [110, 251] on h4 "Form fields" at bounding box center [89, 251] width 110 height 17
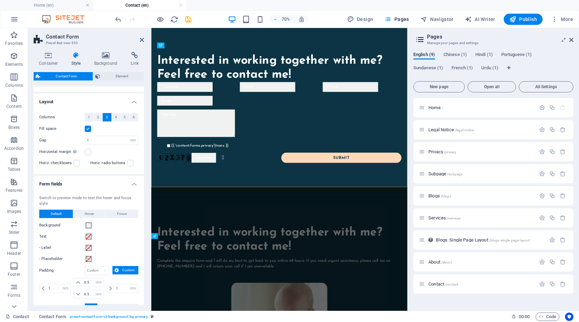
scroll to position [134, 0]
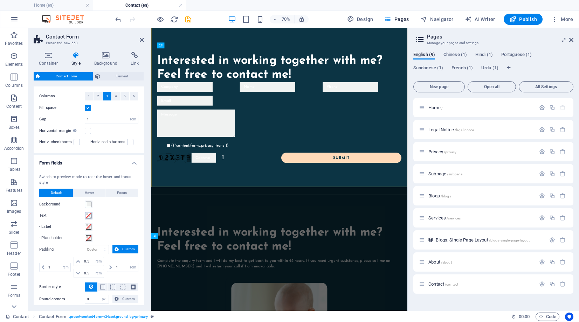
click at [88, 214] on span at bounding box center [89, 216] width 6 height 6
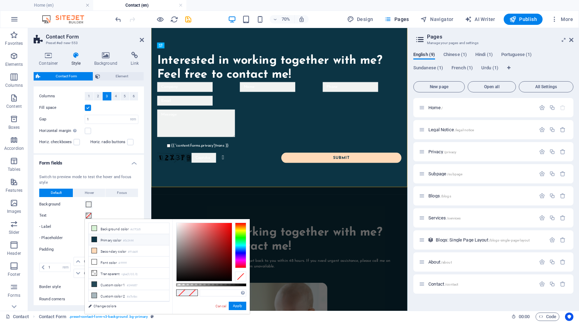
click at [95, 239] on icon at bounding box center [94, 239] width 5 height 5
type input "#0c3444"
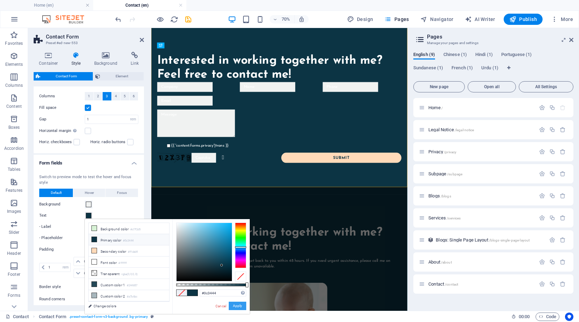
click at [241, 309] on button "Apply" at bounding box center [238, 306] width 18 height 8
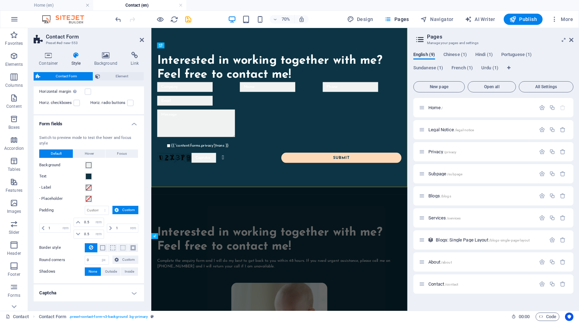
scroll to position [197, 0]
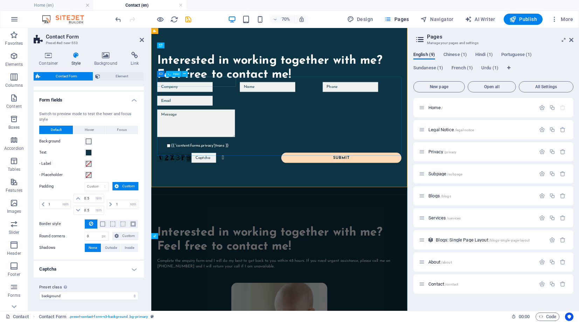
click at [179, 105] on input "text" at bounding box center [199, 112] width 79 height 14
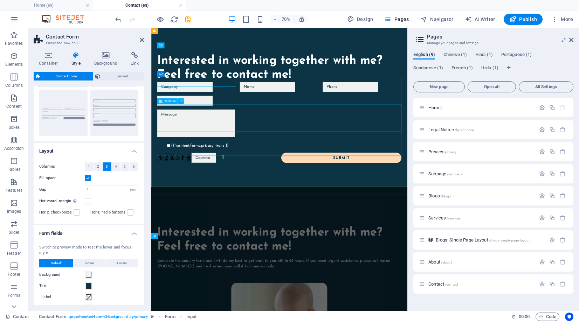
scroll to position [63, 0]
click at [194, 192] on div "{{ 'content.forms.privacy'|trans }}" at bounding box center [334, 196] width 349 height 8
click at [183, 130] on icon at bounding box center [182, 132] width 3 height 5
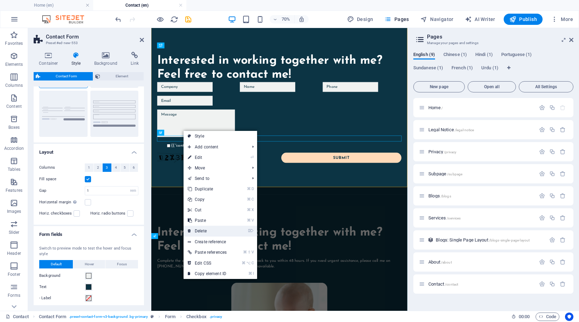
click at [201, 232] on link "⌦ Delete" at bounding box center [206, 231] width 47 height 11
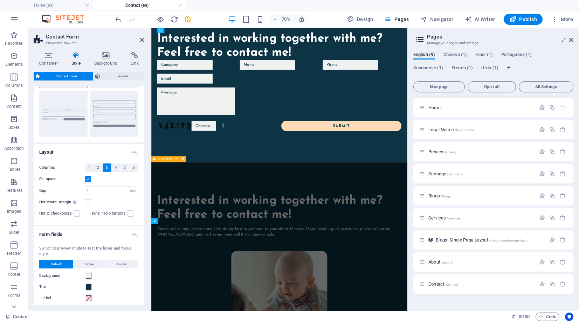
scroll to position [542, 0]
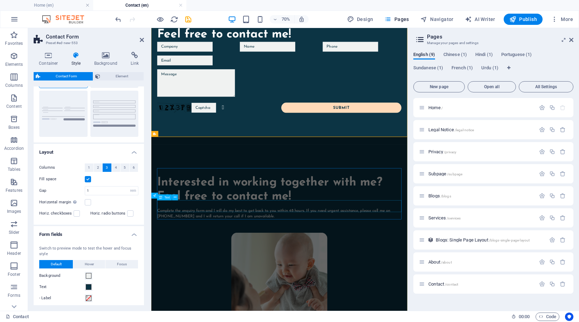
click at [258, 285] on div "Complete the enquiry form and I will do my best to get back to you within 48 ho…" at bounding box center [334, 293] width 349 height 17
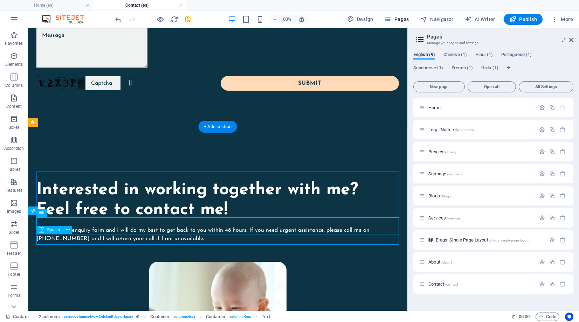
scroll to position [604, 0]
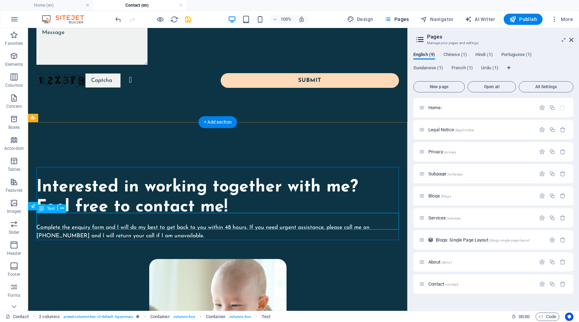
click at [165, 223] on div "Complete the enquiry form and I will do my best to get back to you within 48 ho…" at bounding box center [217, 231] width 362 height 17
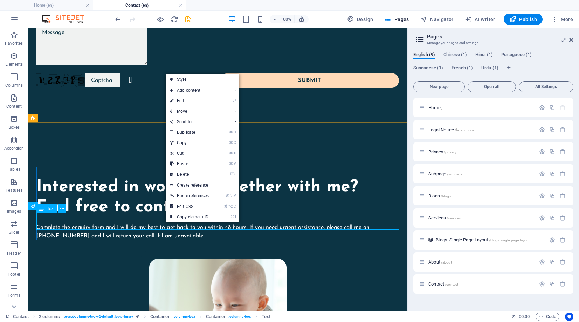
scroll to position [604, 0]
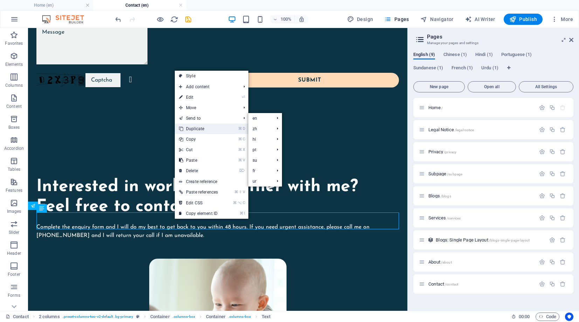
click at [200, 128] on link "⌘ D Duplicate" at bounding box center [198, 129] width 47 height 11
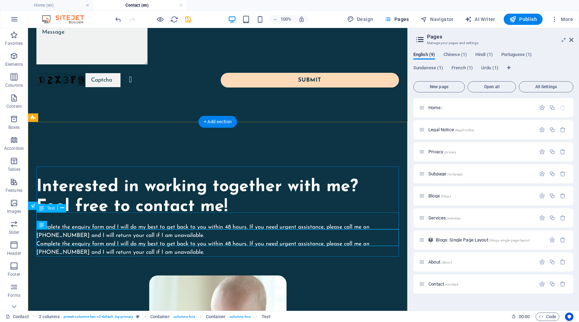
click at [160, 223] on div "Complete the enquiry form and I will do my best to get back to you within 48 ho…" at bounding box center [217, 231] width 362 height 17
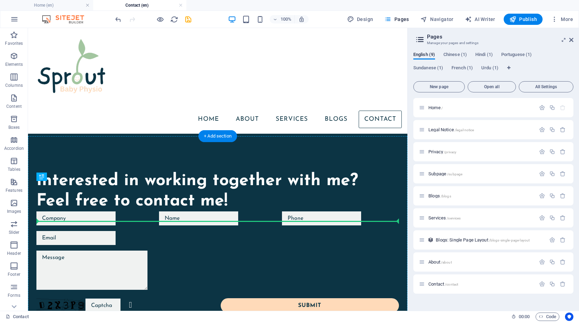
drag, startPoint x: 162, startPoint y: 217, endPoint x: 175, endPoint y: 220, distance: 13.3
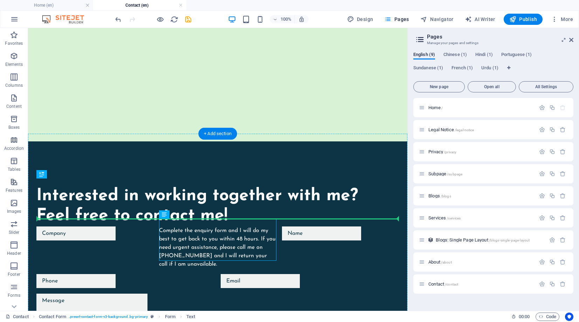
drag, startPoint x: 195, startPoint y: 235, endPoint x: 195, endPoint y: 210, distance: 24.9
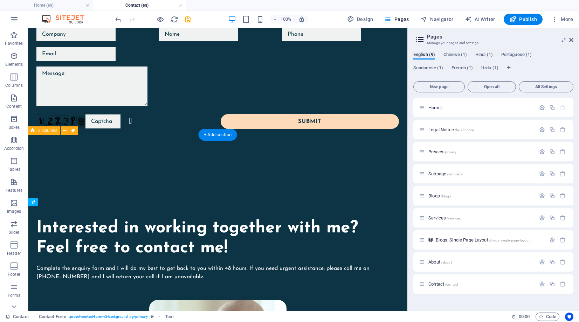
scroll to position [608, 0]
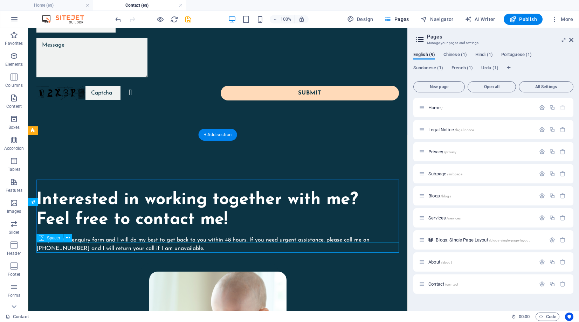
click at [97, 253] on div at bounding box center [217, 258] width 362 height 11
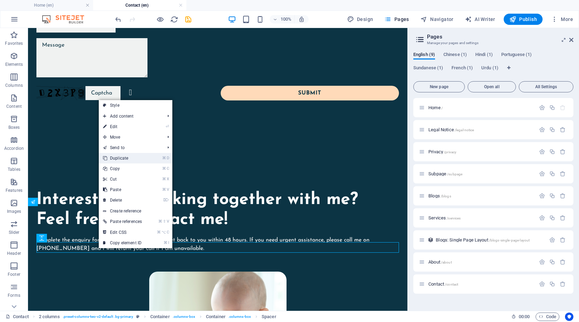
click at [123, 158] on link "⌘ D Duplicate" at bounding box center [122, 158] width 47 height 11
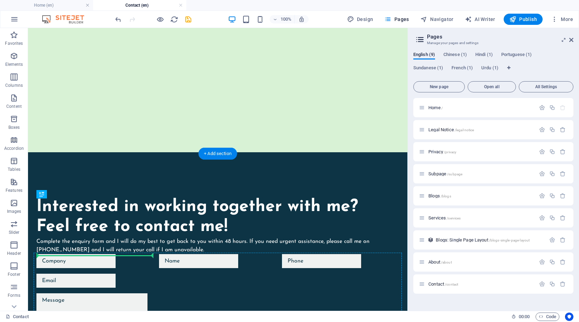
scroll to position [353, 0]
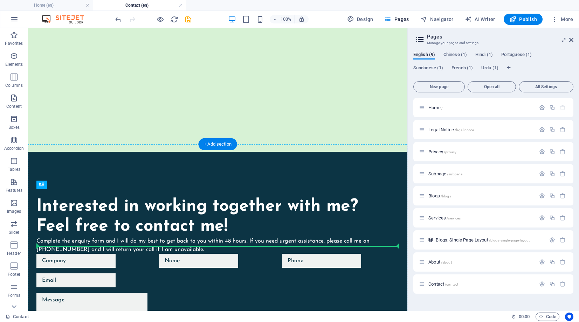
drag, startPoint x: 111, startPoint y: 257, endPoint x: 146, endPoint y: 244, distance: 37.5
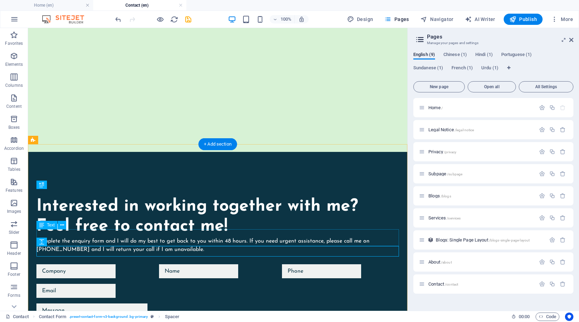
click at [202, 238] on div "Complete the enquiry form and I will do my best to get back to you within 48 ho…" at bounding box center [217, 245] width 362 height 17
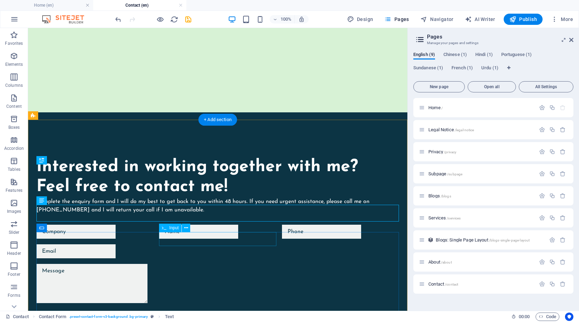
scroll to position [395, 0]
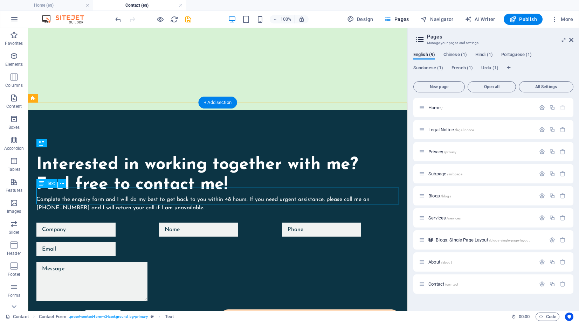
click at [232, 198] on div "Complete the enquiry form and I will do my best to get back to you within 48 ho…" at bounding box center [217, 203] width 362 height 17
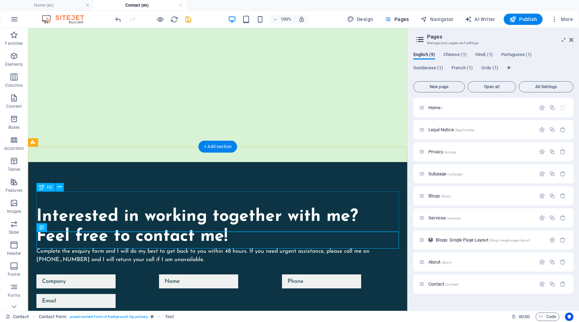
scroll to position [437, 0]
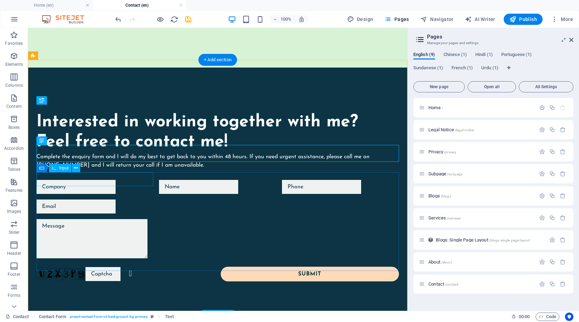
click at [133, 180] on div at bounding box center [94, 187] width 117 height 14
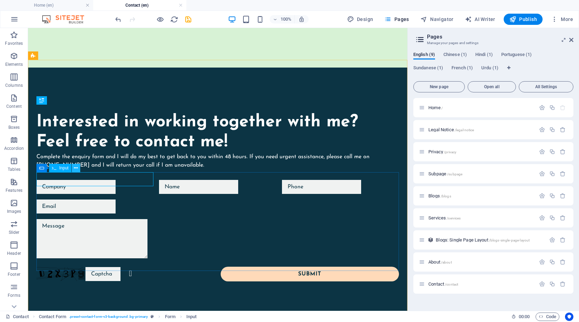
click at [75, 166] on icon at bounding box center [76, 168] width 4 height 7
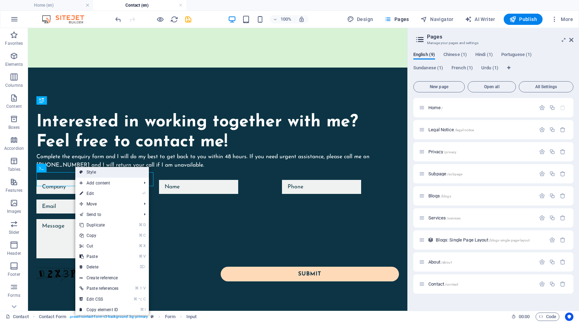
click at [93, 171] on link "Style" at bounding box center [112, 172] width 74 height 11
select select "rem"
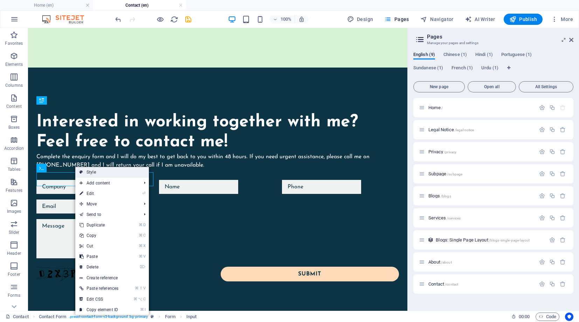
select select "rem"
select select "px"
select select "preset-contact-form-v3-background"
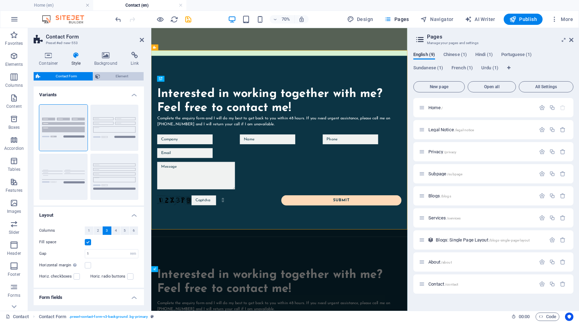
click at [111, 74] on span "Element" at bounding box center [122, 76] width 40 height 8
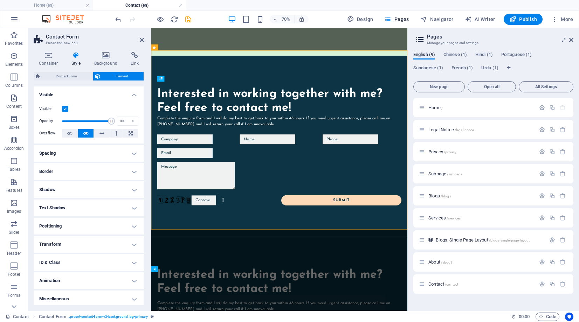
scroll to position [2, 0]
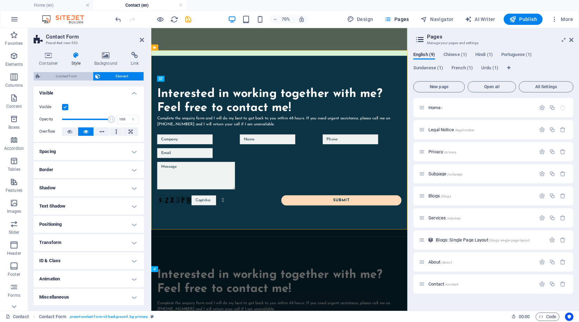
click at [73, 75] on span "Contact Form" at bounding box center [66, 76] width 48 height 8
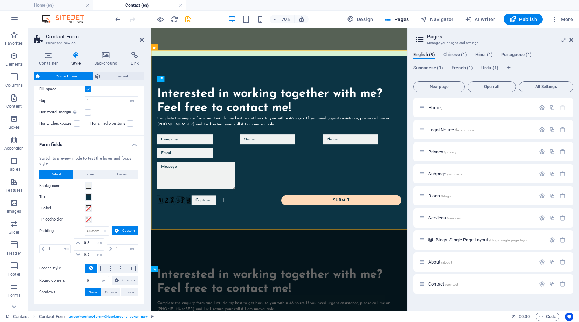
scroll to position [169, 0]
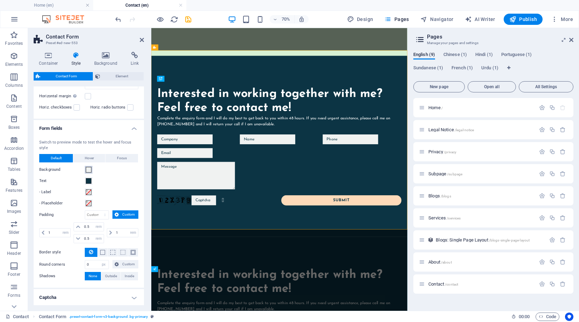
click at [89, 169] on span at bounding box center [89, 170] width 6 height 6
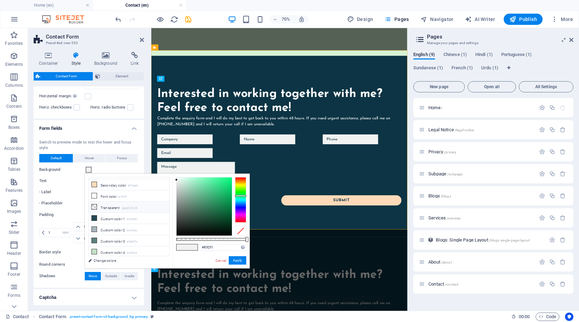
scroll to position [0, 0]
click at [118, 169] on div "Background" at bounding box center [88, 170] width 99 height 8
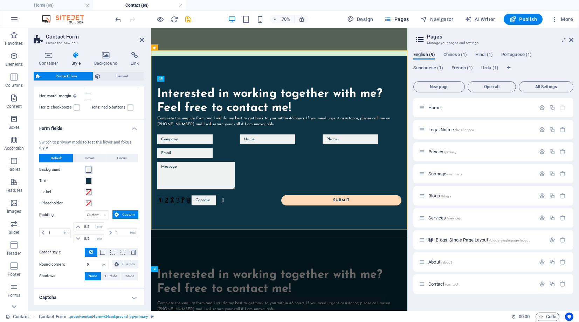
click at [89, 171] on span at bounding box center [89, 170] width 6 height 6
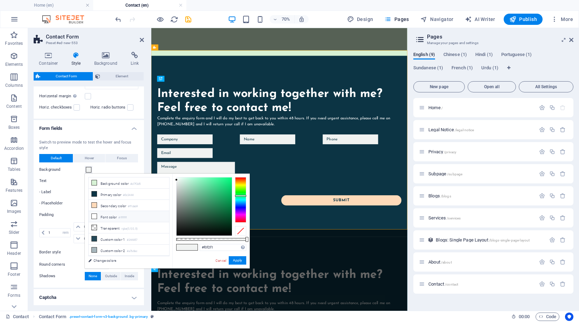
click at [96, 215] on icon at bounding box center [94, 216] width 5 height 5
type input "#ffffff"
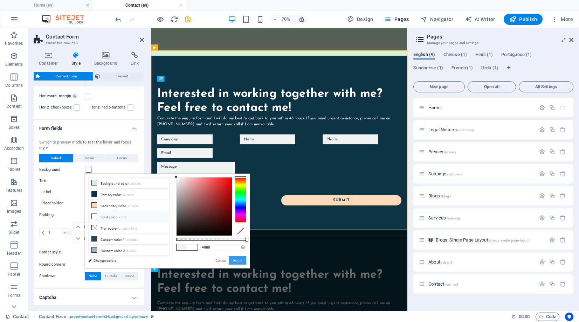
click at [234, 260] on button "Apply" at bounding box center [238, 260] width 18 height 8
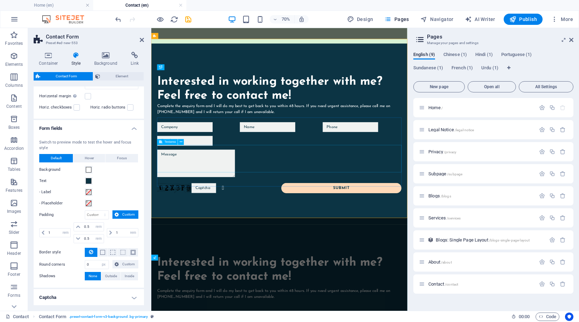
scroll to position [456, 0]
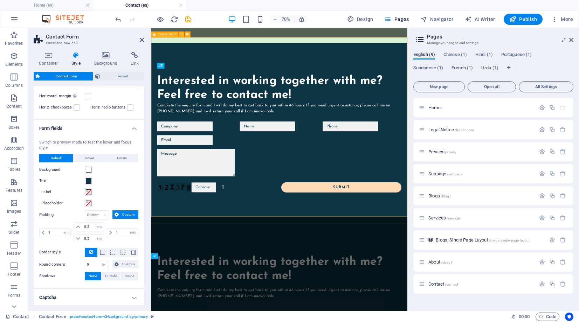
click at [288, 273] on div "Interested in working together with me? Feel free to contact me! Complete the e…" at bounding box center [334, 178] width 366 height 259
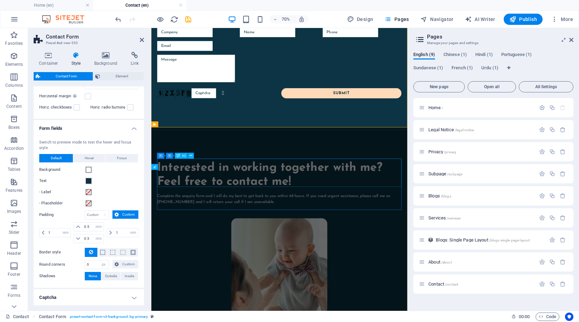
scroll to position [595, 0]
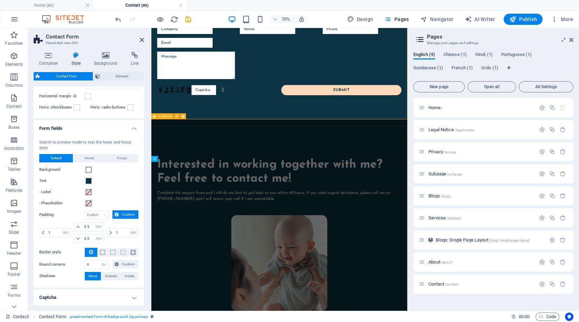
click at [289, 181] on div "Interested in working together with me? Feel free to contact me! Complete the e…" at bounding box center [334, 323] width 366 height 308
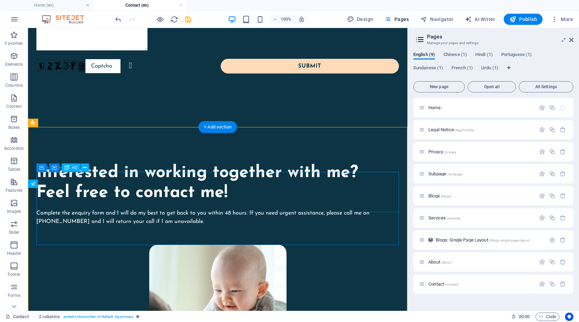
scroll to position [656, 0]
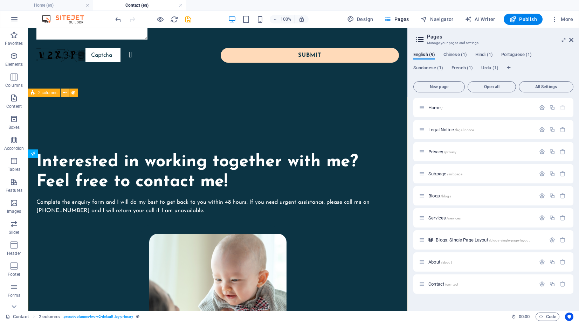
click at [64, 92] on icon at bounding box center [65, 92] width 4 height 7
click at [63, 91] on icon at bounding box center [65, 92] width 4 height 7
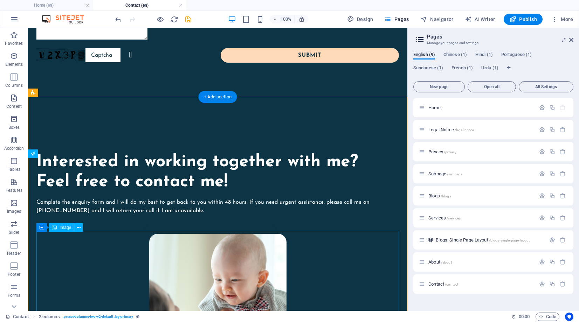
click at [217, 267] on figure at bounding box center [217, 302] width 362 height 137
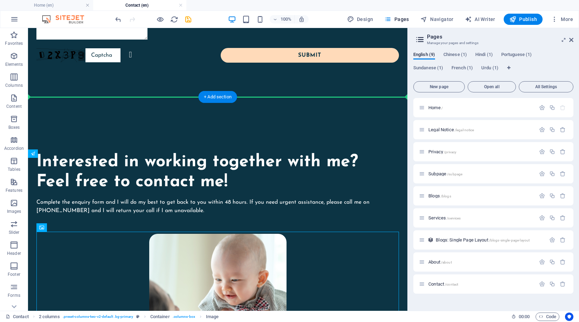
drag, startPoint x: 215, startPoint y: 270, endPoint x: 218, endPoint y: 72, distance: 197.1
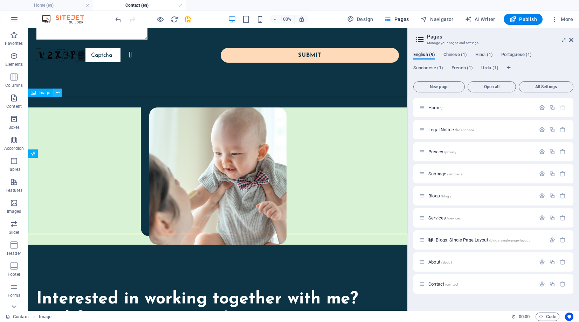
click at [57, 91] on icon at bounding box center [58, 92] width 4 height 7
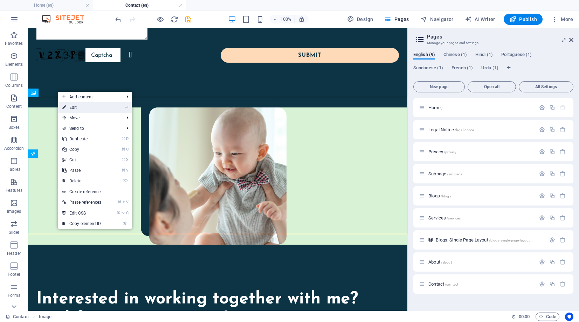
click at [76, 106] on link "⏎ Edit" at bounding box center [81, 107] width 47 height 11
select select "px"
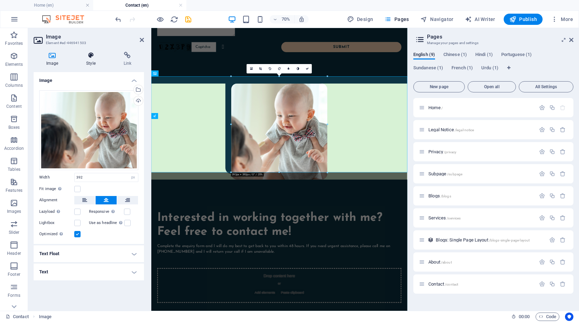
click at [89, 55] on icon at bounding box center [91, 55] width 34 height 7
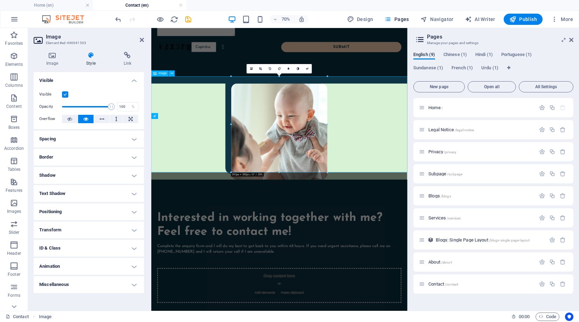
click at [224, 122] on figure at bounding box center [334, 175] width 366 height 137
click at [173, 73] on icon at bounding box center [172, 73] width 3 height 5
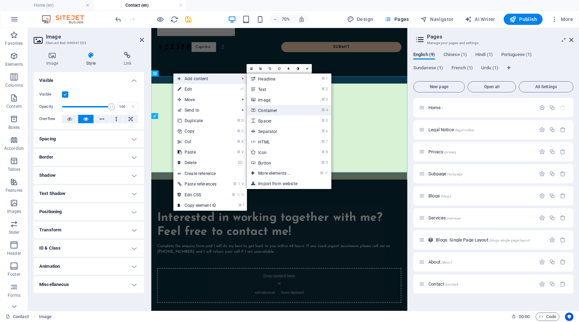
drag, startPoint x: 268, startPoint y: 112, endPoint x: 166, endPoint y: 120, distance: 101.9
click at [268, 112] on link "⌘ 4 Container" at bounding box center [276, 110] width 58 height 11
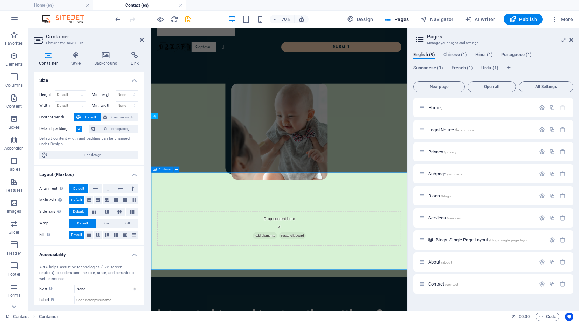
click at [243, 258] on div "Drop content here or Add elements Paste clipboard" at bounding box center [334, 314] width 366 height 139
click at [176, 169] on icon at bounding box center [176, 169] width 3 height 5
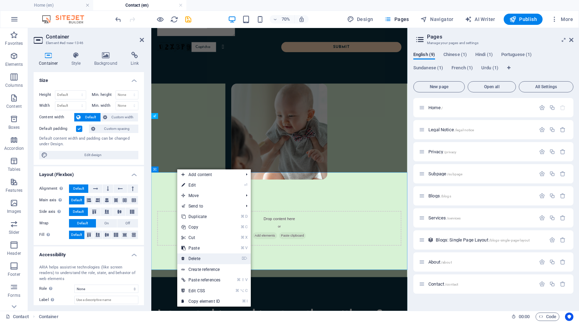
click at [202, 258] on link "⌦ Delete" at bounding box center [200, 258] width 47 height 11
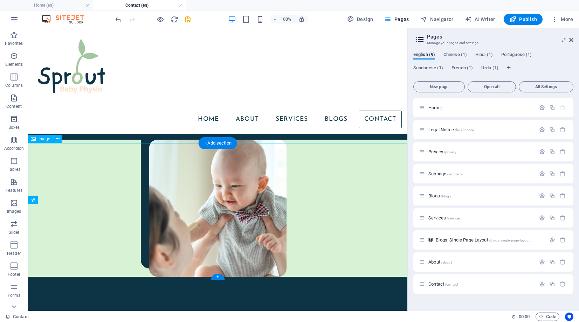
scroll to position [593, 0]
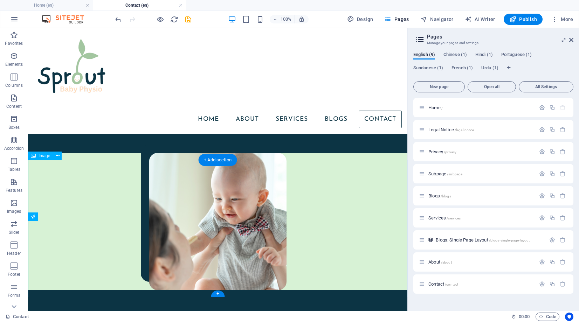
click at [88, 201] on figure at bounding box center [217, 221] width 379 height 137
click at [94, 192] on figure at bounding box center [217, 221] width 379 height 137
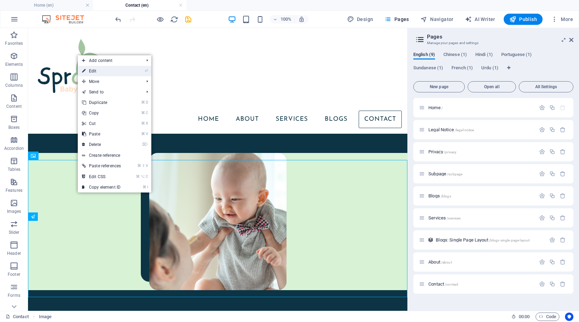
click at [99, 73] on link "⏎ Edit" at bounding box center [101, 71] width 47 height 11
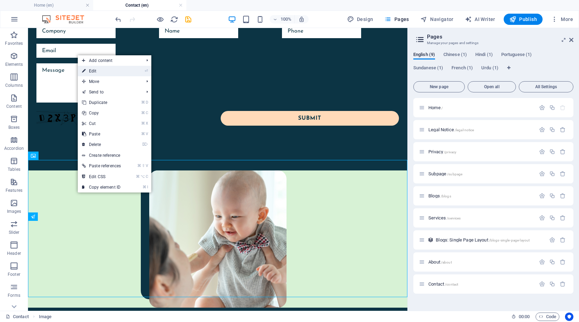
select select "px"
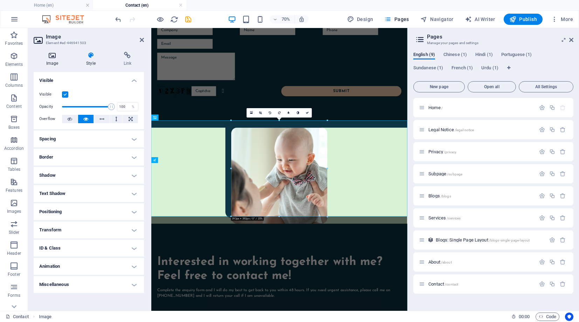
click at [49, 58] on icon at bounding box center [52, 55] width 37 height 7
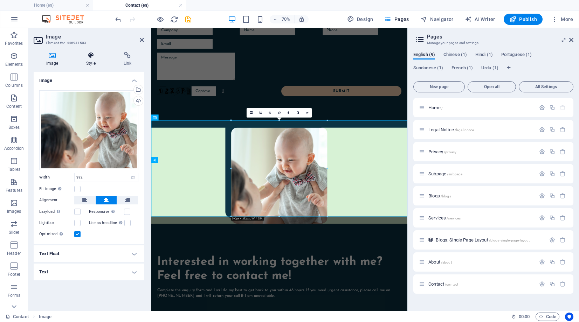
click at [88, 57] on icon at bounding box center [91, 55] width 34 height 7
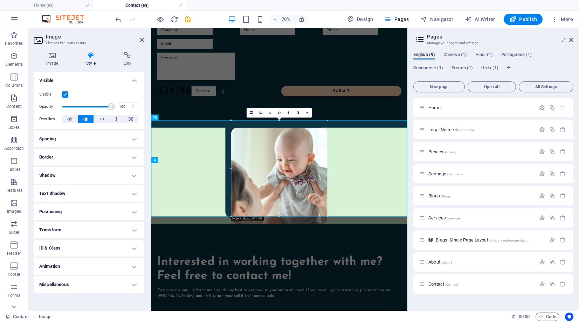
click at [83, 136] on h4 "Spacing" at bounding box center [89, 139] width 110 height 17
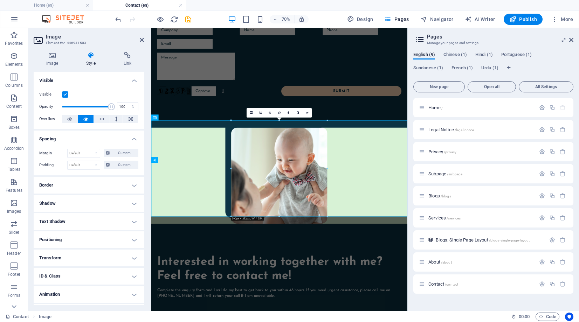
click at [78, 186] on h4 "Border" at bounding box center [89, 185] width 110 height 17
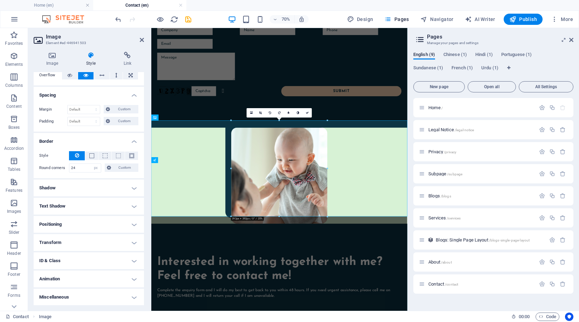
scroll to position [0, 0]
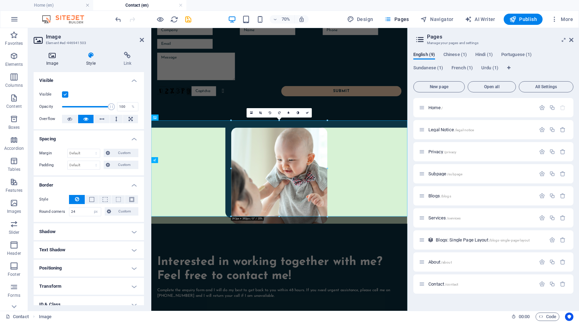
click at [55, 54] on icon at bounding box center [52, 55] width 37 height 7
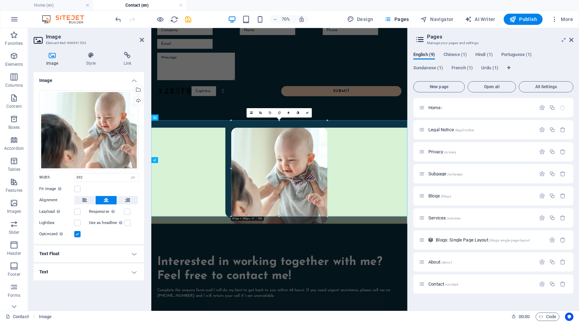
click at [231, 133] on div at bounding box center [231, 168] width 2 height 96
click at [117, 18] on icon "undo" at bounding box center [118, 19] width 8 height 8
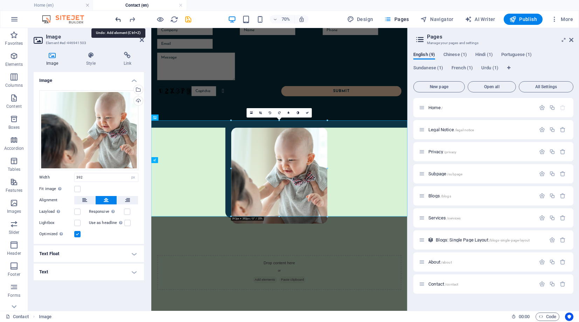
click at [117, 18] on icon "undo" at bounding box center [118, 19] width 8 height 8
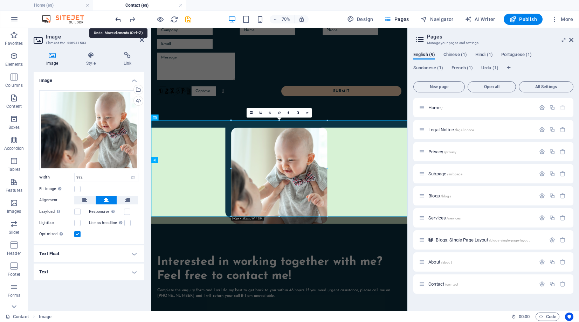
click at [117, 18] on icon "undo" at bounding box center [118, 19] width 8 height 8
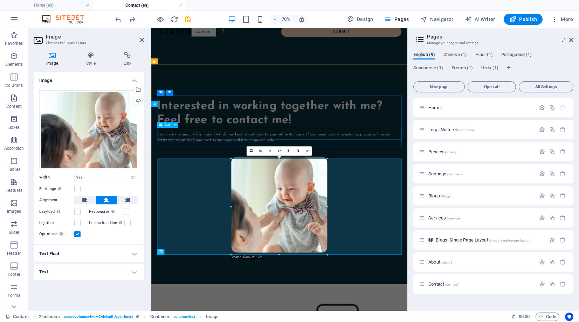
scroll to position [703, 0]
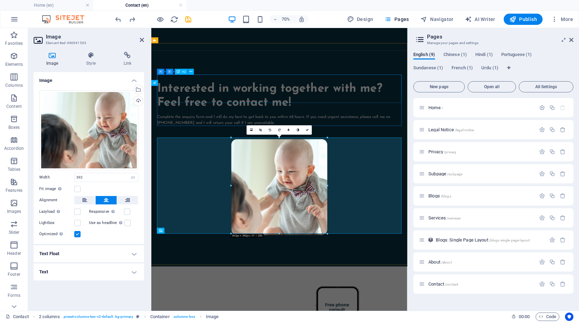
click at [240, 122] on div "Interested in working together with me? Feel free to contact me!" at bounding box center [334, 125] width 349 height 40
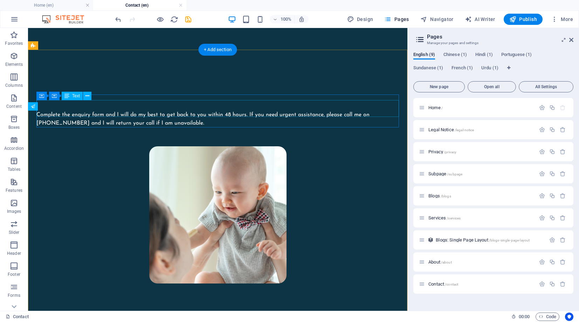
click at [145, 111] on div "Complete the enquiry form and I will do my best to get back to you within 48 ho…" at bounding box center [217, 119] width 362 height 17
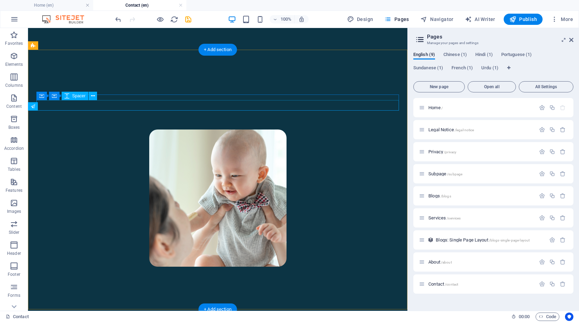
click at [161, 111] on div at bounding box center [217, 116] width 362 height 11
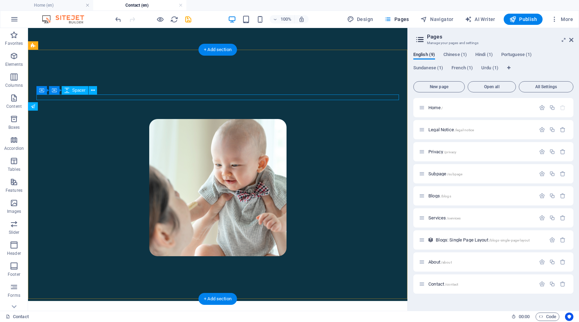
click at [153, 105] on div at bounding box center [217, 108] width 362 height 6
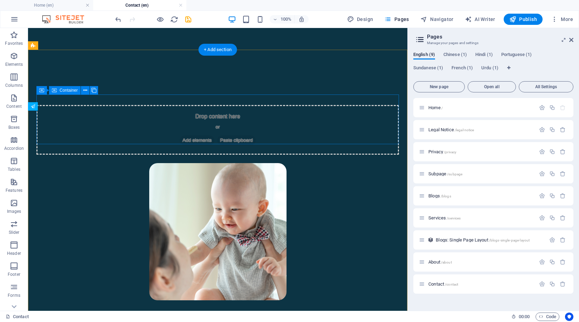
click at [150, 112] on div "Drop content here or Add elements Paste clipboard" at bounding box center [217, 130] width 362 height 50
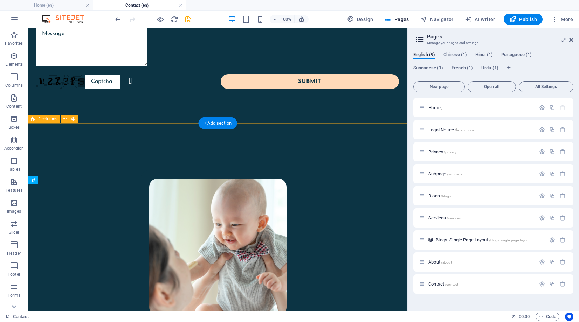
click at [123, 163] on div at bounding box center [217, 247] width 379 height 227
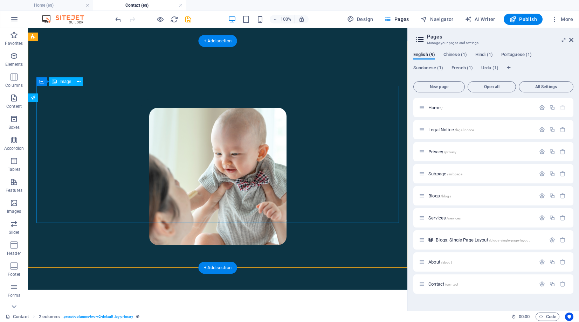
scroll to position [765, 0]
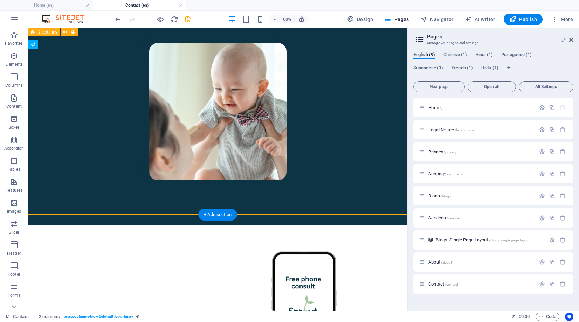
click at [173, 211] on div at bounding box center [217, 111] width 379 height 227
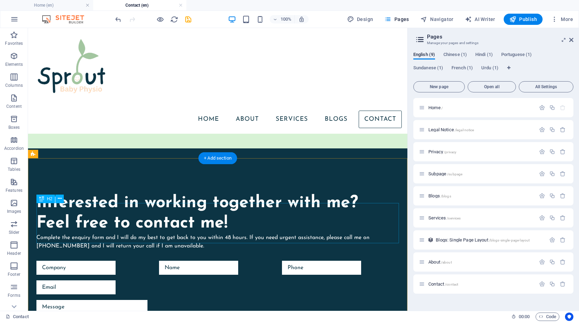
click at [232, 229] on div "Interested in working together with me? Feel free to contact me!" at bounding box center [217, 213] width 362 height 40
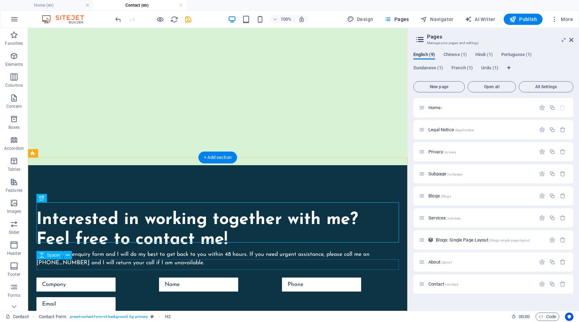
click at [111, 267] on div at bounding box center [217, 272] width 362 height 11
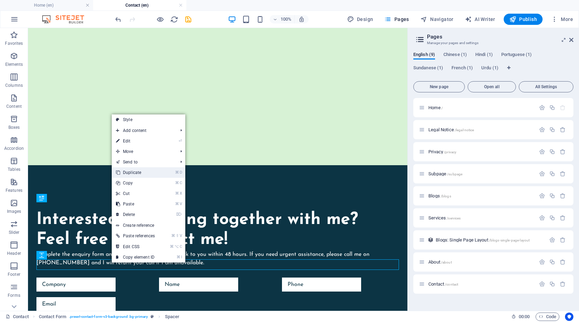
drag, startPoint x: 132, startPoint y: 173, endPoint x: 100, endPoint y: 150, distance: 39.6
click at [132, 173] on link "⌘ D Duplicate" at bounding box center [135, 172] width 47 height 11
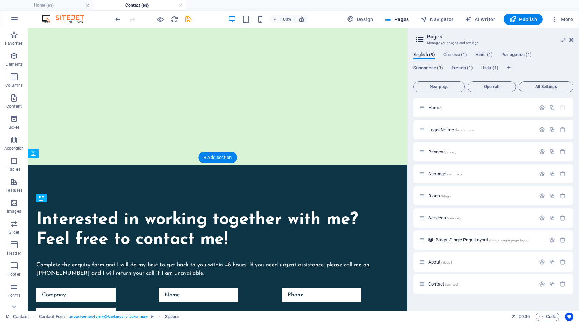
drag, startPoint x: 106, startPoint y: 264, endPoint x: 104, endPoint y: 244, distance: 20.1
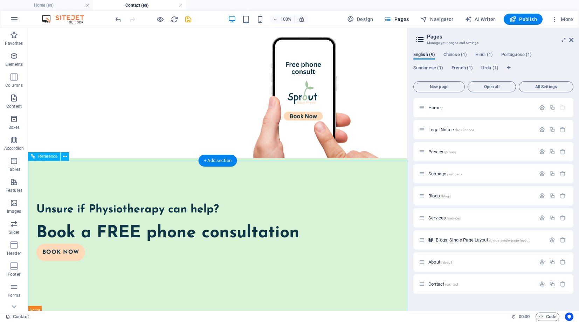
scroll to position [999, 0]
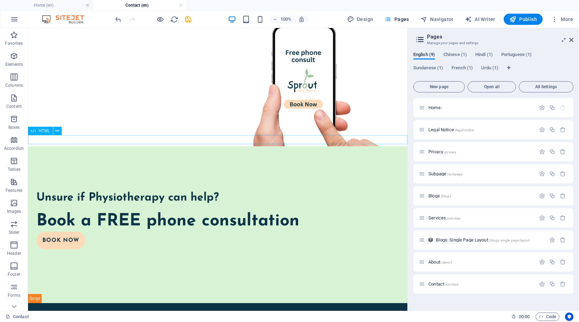
click at [130, 294] on div at bounding box center [217, 298] width 379 height 9
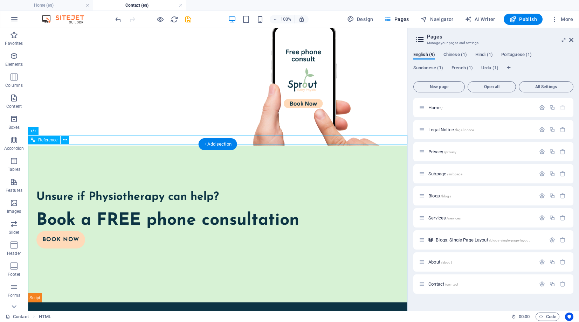
scroll to position [1030, 0]
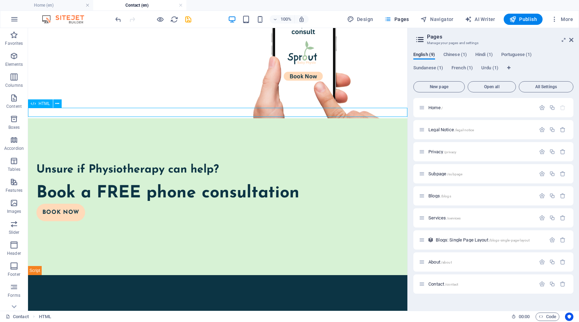
click at [53, 266] on div at bounding box center [217, 270] width 379 height 9
click at [58, 104] on icon at bounding box center [57, 103] width 4 height 7
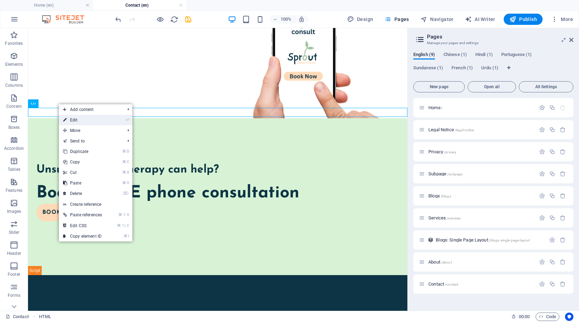
click at [81, 117] on link "⏎ Edit" at bounding box center [82, 120] width 47 height 11
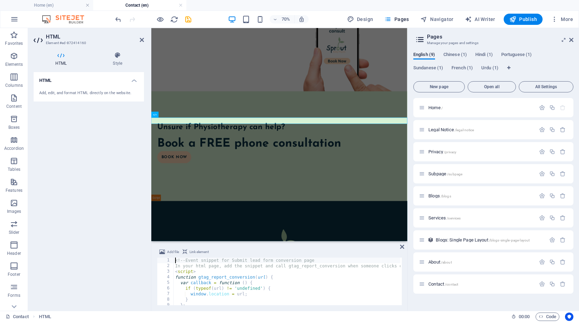
scroll to position [982, 0]
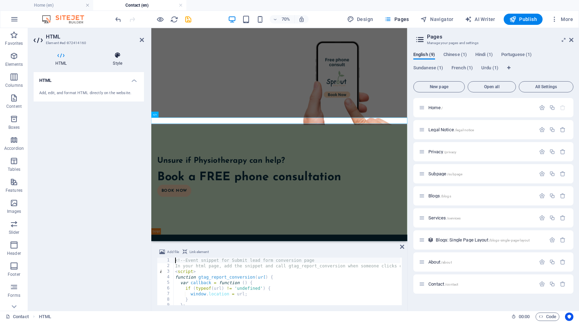
click at [114, 57] on icon at bounding box center [117, 55] width 53 height 7
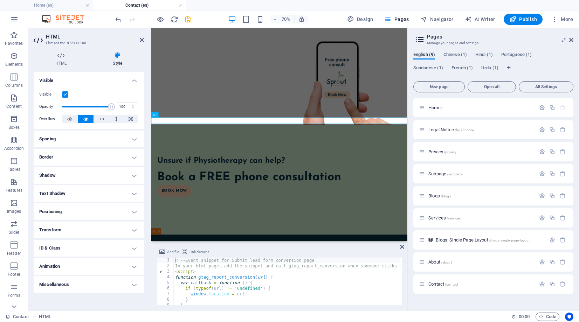
click at [65, 92] on label at bounding box center [65, 94] width 6 height 6
click at [0, 0] on input "Visible" at bounding box center [0, 0] width 0 height 0
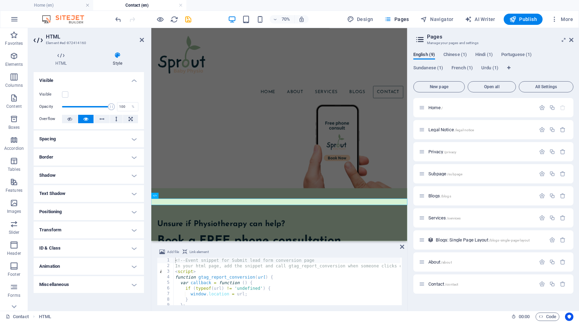
scroll to position [867, 0]
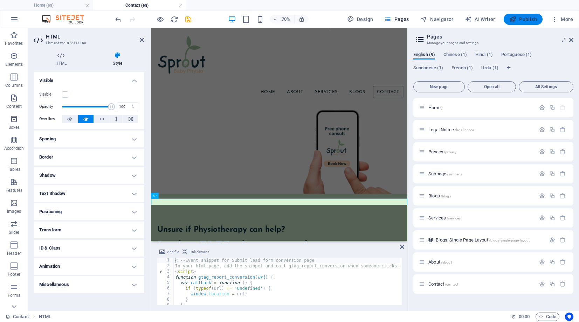
click at [521, 17] on span "Publish" at bounding box center [523, 19] width 28 height 7
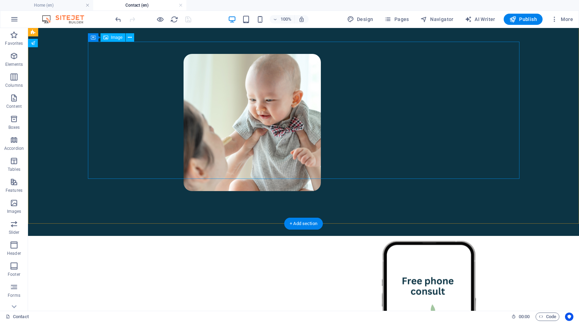
scroll to position [767, 0]
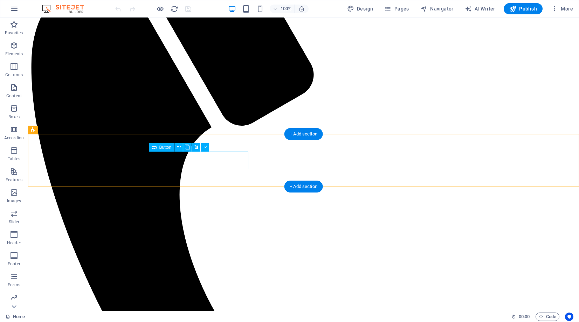
scroll to position [210, 0]
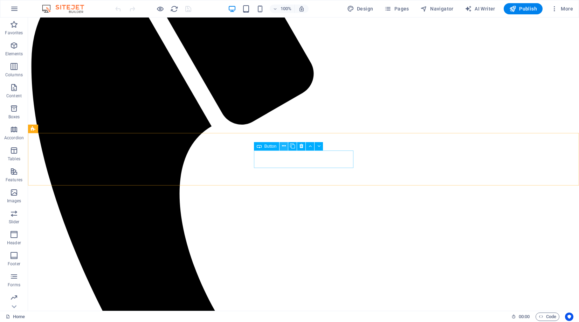
click at [283, 146] on icon at bounding box center [284, 146] width 4 height 7
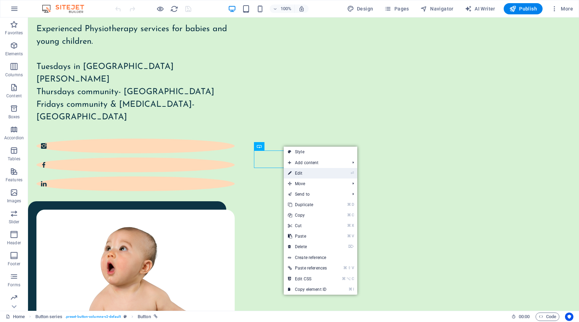
click at [305, 174] on link "⏎ Edit" at bounding box center [307, 173] width 47 height 11
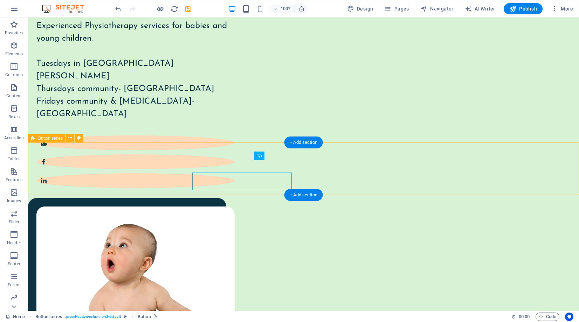
scroll to position [201, 0]
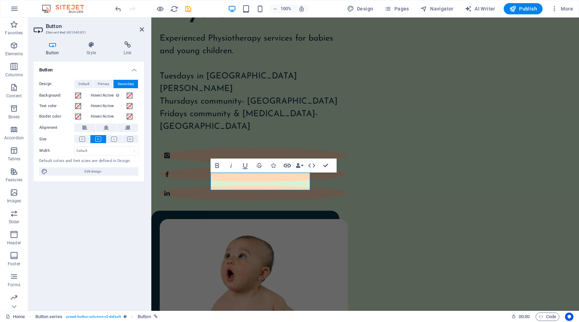
click at [286, 165] on icon "button" at bounding box center [287, 165] width 8 height 8
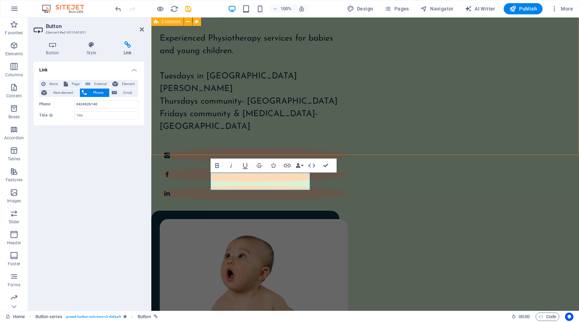
click at [313, 138] on div "Welcome to Sprout Baby Physio Experienced Physiotherapy services for babies and…" at bounding box center [365, 176] width 428 height 506
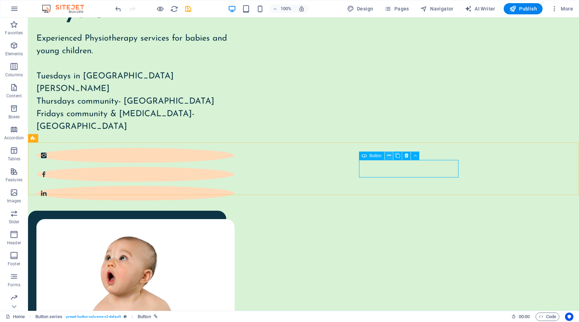
click at [388, 154] on icon at bounding box center [389, 155] width 4 height 7
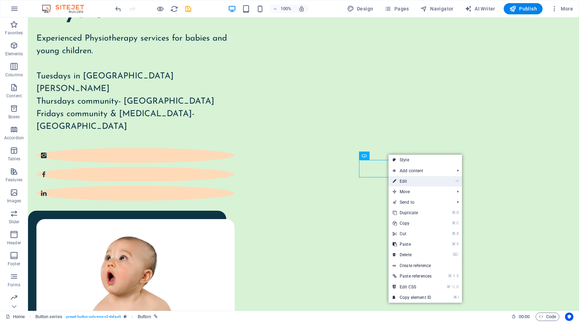
click at [408, 183] on link "⏎ Edit" at bounding box center [411, 181] width 47 height 11
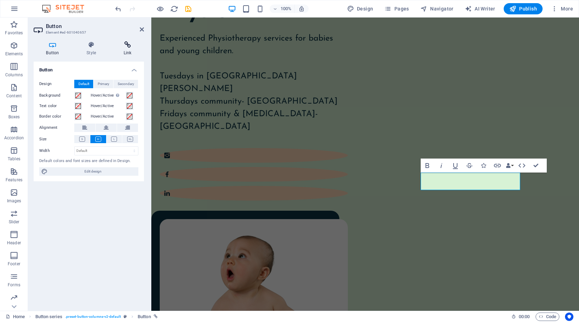
click at [129, 47] on icon at bounding box center [127, 44] width 33 height 7
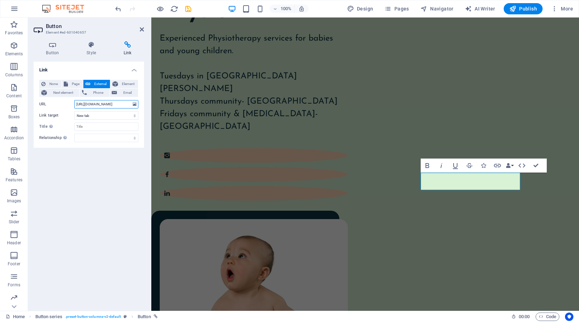
click at [100, 104] on input "[URL][DOMAIN_NAME]" at bounding box center [106, 104] width 64 height 8
click at [135, 103] on icon at bounding box center [135, 104] width 4 height 8
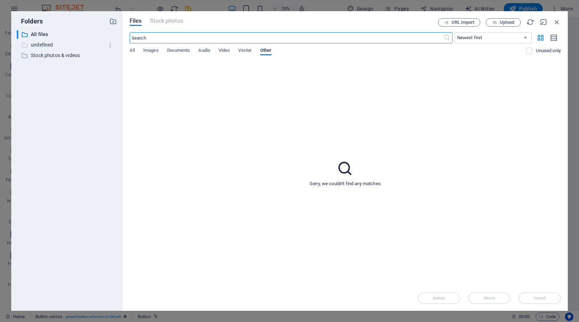
click at [45, 44] on p "undefined" at bounding box center [67, 45] width 73 height 8
click at [131, 48] on span "All" at bounding box center [132, 51] width 5 height 10
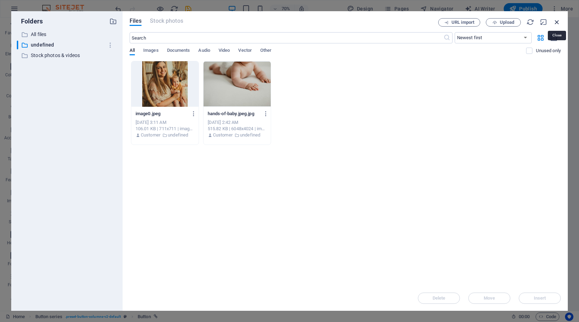
click at [556, 20] on icon "button" at bounding box center [557, 22] width 8 height 8
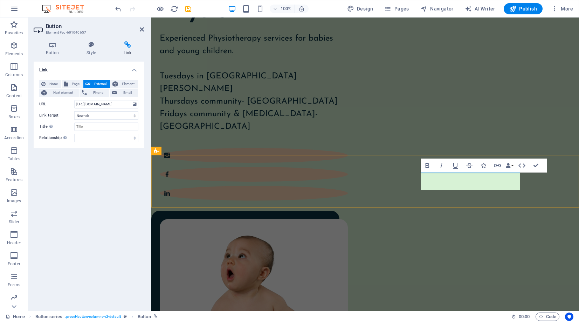
drag, startPoint x: 489, startPoint y: 180, endPoint x: 503, endPoint y: 180, distance: 14.0
drag, startPoint x: 515, startPoint y: 179, endPoint x: 511, endPoint y: 176, distance: 4.5
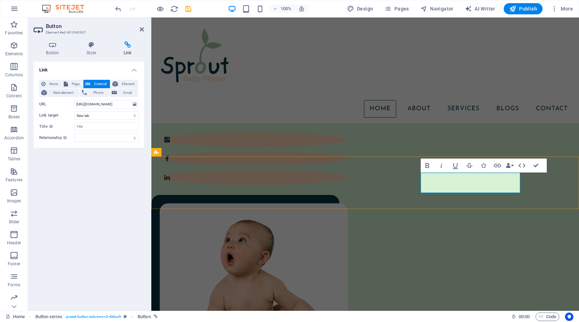
drag, startPoint x: 495, startPoint y: 183, endPoint x: 461, endPoint y: 180, distance: 34.1
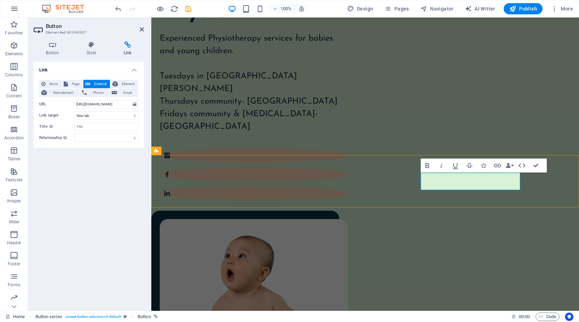
drag, startPoint x: 512, startPoint y: 179, endPoint x: 467, endPoint y: 180, distance: 45.2
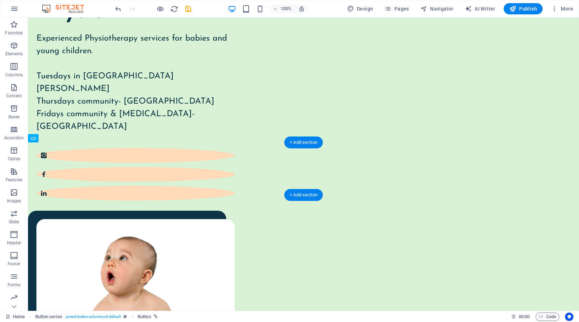
drag, startPoint x: 371, startPoint y: 166, endPoint x: 270, endPoint y: 165, distance: 100.5
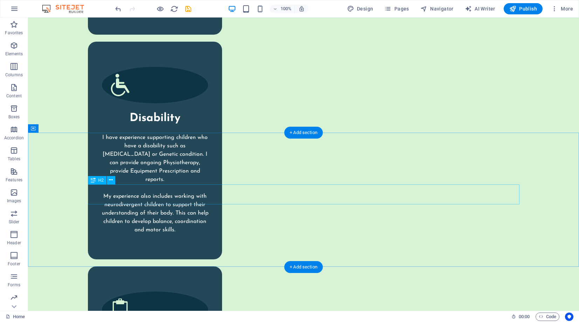
scroll to position [1827, 0]
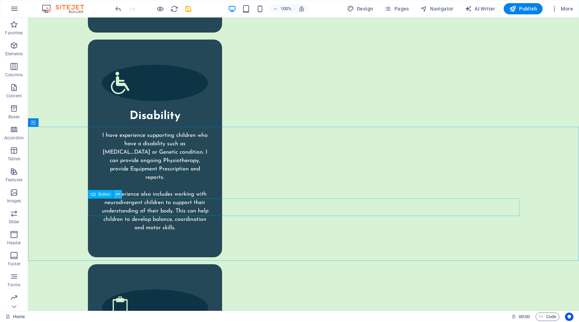
click at [118, 194] on icon at bounding box center [118, 194] width 4 height 7
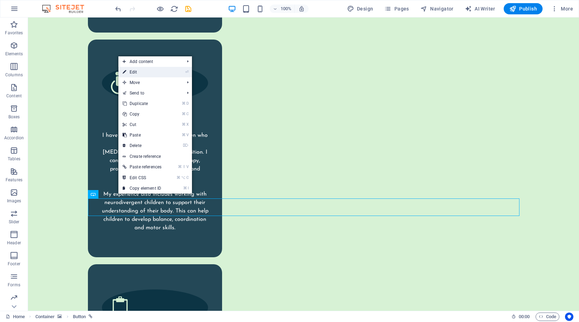
click at [145, 71] on link "⏎ Edit" at bounding box center [141, 72] width 47 height 11
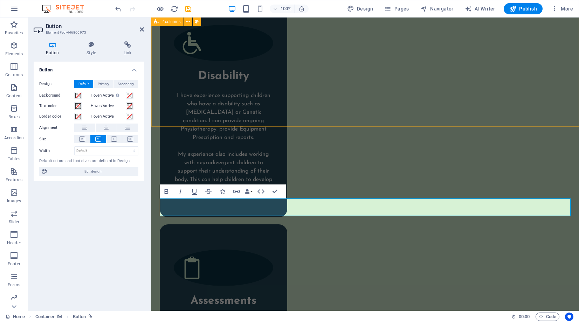
scroll to position [1871, 0]
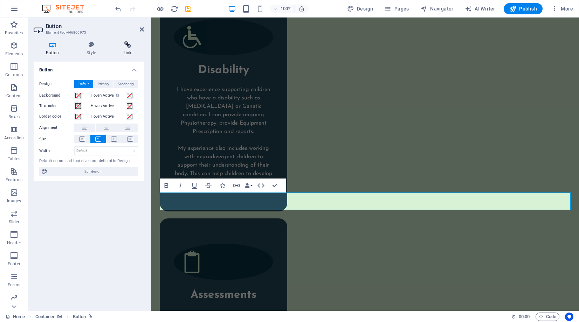
click at [127, 43] on icon at bounding box center [127, 44] width 33 height 7
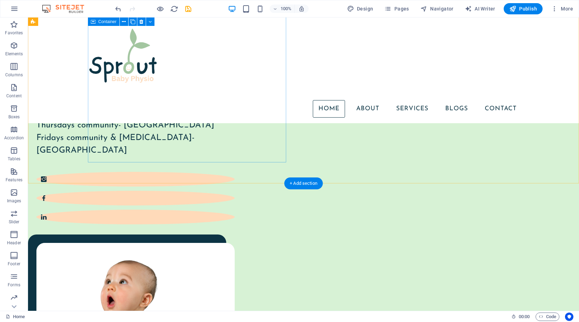
scroll to position [158, 0]
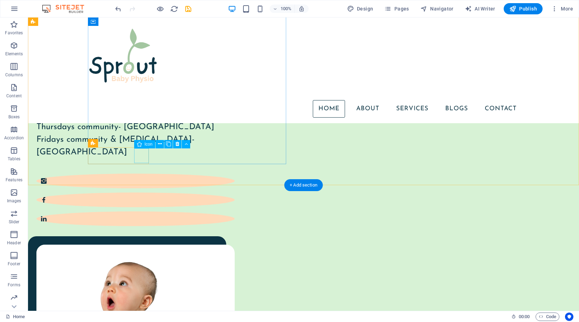
click at [140, 211] on figure at bounding box center [135, 218] width 198 height 15
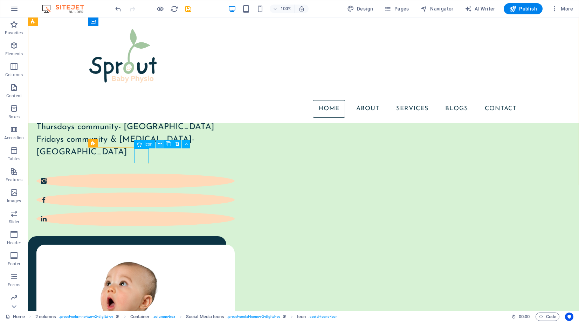
click at [160, 145] on icon at bounding box center [160, 143] width 4 height 7
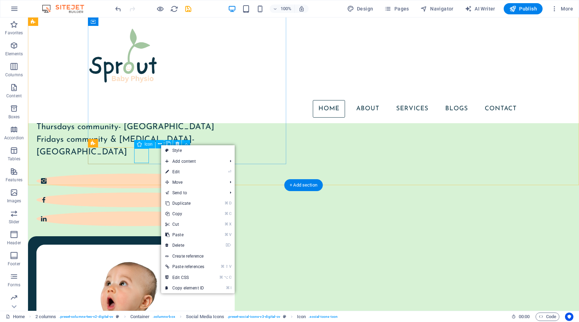
click at [147, 211] on figure at bounding box center [135, 218] width 198 height 15
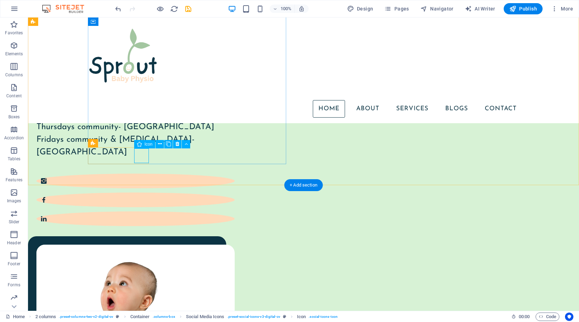
click at [140, 211] on figure at bounding box center [135, 218] width 198 height 15
click at [146, 144] on span "Icon" at bounding box center [149, 145] width 8 height 4
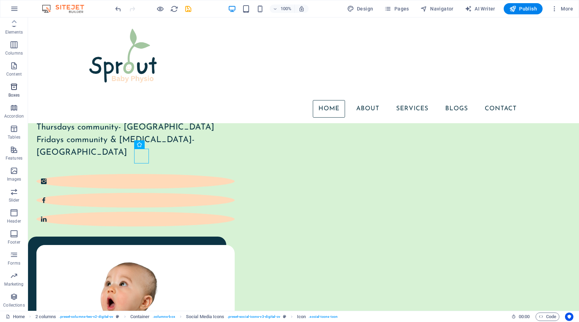
scroll to position [0, 0]
click at [15, 45] on icon "button" at bounding box center [14, 45] width 8 height 8
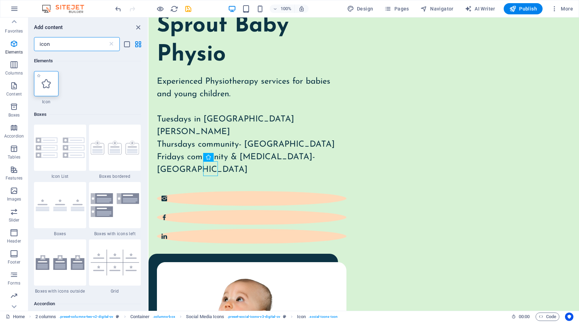
type input "icon"
click at [49, 86] on icon at bounding box center [46, 83] width 9 height 9
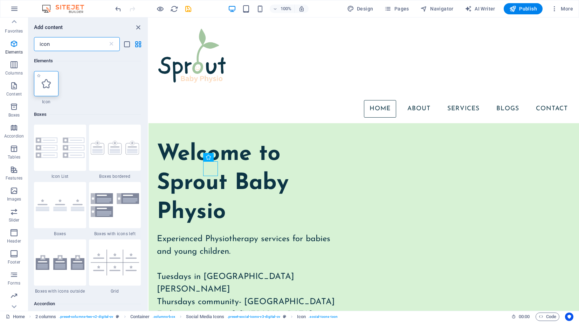
select select "xMidYMid"
select select "px"
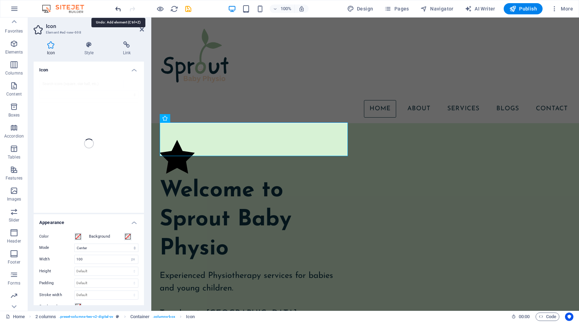
click at [116, 7] on icon "undo" at bounding box center [118, 9] width 8 height 8
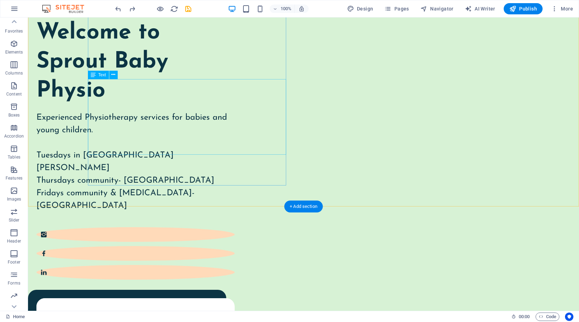
scroll to position [149, 0]
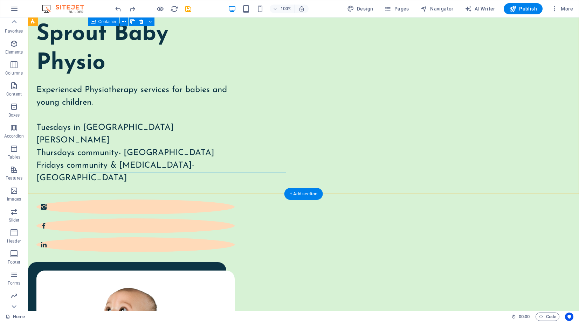
click at [156, 160] on div "Welcome to Sprout Baby Physio Experienced Physiotherapy services for babies and…" at bounding box center [135, 122] width 198 height 263
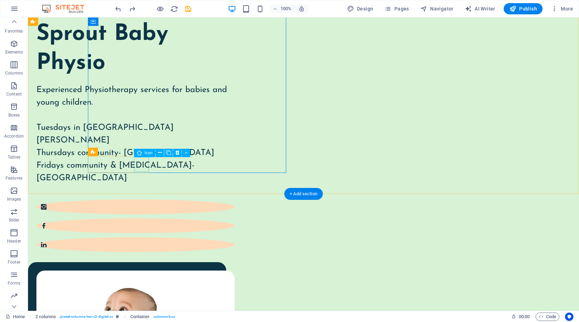
click at [141, 237] on figure at bounding box center [135, 244] width 198 height 15
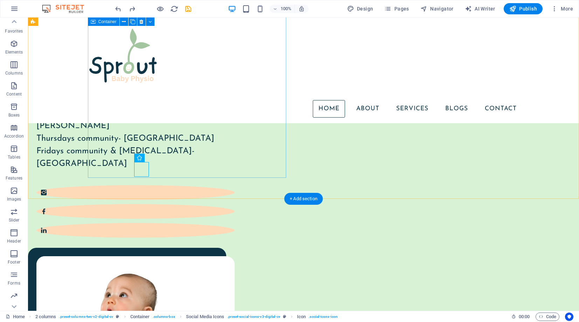
scroll to position [144, 0]
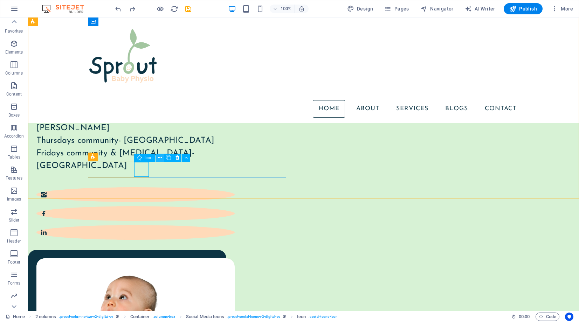
click at [159, 158] on icon at bounding box center [160, 157] width 4 height 7
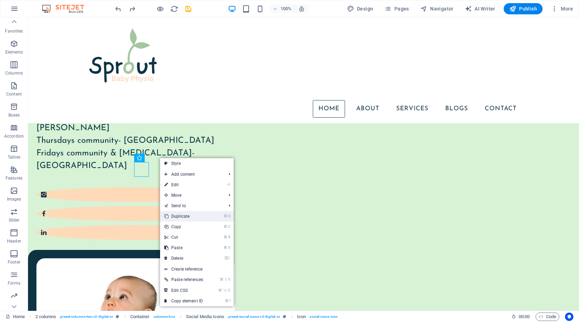
click at [184, 217] on link "⌘ D Duplicate" at bounding box center [183, 216] width 47 height 11
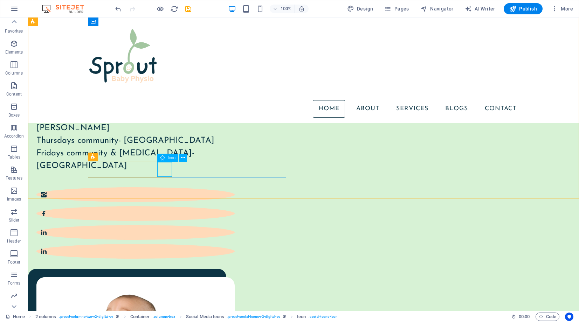
click at [170, 158] on span "Icon" at bounding box center [172, 158] width 8 height 4
click at [183, 158] on icon at bounding box center [183, 157] width 4 height 7
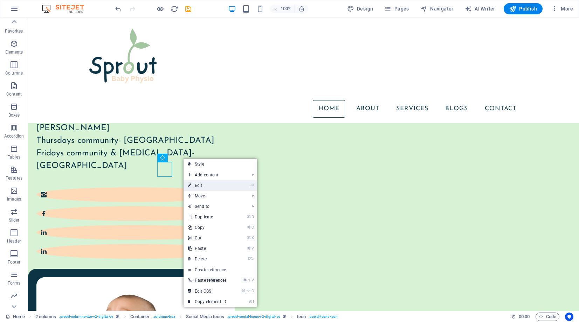
click at [201, 187] on link "⏎ Edit" at bounding box center [206, 185] width 47 height 11
select select "xMidYMid"
select select "px"
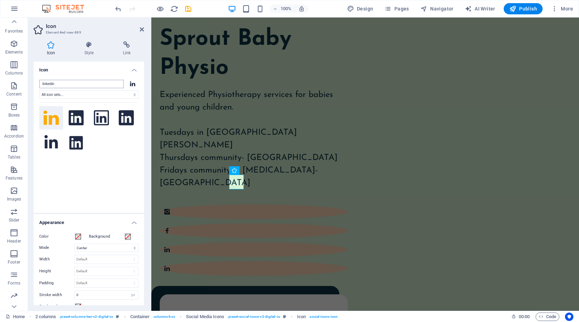
click at [58, 82] on input "linkedin" at bounding box center [81, 84] width 84 height 8
drag, startPoint x: 59, startPoint y: 83, endPoint x: 19, endPoint y: 83, distance: 39.9
click at [19, 83] on section "Favorites Elements Columns Content Boxes Accordion Tables Features Images Slide…" at bounding box center [289, 164] width 579 height 293
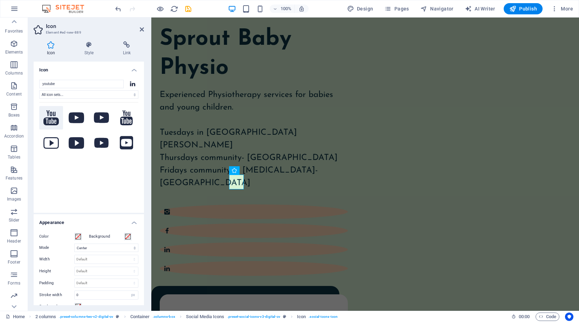
type input "youtube"
click at [50, 118] on icon at bounding box center [50, 117] width 15 height 15
click at [79, 118] on icon at bounding box center [76, 117] width 15 height 11
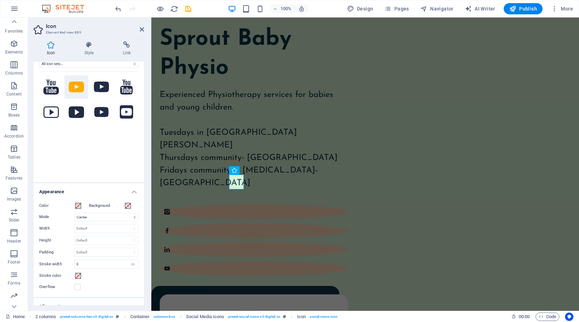
scroll to position [0, 0]
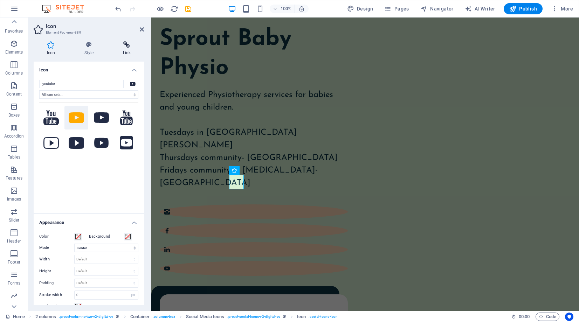
click at [130, 44] on icon at bounding box center [127, 44] width 34 height 7
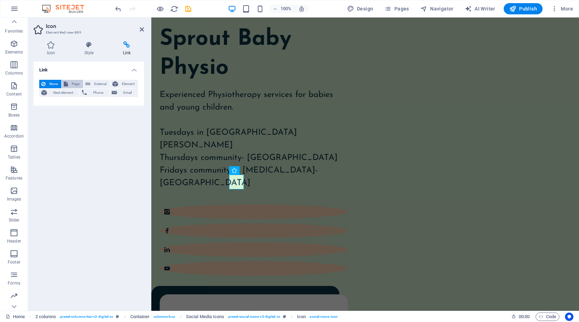
click at [70, 83] on span "Page" at bounding box center [75, 84] width 11 height 8
select select
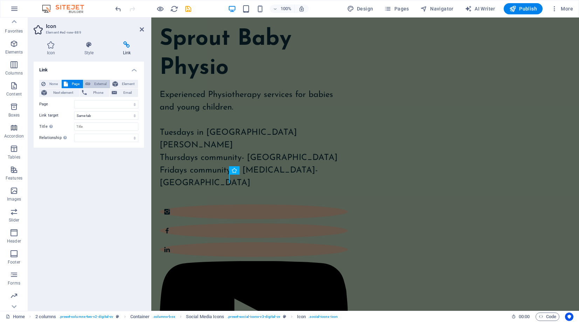
click at [88, 81] on icon at bounding box center [87, 84] width 5 height 8
select select "blank"
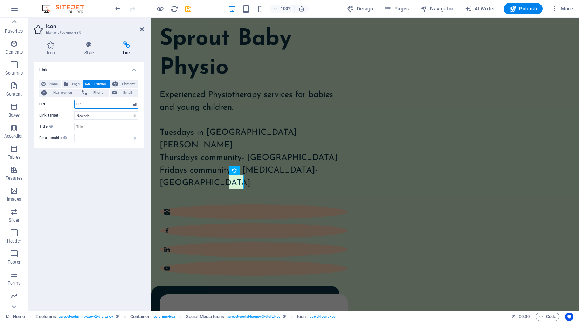
click at [86, 103] on input "URL" at bounding box center [106, 104] width 64 height 8
paste input "https://www.youtube.com/@SproutBabyPhysio"
type input "https://www.youtube.com/@SproutBabyPhysio"
click at [104, 153] on div "Link None Page External Element Next element Phone Email Page Home Legal Notice…" at bounding box center [89, 184] width 110 height 244
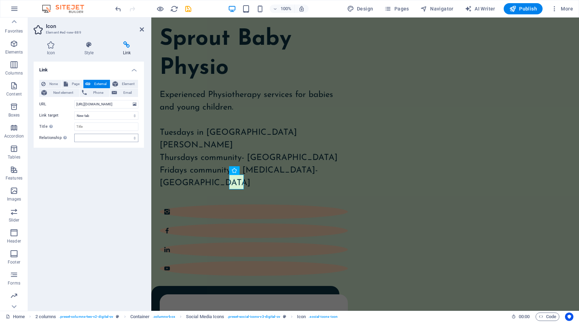
scroll to position [0, 0]
click at [95, 138] on select "alternate author bookmark external help license next nofollow noreferrer noopen…" at bounding box center [106, 138] width 64 height 8
select select "external"
click at [74, 134] on select "alternate author bookmark external help license next nofollow noreferrer noopen…" at bounding box center [106, 138] width 64 height 8
click at [84, 126] on input "Title Additional link description, should not be the same as the link text. The…" at bounding box center [106, 127] width 64 height 8
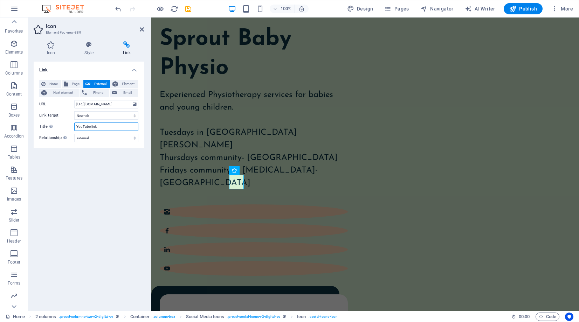
type input "YouTube link"
click at [101, 167] on div "Link None Page External Element Next element Phone Email Page Home Legal Notice…" at bounding box center [89, 184] width 110 height 244
click at [214, 242] on figure at bounding box center [254, 249] width 188 height 15
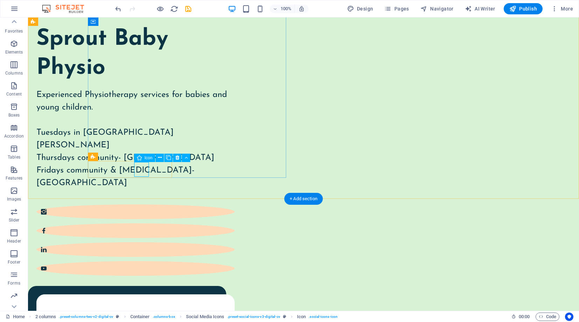
click at [142, 242] on figure at bounding box center [135, 249] width 198 height 15
select select "xMidYMid"
select select "px"
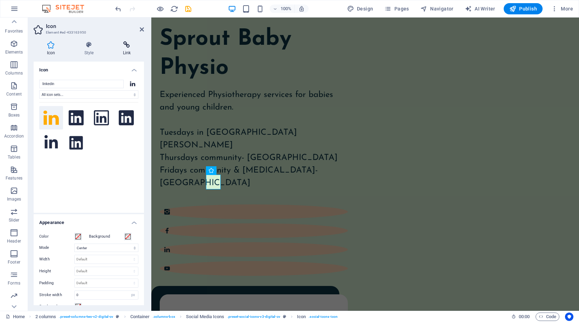
click at [125, 47] on icon at bounding box center [127, 44] width 34 height 7
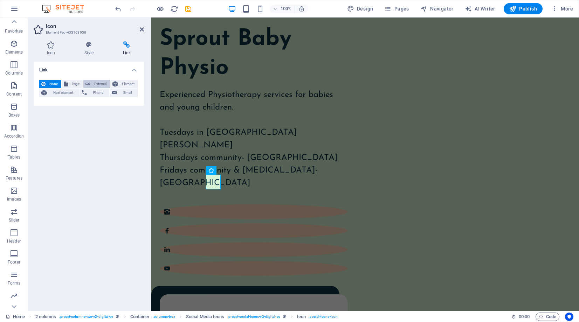
click at [94, 84] on span "External" at bounding box center [99, 84] width 15 height 8
select select "blank"
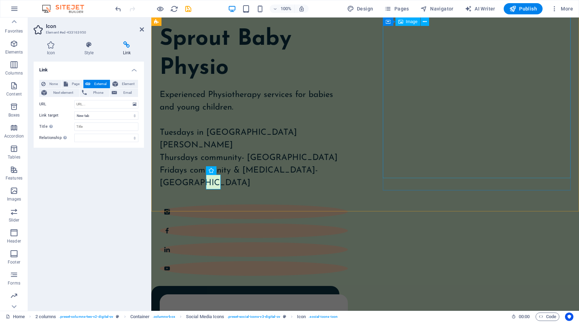
scroll to position [145, 0]
click at [90, 105] on input "URL" at bounding box center [106, 104] width 64 height 8
paste input "https://www.linkedin.com/company/sprout-baby-physio/"
type input "https://www.linkedin.com/company/sprout-baby-physio/"
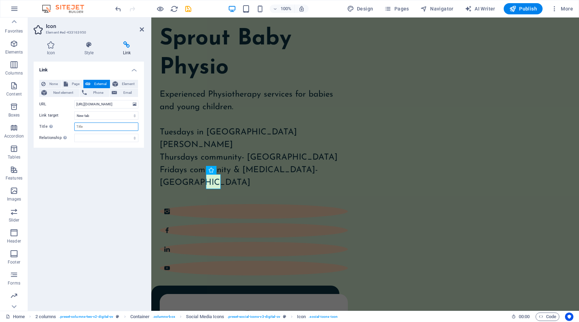
click at [89, 126] on input "Title Additional link description, should not be the same as the link text. The…" at bounding box center [106, 127] width 64 height 8
type input "Linkedin"
click at [94, 137] on select "alternate author bookmark external help license next nofollow noreferrer noopen…" at bounding box center [106, 138] width 64 height 8
select select "external"
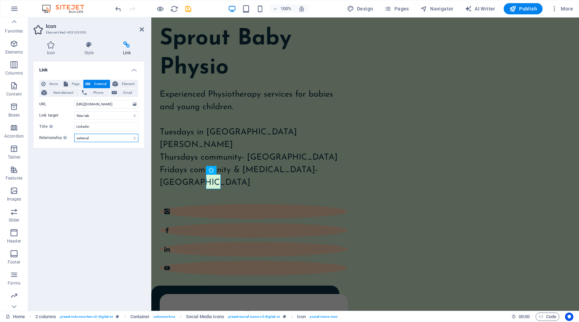
click at [74, 134] on select "alternate author bookmark external help license next nofollow noreferrer noopen…" at bounding box center [106, 138] width 64 height 8
click at [193, 223] on figure at bounding box center [254, 230] width 188 height 15
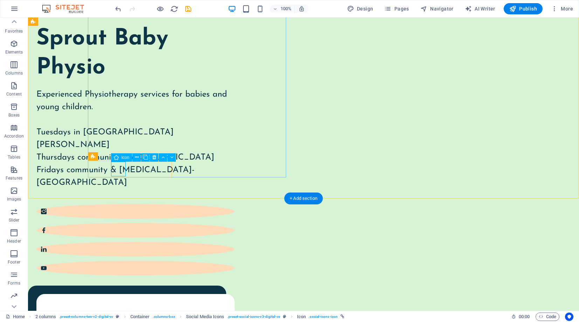
click at [118, 223] on figure at bounding box center [135, 230] width 198 height 15
select select "xMidYMid"
select select "px"
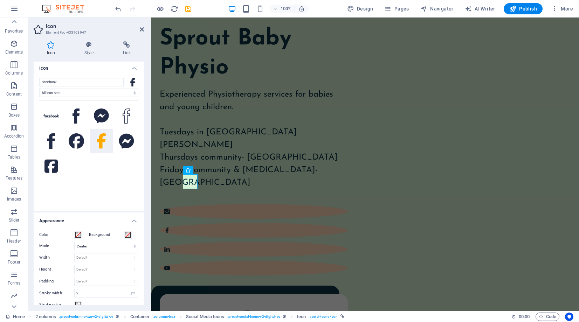
scroll to position [3, 0]
click at [124, 53] on h4 "Link" at bounding box center [127, 48] width 34 height 15
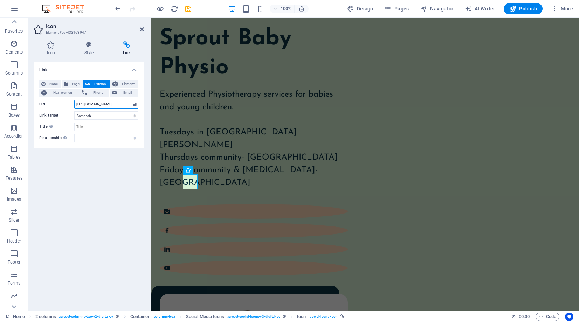
click at [111, 103] on input "https://www.facebook.com/profile.php?id=61567743734926" at bounding box center [106, 104] width 64 height 8
click at [91, 117] on select "New tab Same tab Overlay" at bounding box center [106, 115] width 64 height 8
select select "blank"
click at [74, 111] on select "New tab Same tab Overlay" at bounding box center [106, 115] width 64 height 8
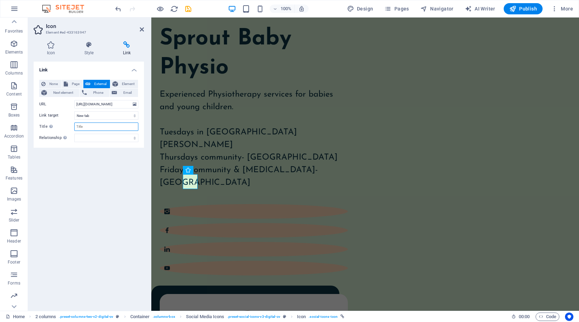
click at [86, 127] on input "Title Additional link description, should not be the same as the link text. The…" at bounding box center [106, 127] width 64 height 8
type input "Facebook link"
click at [85, 141] on select "alternate author bookmark external help license next nofollow noreferrer noopen…" at bounding box center [106, 138] width 64 height 8
select select "external"
click at [74, 134] on select "alternate author bookmark external help license next nofollow noreferrer noopen…" at bounding box center [106, 138] width 64 height 8
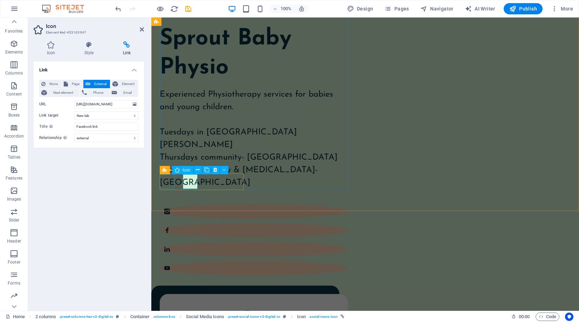
click at [164, 204] on figure at bounding box center [254, 211] width 188 height 15
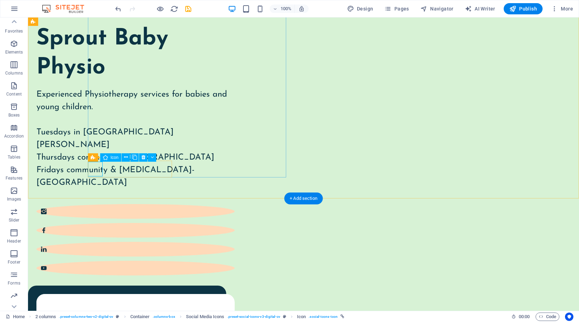
click at [97, 204] on figure at bounding box center [135, 211] width 198 height 15
drag, startPoint x: 97, startPoint y: 168, endPoint x: 125, endPoint y: 186, distance: 33.0
click at [97, 204] on figure at bounding box center [135, 211] width 198 height 15
select select "xMidYMid"
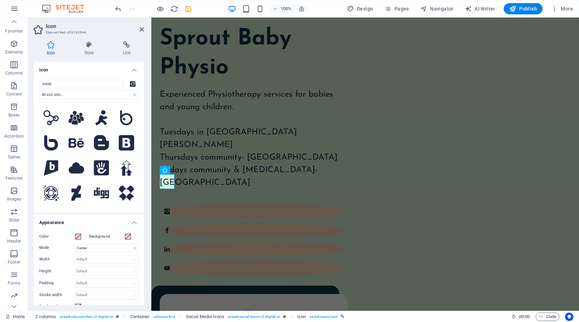
click at [121, 41] on div "Icon Style Link Icon social All icon sets... IcoFont Ionicons FontAwesome Brand…" at bounding box center [88, 173] width 121 height 275
click at [127, 45] on icon at bounding box center [127, 44] width 34 height 7
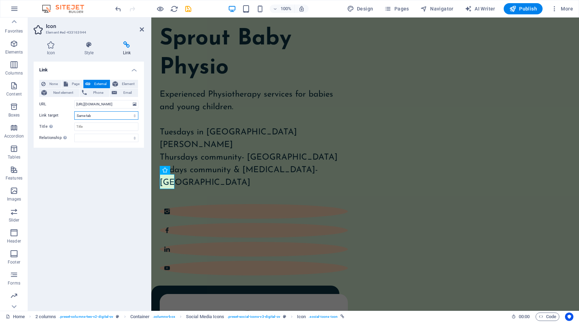
click at [89, 117] on select "New tab Same tab Overlay" at bounding box center [106, 115] width 64 height 8
select select "blank"
click at [74, 111] on select "New tab Same tab Overlay" at bounding box center [106, 115] width 64 height 8
click at [85, 125] on input "Title Additional link description, should not be the same as the link text. The…" at bounding box center [106, 127] width 64 height 8
type input "Instagram"
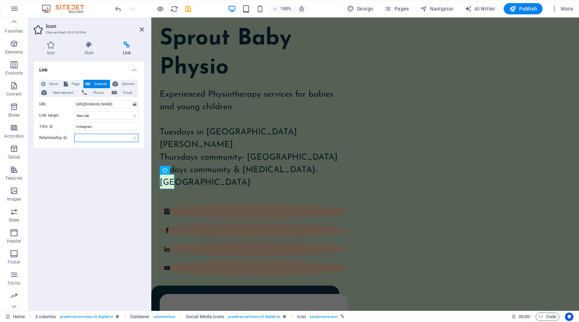
click at [83, 138] on select "alternate author bookmark external help license next nofollow noreferrer noopen…" at bounding box center [106, 138] width 64 height 8
select select "external"
click at [74, 134] on select "alternate author bookmark external help license next nofollow noreferrer noopen…" at bounding box center [106, 138] width 64 height 8
click at [522, 9] on span "Publish" at bounding box center [523, 8] width 28 height 7
checkbox input "false"
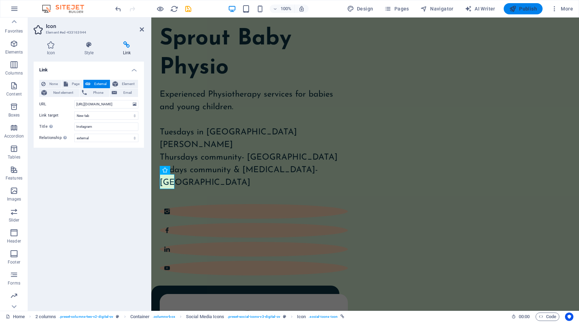
checkbox input "false"
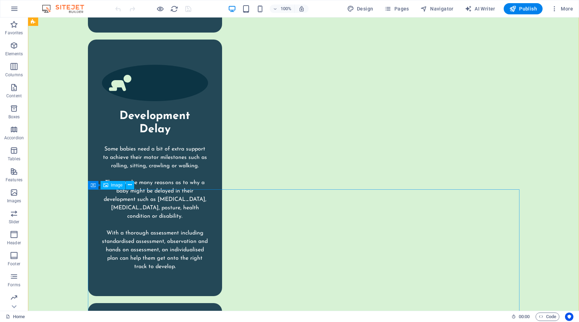
scroll to position [1693, 0]
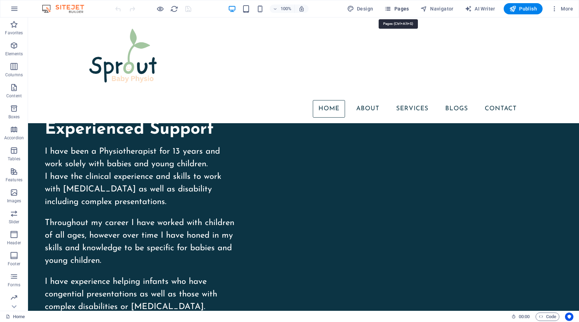
click at [401, 8] on span "Pages" at bounding box center [396, 8] width 25 height 7
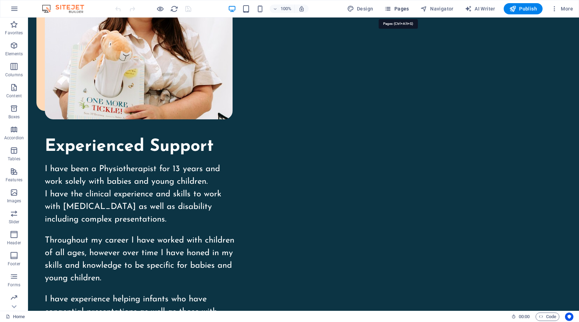
scroll to position [916, 0]
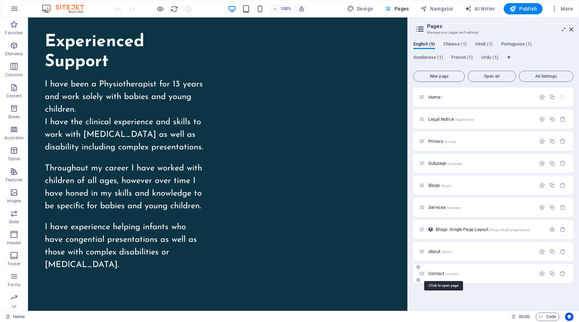
click at [444, 274] on span "Contact /contact" at bounding box center [443, 273] width 30 height 5
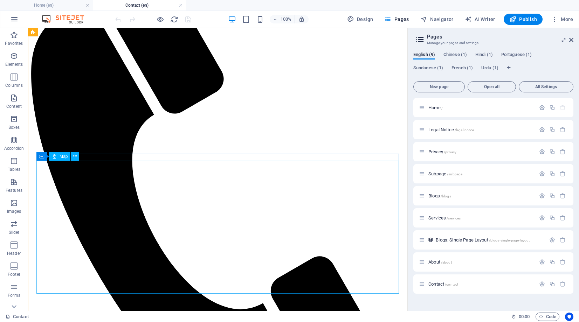
scroll to position [156, 0]
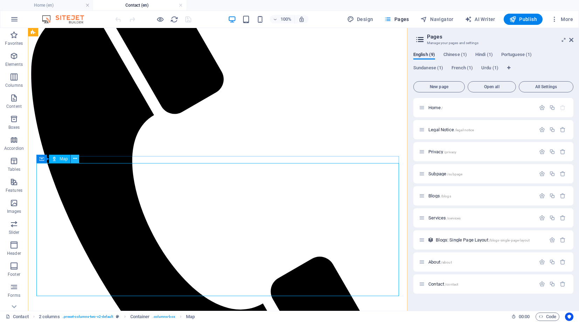
click at [76, 159] on icon at bounding box center [75, 158] width 4 height 7
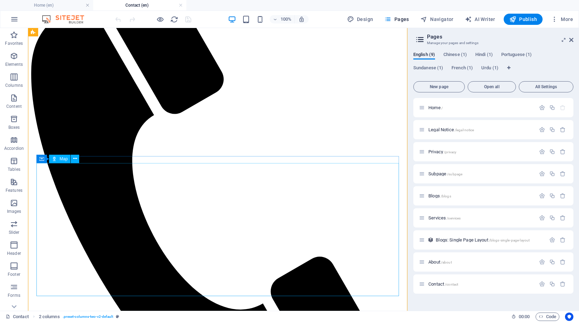
click at [77, 159] on button at bounding box center [75, 159] width 8 height 8
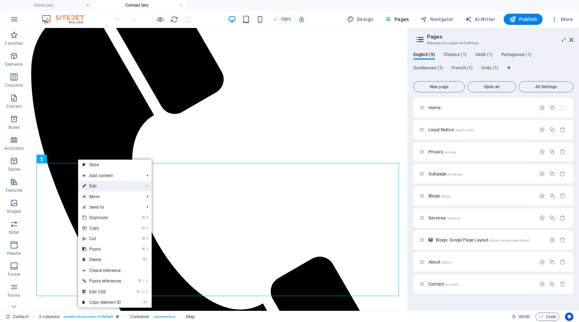
click at [90, 185] on link "⏎ Edit" at bounding box center [101, 186] width 47 height 11
select select "1"
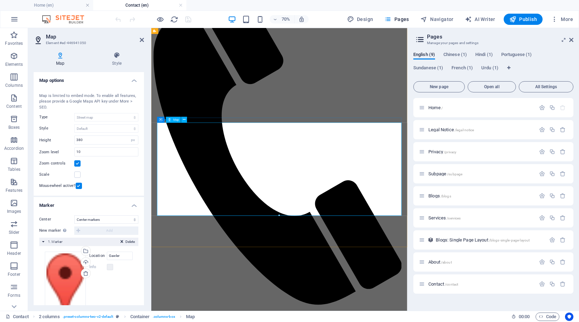
click at [141, 40] on icon at bounding box center [142, 40] width 4 height 6
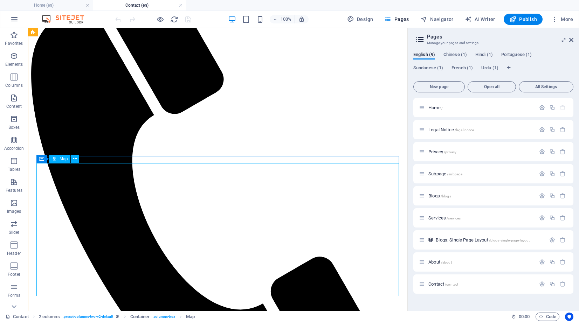
click at [75, 158] on icon at bounding box center [75, 158] width 4 height 7
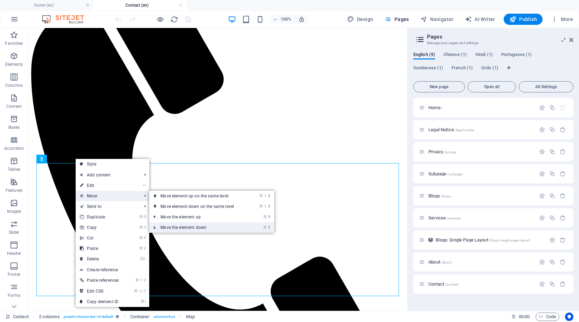
click at [169, 228] on link "⌘ ⬇ Move the element down" at bounding box center [198, 227] width 99 height 11
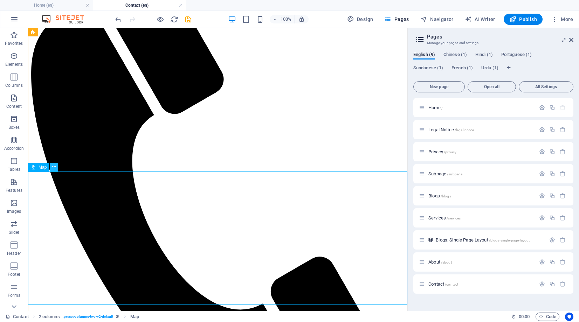
click at [53, 167] on icon at bounding box center [54, 167] width 4 height 7
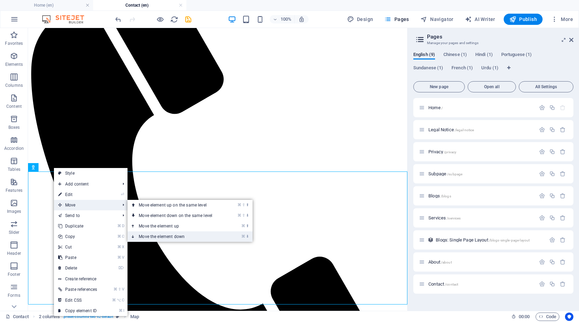
drag, startPoint x: 160, startPoint y: 237, endPoint x: 132, endPoint y: 209, distance: 39.6
click at [160, 237] on link "⌘ ⬇ Move the element down" at bounding box center [176, 236] width 99 height 11
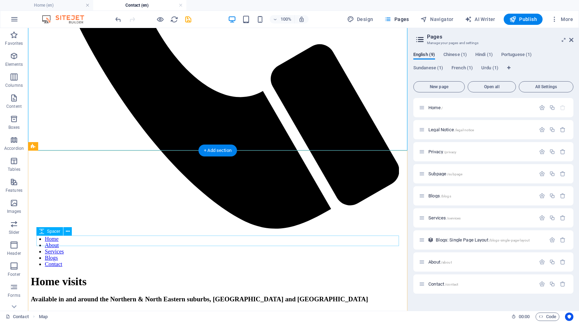
scroll to position [384, 0]
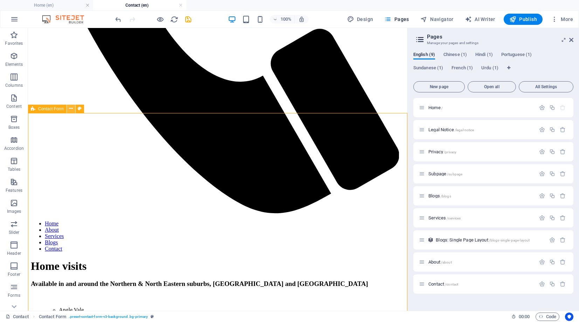
click at [70, 107] on icon at bounding box center [71, 108] width 4 height 7
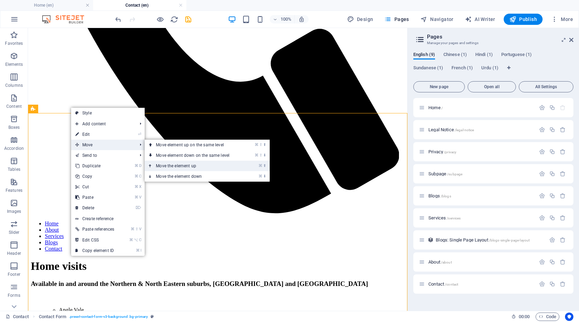
click at [174, 165] on link "⌘ ⬆ Move the element up" at bounding box center [194, 166] width 99 height 11
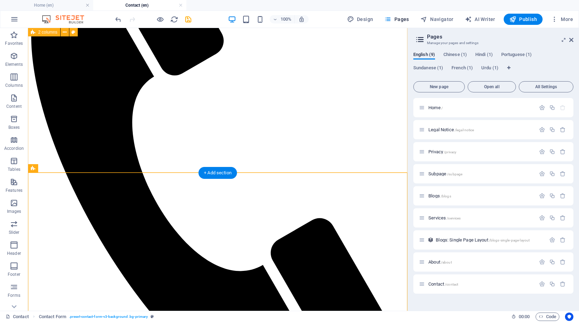
scroll to position [189, 0]
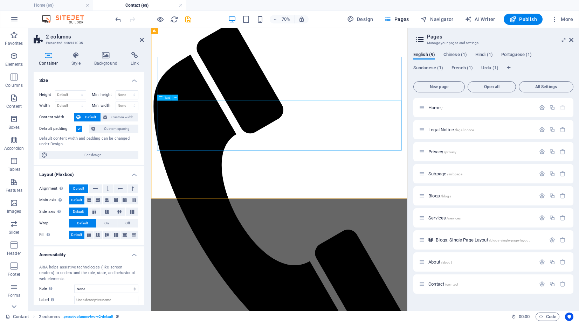
scroll to position [84, 0]
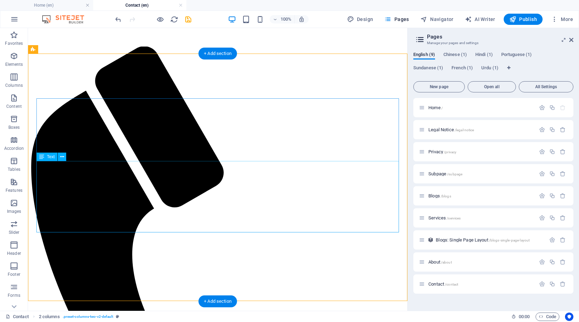
scroll to position [64, 0]
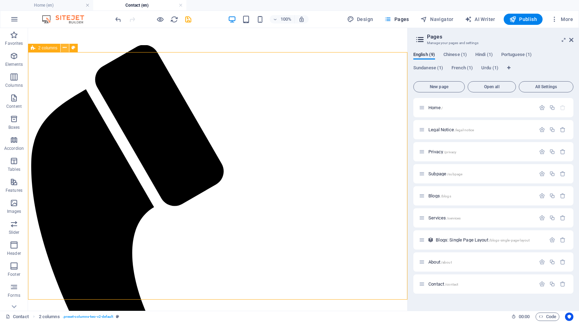
click at [63, 49] on icon at bounding box center [65, 47] width 4 height 7
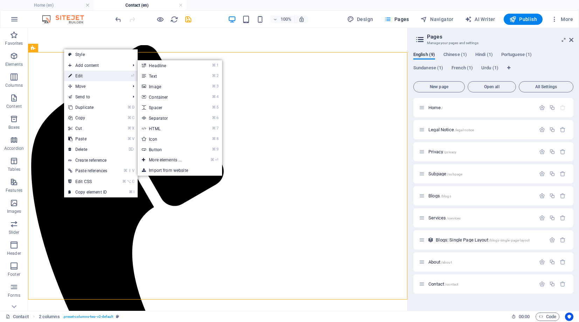
click at [76, 74] on link "⏎ Edit" at bounding box center [87, 76] width 47 height 11
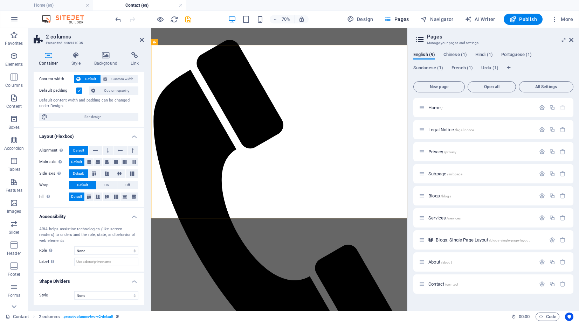
scroll to position [0, 0]
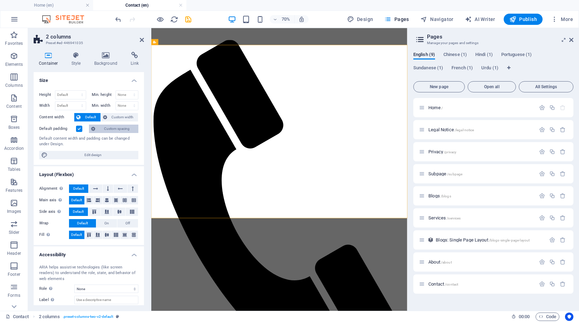
click at [109, 128] on span "Custom spacing" at bounding box center [116, 129] width 39 height 8
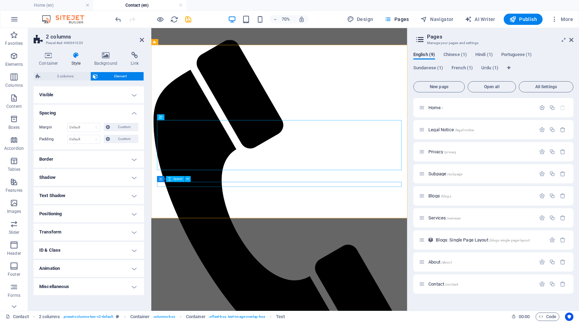
click at [193, 182] on div "Container Spacer" at bounding box center [175, 179] width 37 height 6
select select "px"
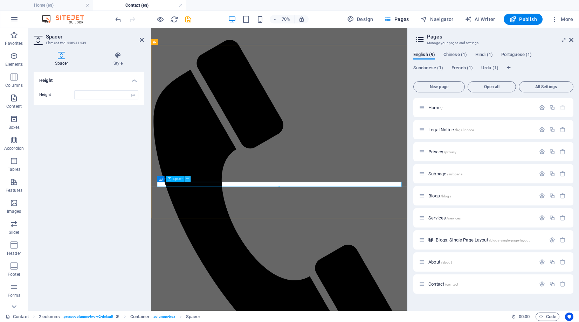
click at [189, 179] on button at bounding box center [188, 179] width 6 height 6
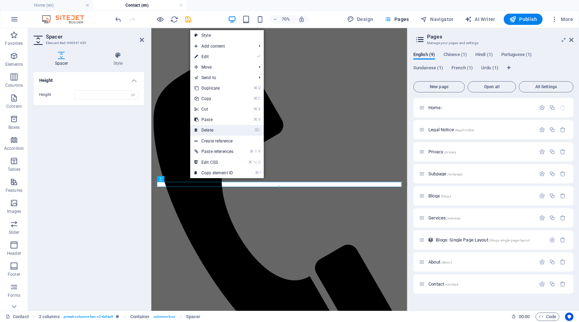
drag, startPoint x: 213, startPoint y: 130, endPoint x: 185, endPoint y: 102, distance: 39.6
click at [213, 130] on link "⌦ Delete" at bounding box center [213, 130] width 47 height 11
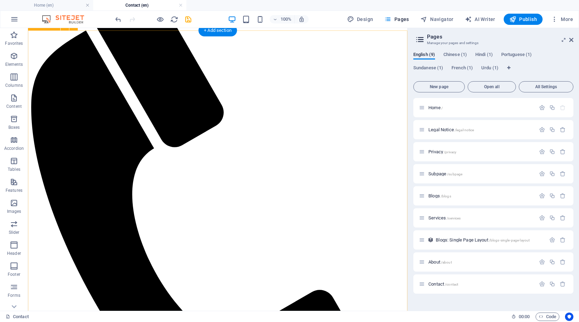
scroll to position [129, 0]
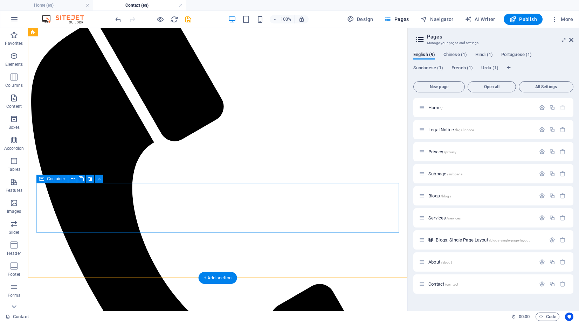
click at [88, 178] on icon at bounding box center [90, 178] width 4 height 7
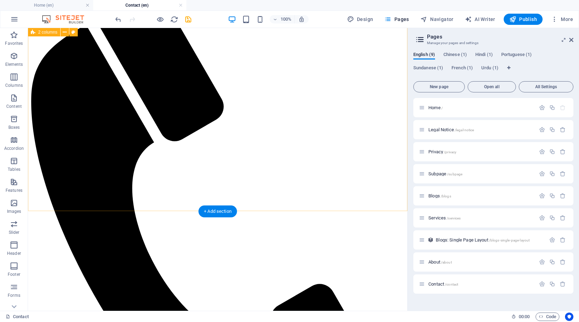
drag, startPoint x: 132, startPoint y: 184, endPoint x: 125, endPoint y: 185, distance: 6.7
drag, startPoint x: 115, startPoint y: 189, endPoint x: 114, endPoint y: 199, distance: 10.6
drag, startPoint x: 114, startPoint y: 200, endPoint x: 119, endPoint y: 195, distance: 6.9
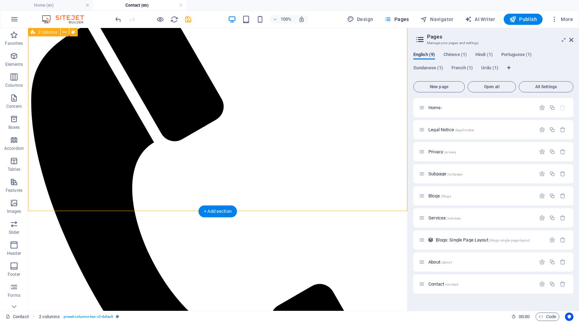
drag, startPoint x: 162, startPoint y: 186, endPoint x: 150, endPoint y: 185, distance: 11.6
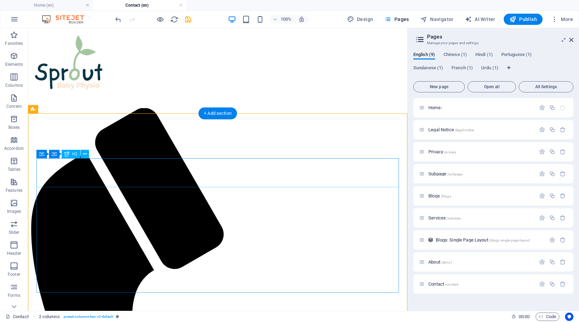
scroll to position [3, 0]
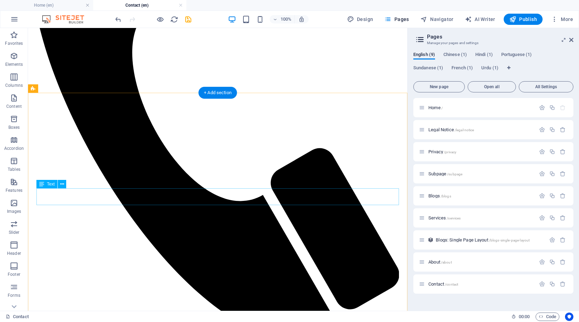
scroll to position [314, 0]
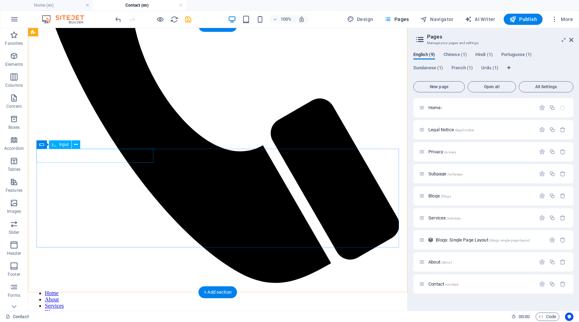
drag, startPoint x: 129, startPoint y: 157, endPoint x: 84, endPoint y: 150, distance: 46.0
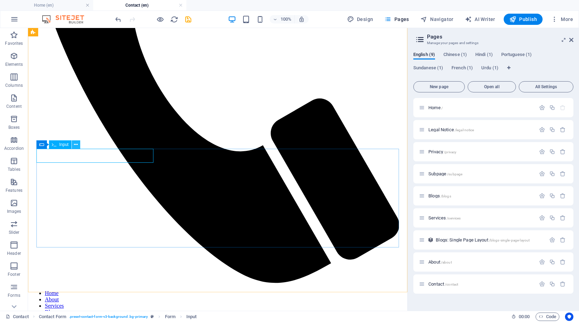
click at [77, 145] on icon at bounding box center [76, 144] width 4 height 7
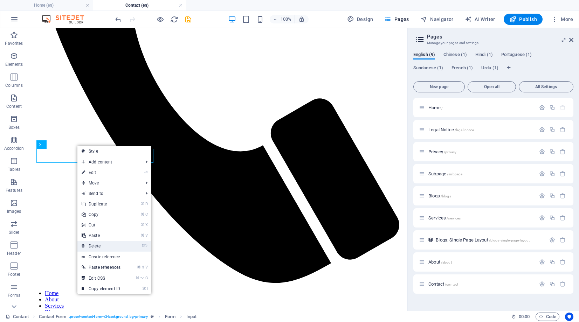
click at [98, 245] on link "⌦ Delete" at bounding box center [100, 246] width 47 height 11
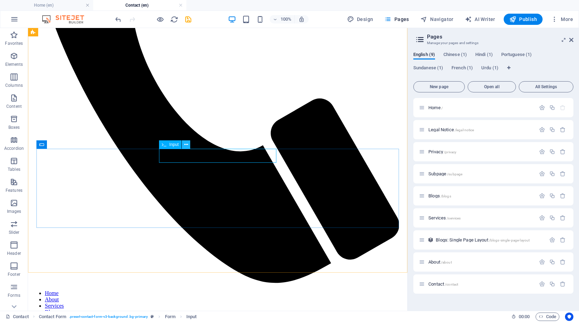
click at [187, 145] on icon at bounding box center [186, 144] width 4 height 7
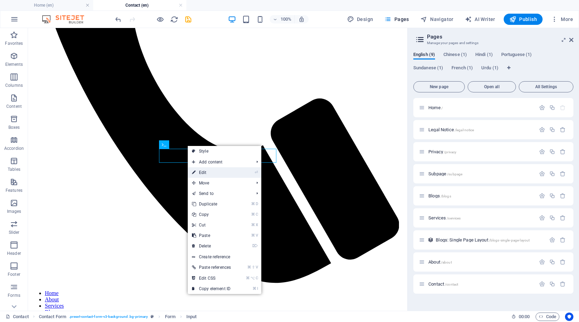
click at [201, 172] on link "⏎ Edit" at bounding box center [211, 172] width 47 height 11
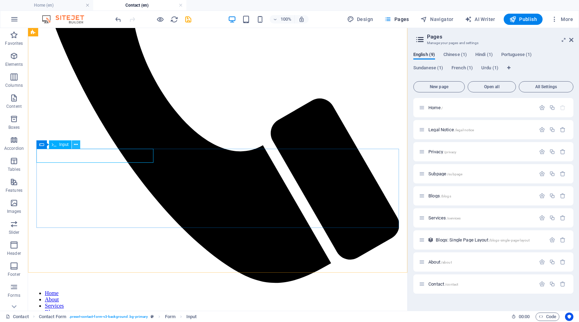
click at [75, 145] on icon at bounding box center [76, 144] width 4 height 7
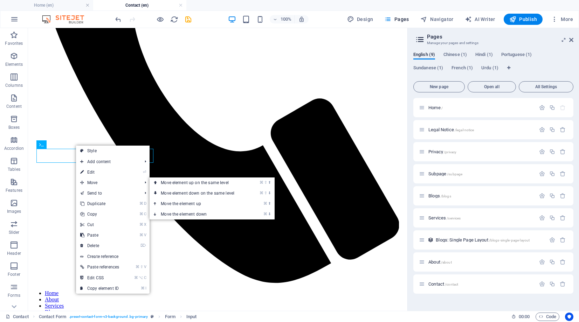
click at [95, 170] on link "⏎ Edit" at bounding box center [99, 172] width 47 height 11
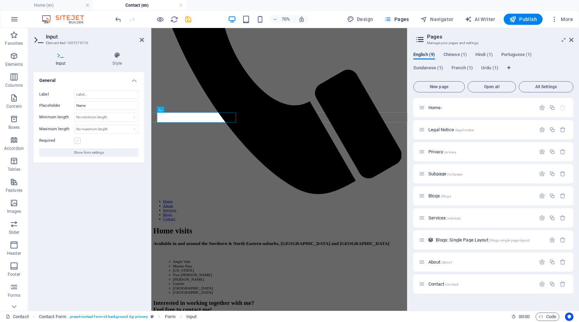
click at [77, 143] on label at bounding box center [77, 141] width 6 height 6
click at [0, 0] on input "Required" at bounding box center [0, 0] width 0 height 0
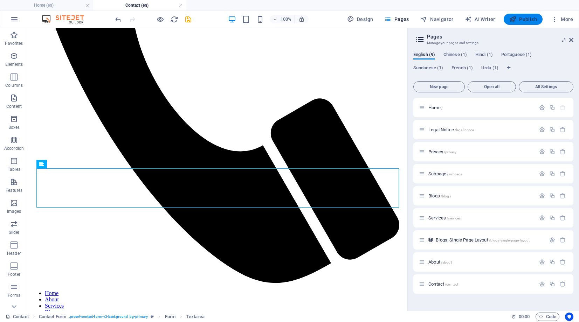
click at [531, 21] on span "Publish" at bounding box center [523, 19] width 28 height 7
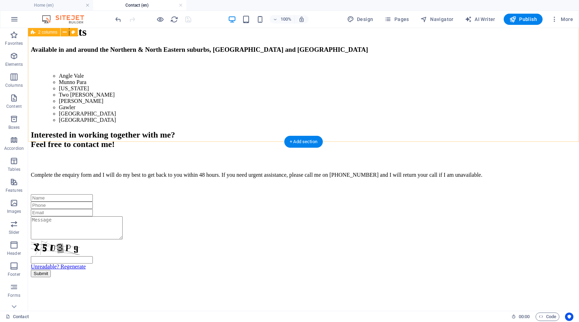
scroll to position [864, 0]
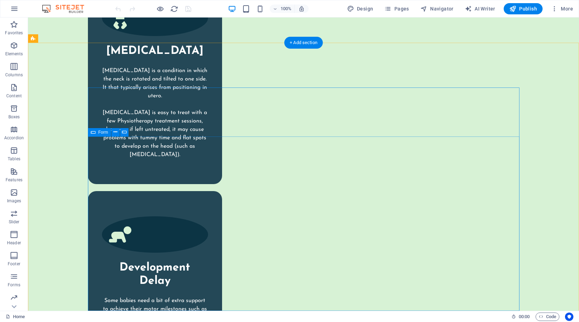
scroll to position [1436, 0]
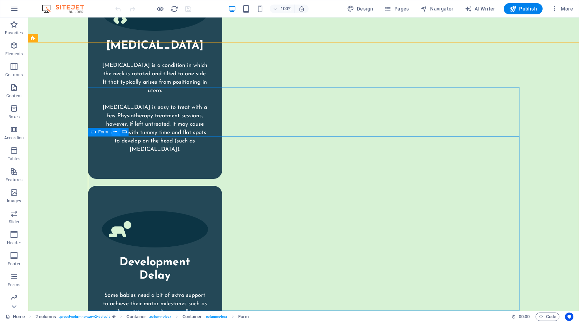
click at [114, 132] on icon at bounding box center [115, 131] width 4 height 7
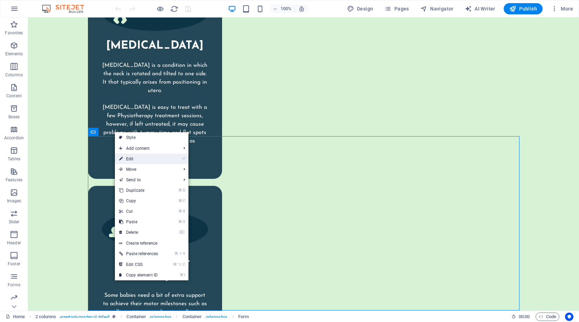
click at [133, 160] on link "⏎ Edit" at bounding box center [138, 159] width 47 height 11
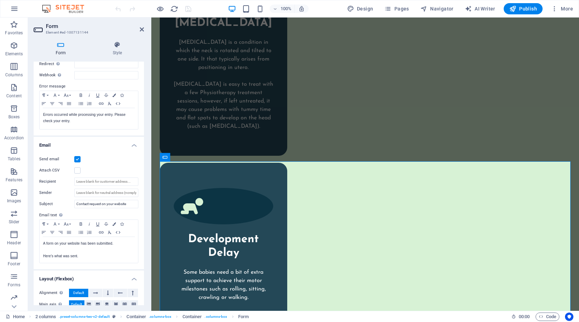
scroll to position [148, 0]
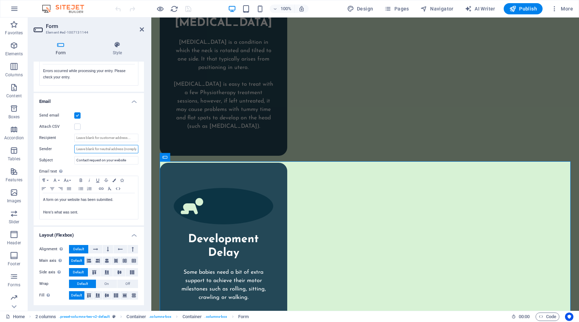
click at [97, 148] on input "Sender" at bounding box center [106, 149] width 64 height 8
click at [127, 149] on input "Sender" at bounding box center [106, 149] width 64 height 8
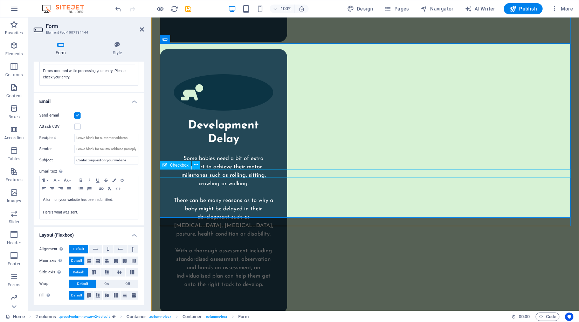
scroll to position [1567, 0]
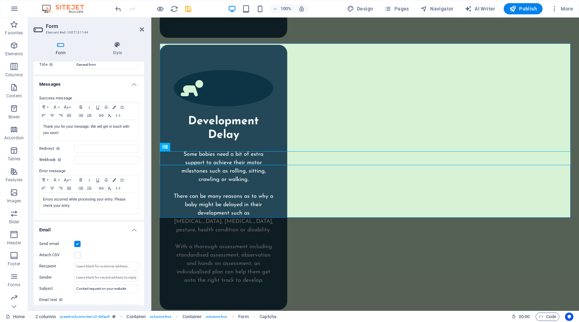
scroll to position [0, 0]
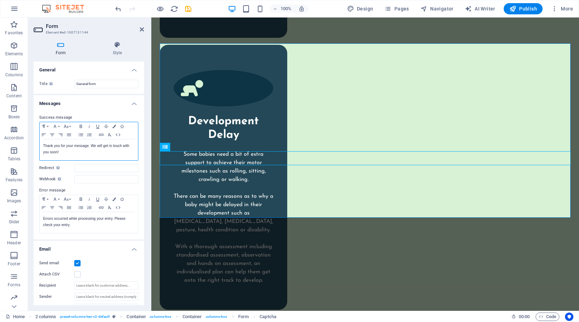
click at [98, 141] on div "Thank you for your message. We will get in touch with you soon!" at bounding box center [89, 149] width 98 height 21
drag, startPoint x: 77, startPoint y: 152, endPoint x: 39, endPoint y: 142, distance: 39.5
click at [39, 142] on div "Success message Paragraph Format Normal Heading 1 Heading 2 Heading 3 Heading 4…" at bounding box center [89, 174] width 110 height 132
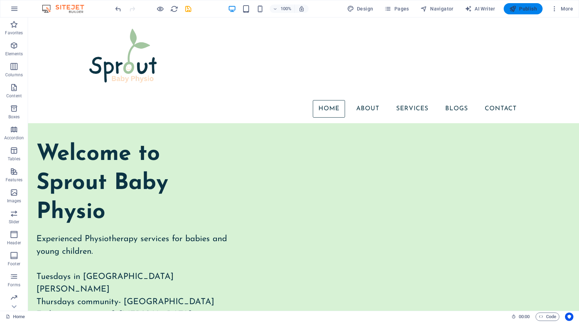
click at [526, 8] on span "Publish" at bounding box center [523, 8] width 28 height 7
checkbox input "false"
